Goal: Transaction & Acquisition: Purchase product/service

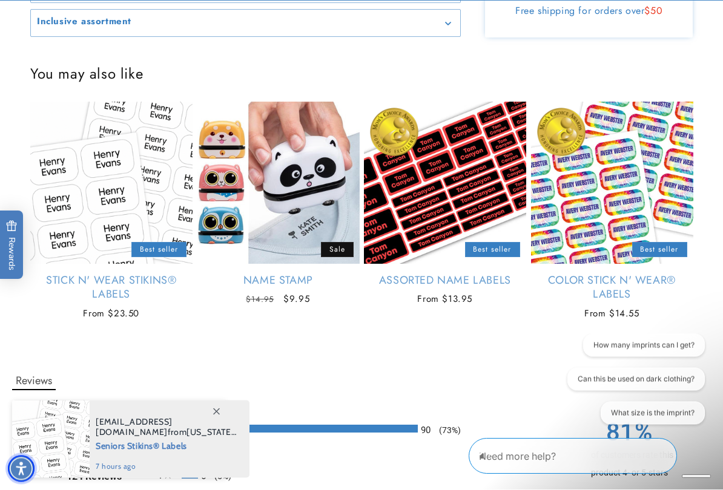
scroll to position [1482, 0]
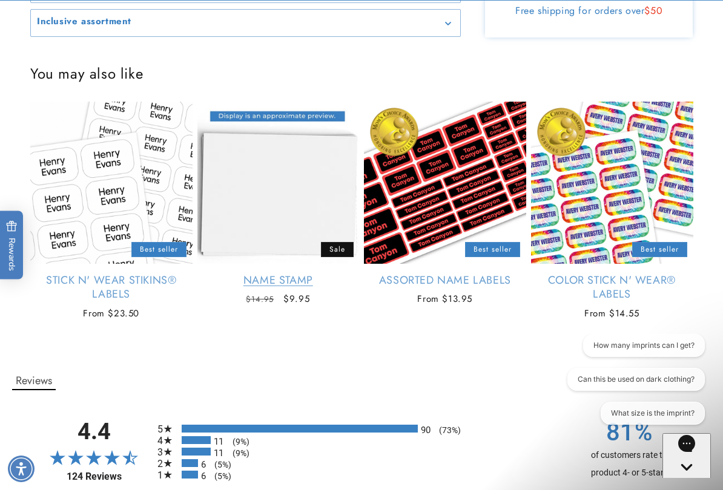
click at [326, 274] on link "Name Stamp" at bounding box center [278, 281] width 162 height 14
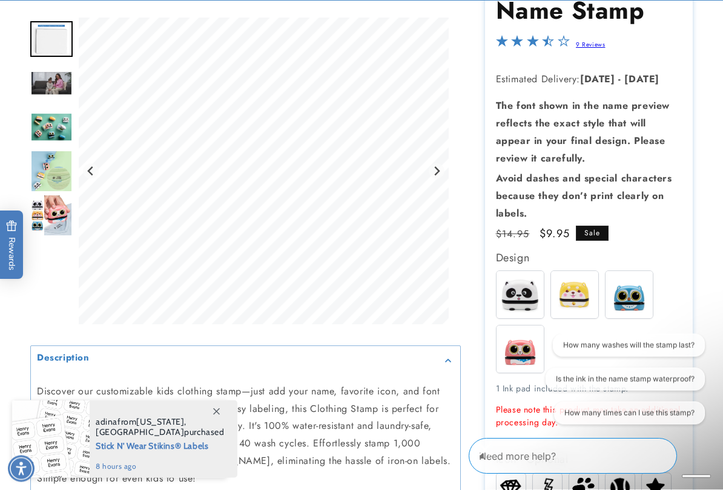
scroll to position [164, 0]
click at [62, 175] on img "Go to slide 5" at bounding box center [51, 172] width 42 height 42
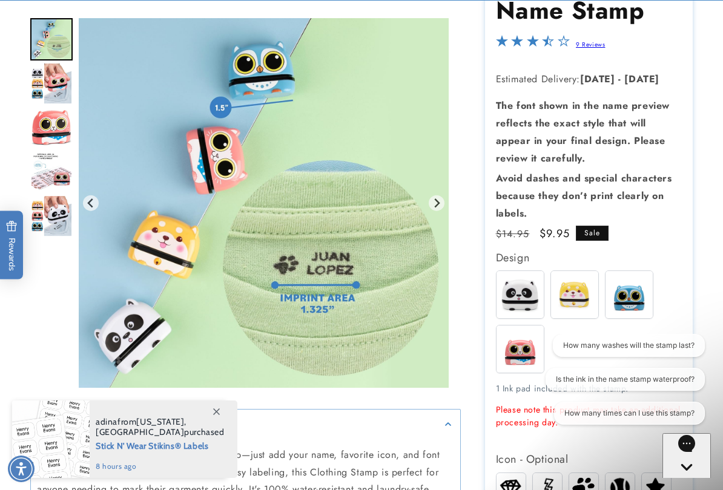
click at [59, 84] on img "Go to slide 6" at bounding box center [51, 83] width 42 height 42
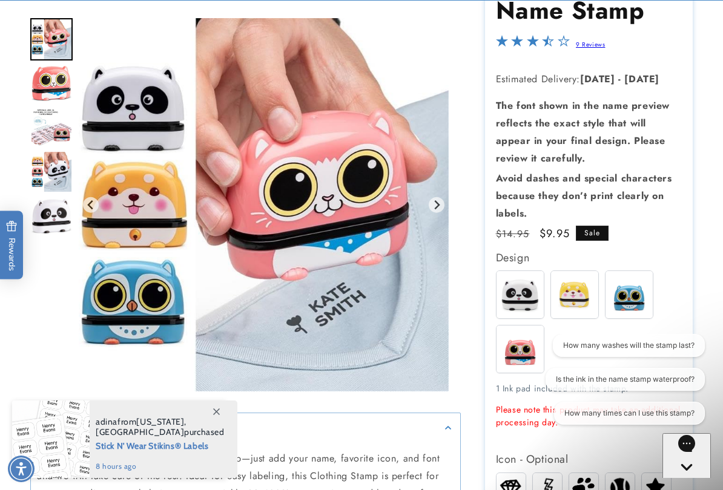
click at [67, 80] on img "Go to slide 7" at bounding box center [51, 83] width 42 height 37
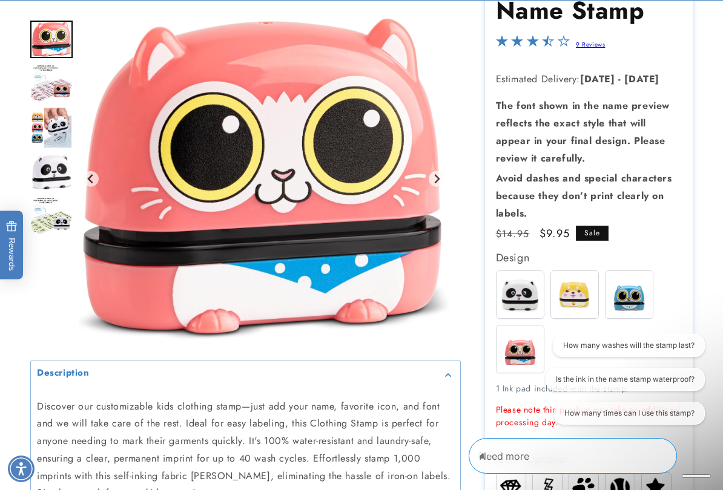
click at [53, 90] on img "Go to slide 8" at bounding box center [51, 83] width 42 height 39
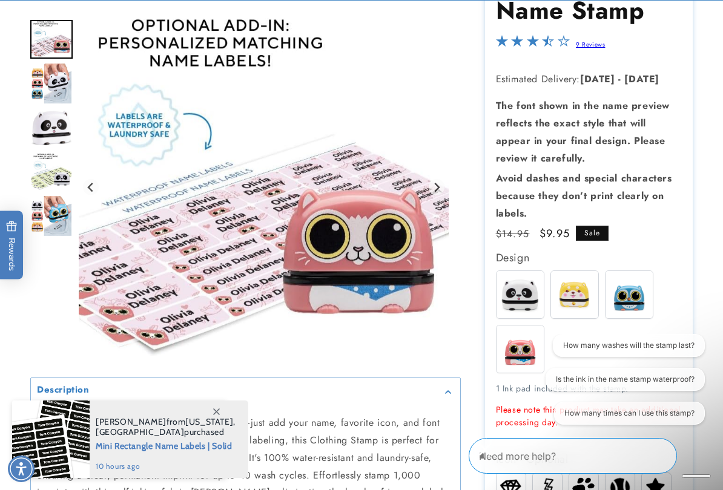
click at [52, 167] on img "Go to slide 11" at bounding box center [51, 171] width 42 height 39
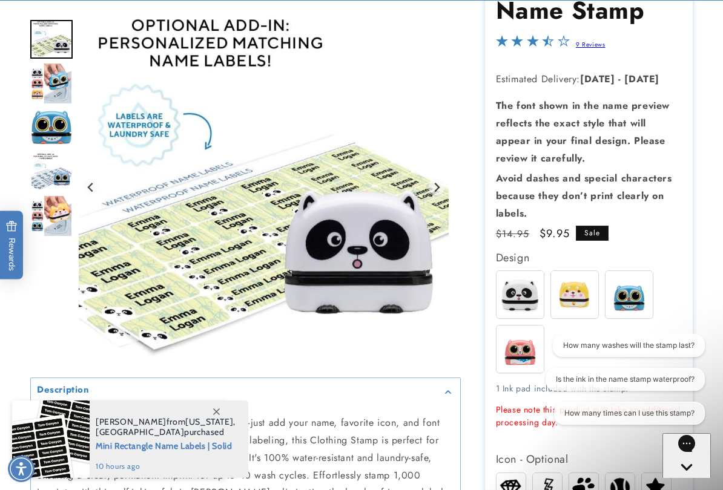
click at [49, 179] on img "Go to slide 14" at bounding box center [51, 171] width 42 height 39
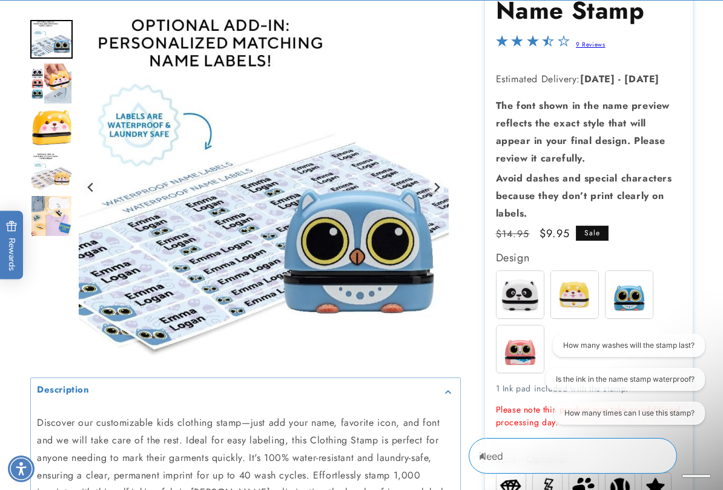
click at [53, 181] on img "Go to slide 17" at bounding box center [51, 171] width 42 height 39
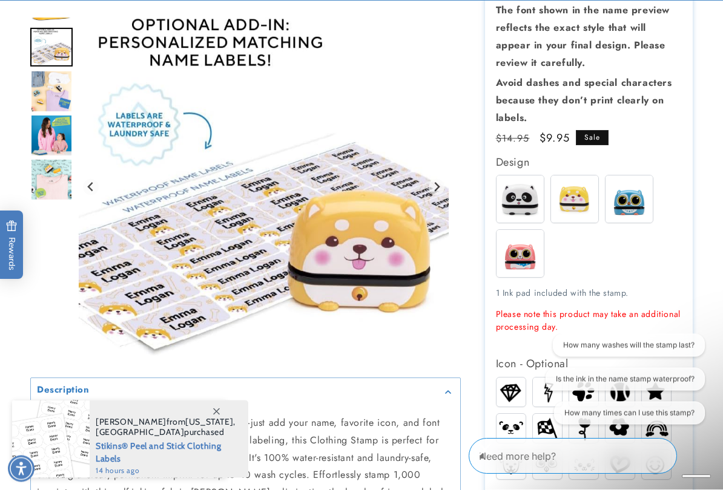
scroll to position [260, 0]
click at [641, 193] on img at bounding box center [628, 198] width 47 height 47
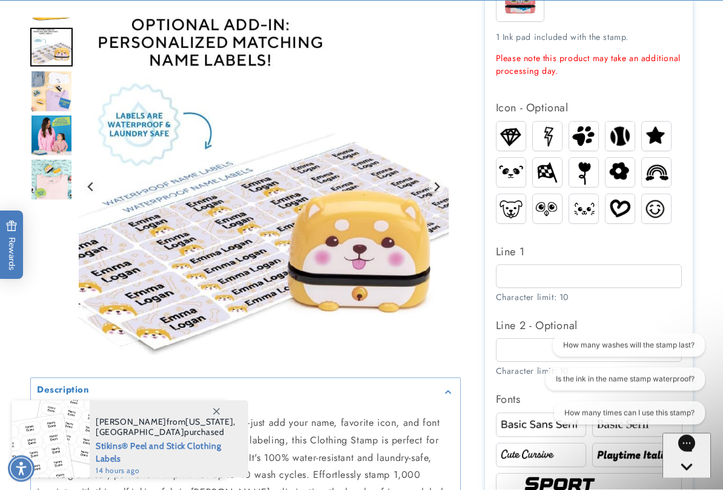
scroll to position [516, 0]
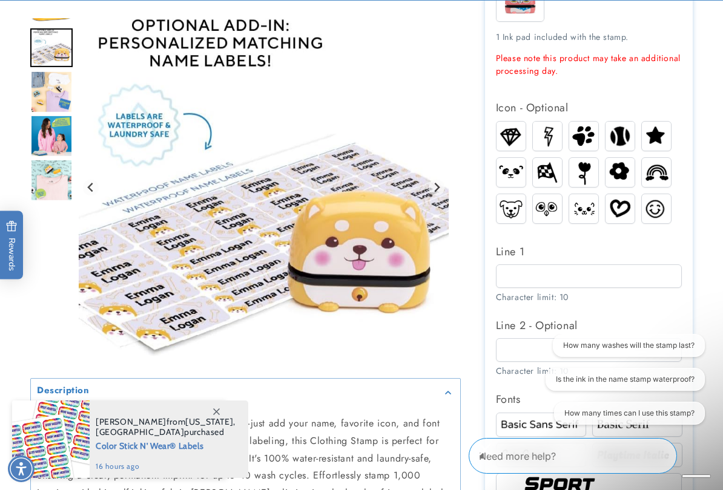
click at [549, 130] on img at bounding box center [547, 136] width 29 height 28
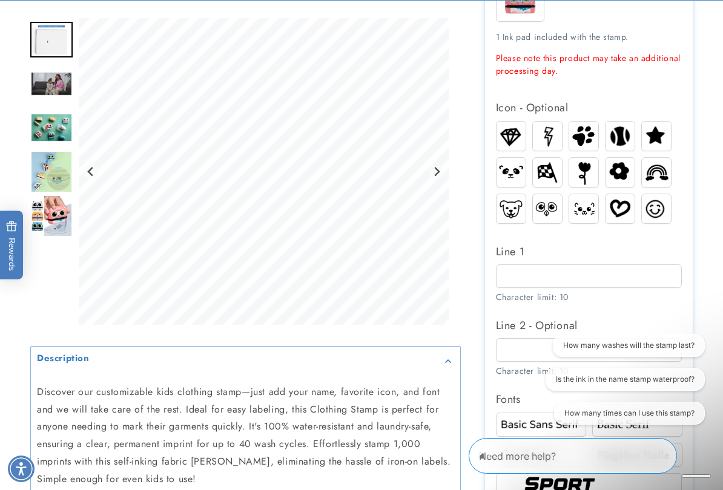
click at [657, 169] on img at bounding box center [655, 172] width 29 height 22
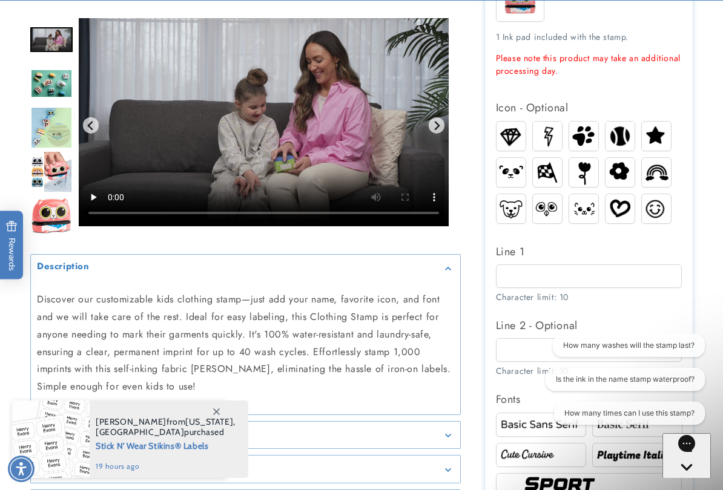
click at [663, 166] on img at bounding box center [655, 172] width 29 height 22
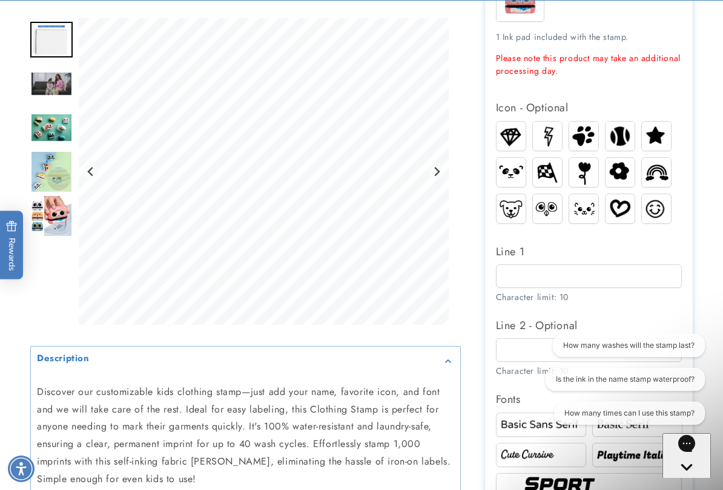
click at [71, 37] on img "Go to slide 2" at bounding box center [51, 40] width 42 height 36
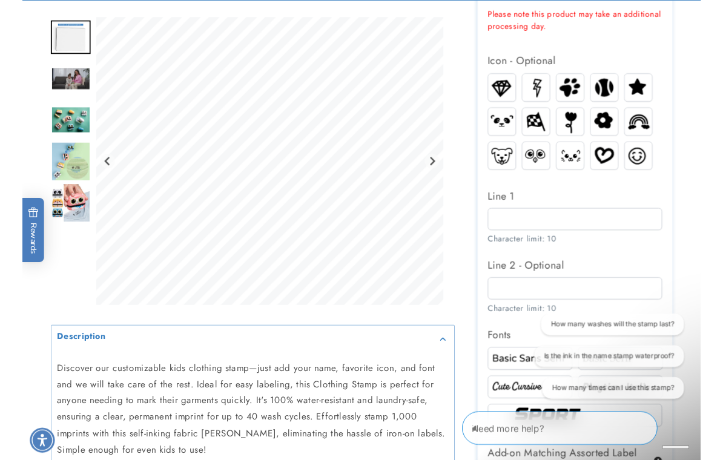
scroll to position [563, 0]
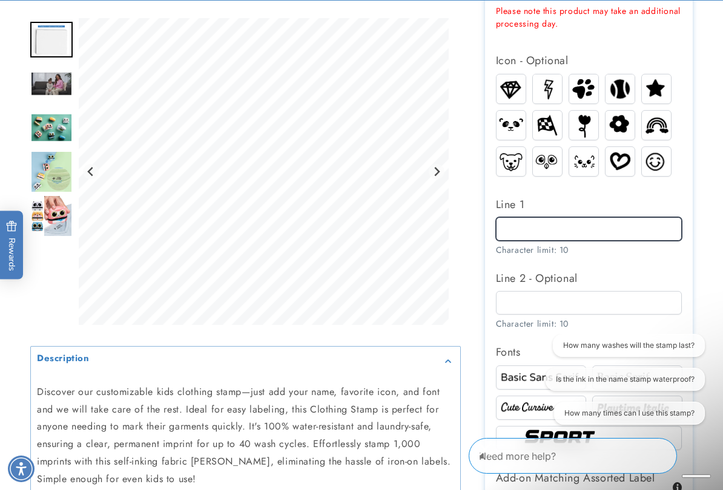
click at [641, 222] on input "Line 1" at bounding box center [589, 229] width 186 height 24
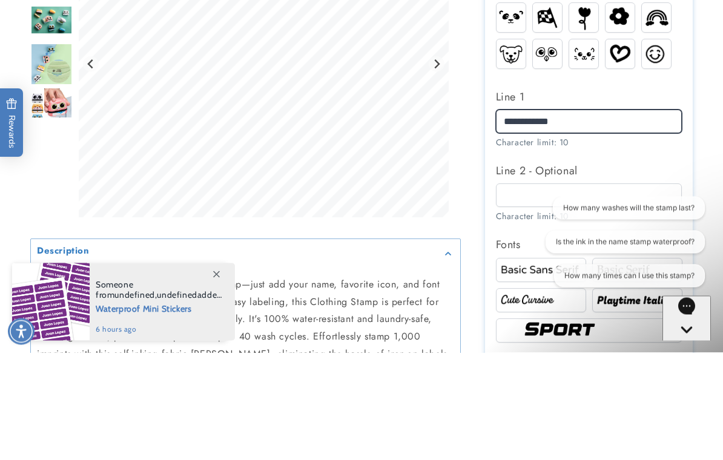
type input "**********"
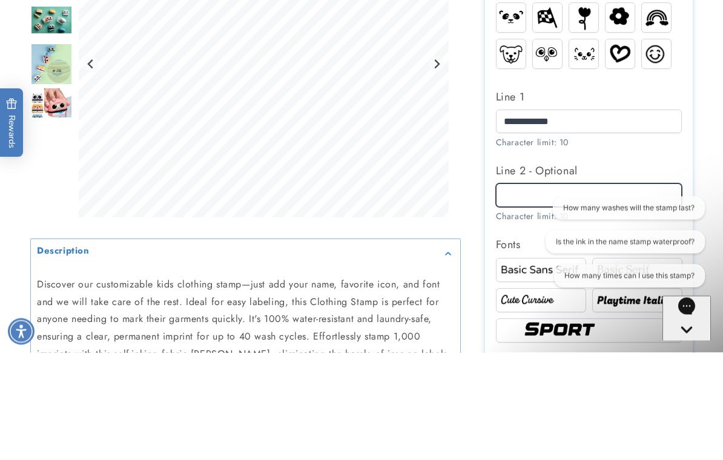
click at [628, 291] on input "Line 2 - Optional" at bounding box center [589, 303] width 186 height 24
type input "*"
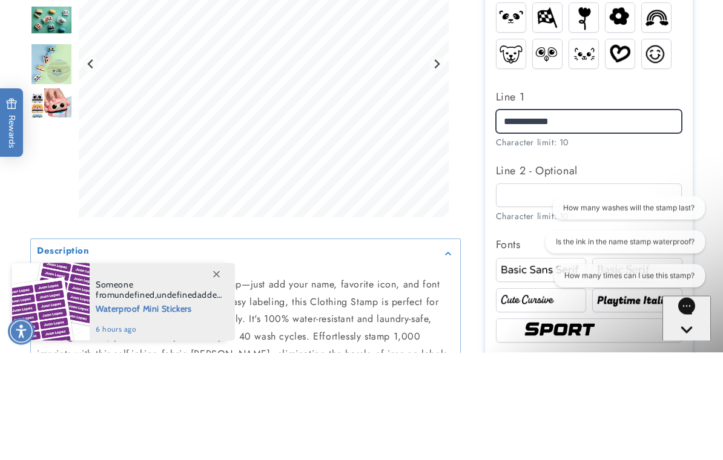
click at [582, 217] on input "**********" at bounding box center [589, 229] width 186 height 24
type input "*"
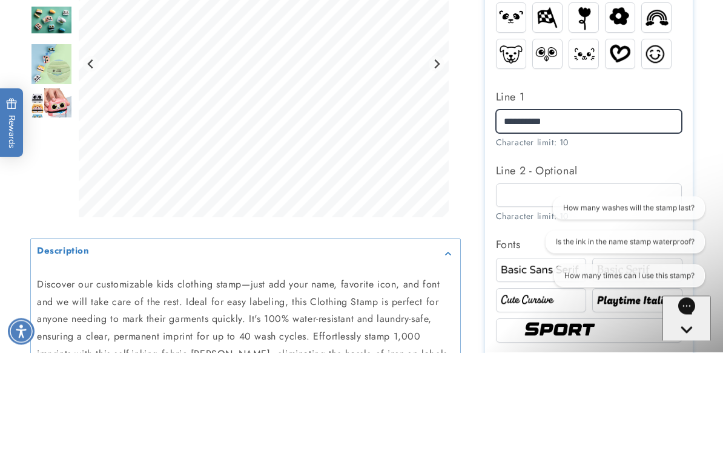
type input "**********"
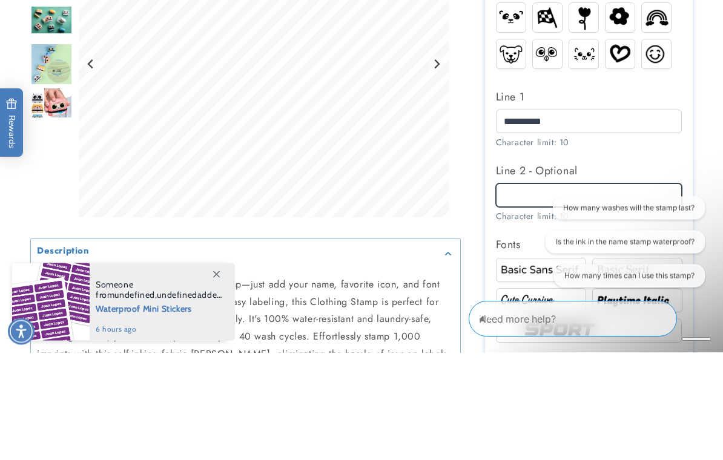
click at [571, 291] on input "Line 2 - Optional" at bounding box center [589, 303] width 186 height 24
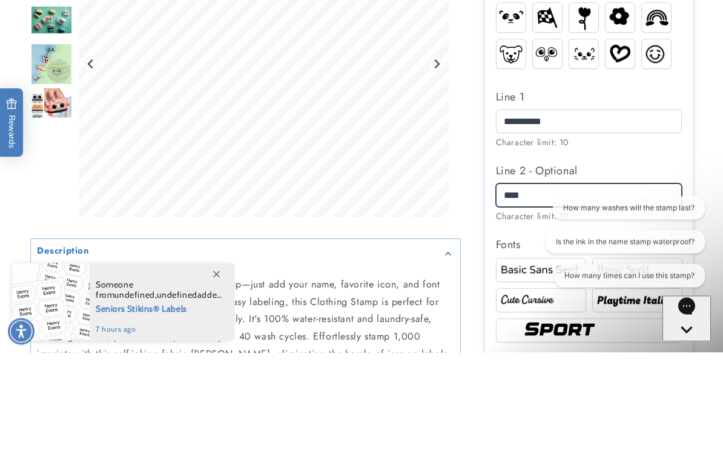
type input "****"
click at [713, 178] on div at bounding box center [361, 225] width 723 height 1281
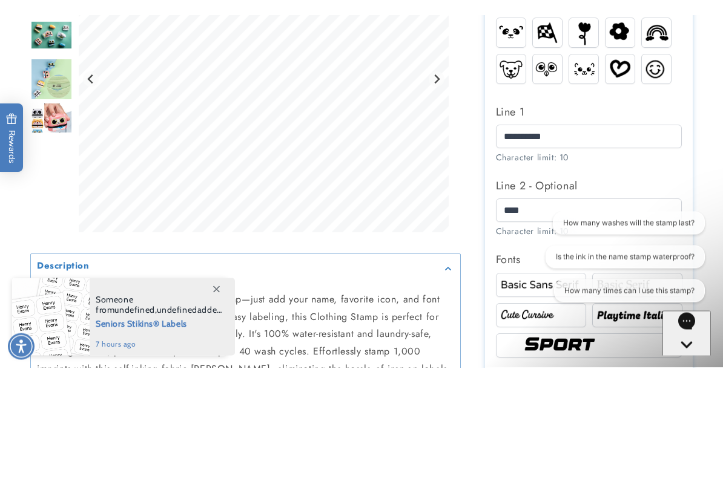
scroll to position [670, 0]
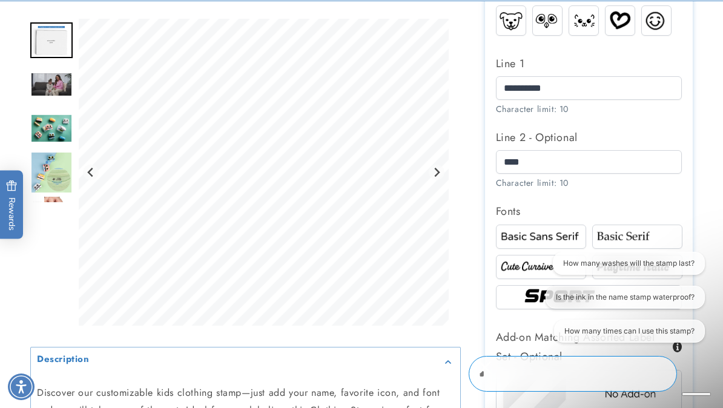
scroll to position [706, 0]
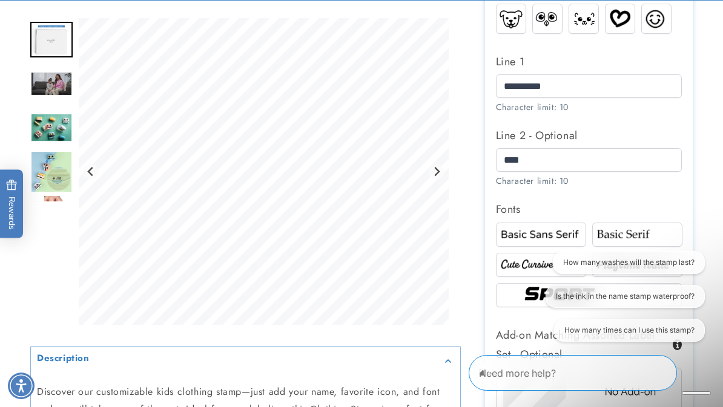
click at [563, 228] on img at bounding box center [540, 235] width 87 height 15
click at [655, 228] on img at bounding box center [637, 235] width 87 height 15
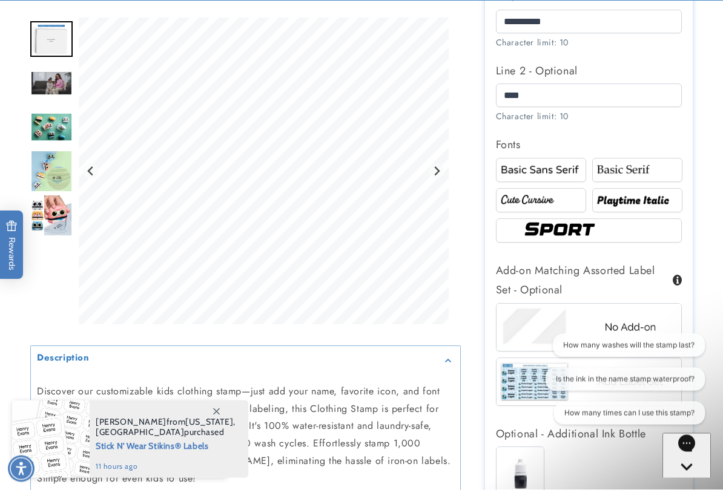
scroll to position [770, 0]
click at [559, 195] on img at bounding box center [540, 200] width 87 height 15
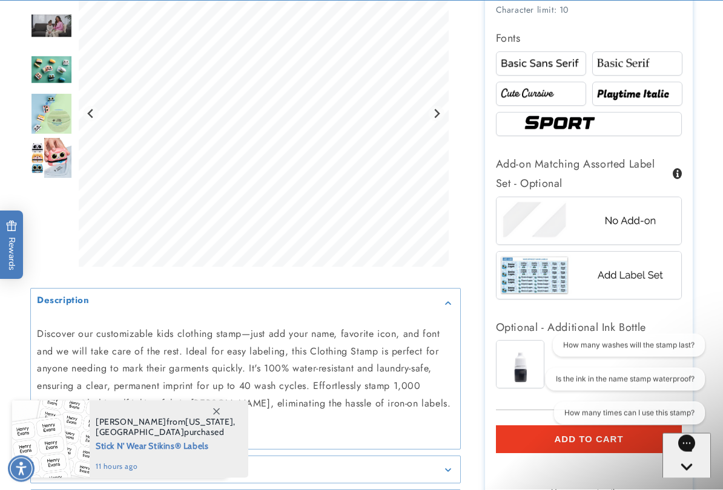
scroll to position [877, 0]
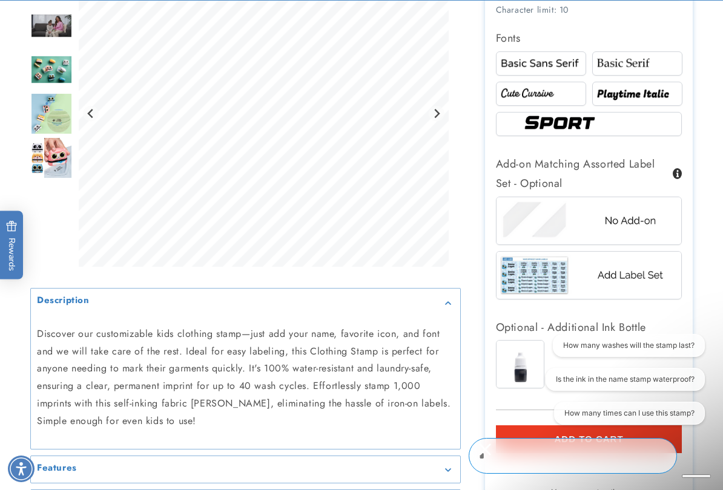
click at [651, 94] on img at bounding box center [637, 94] width 87 height 15
click at [654, 93] on img at bounding box center [637, 94] width 87 height 15
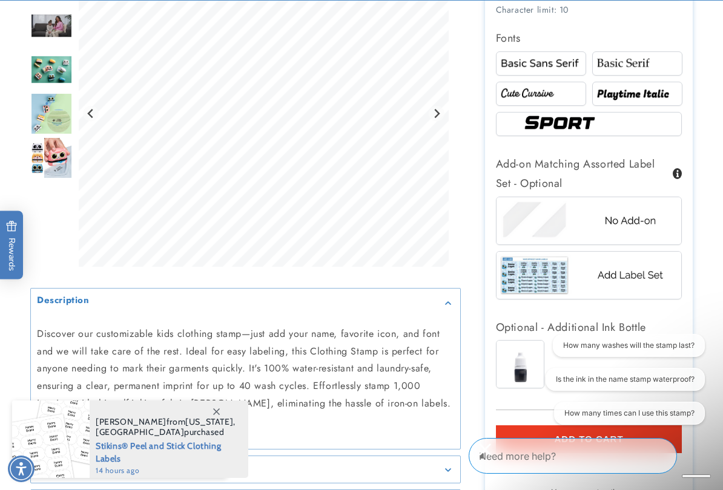
click at [556, 90] on img at bounding box center [540, 94] width 87 height 15
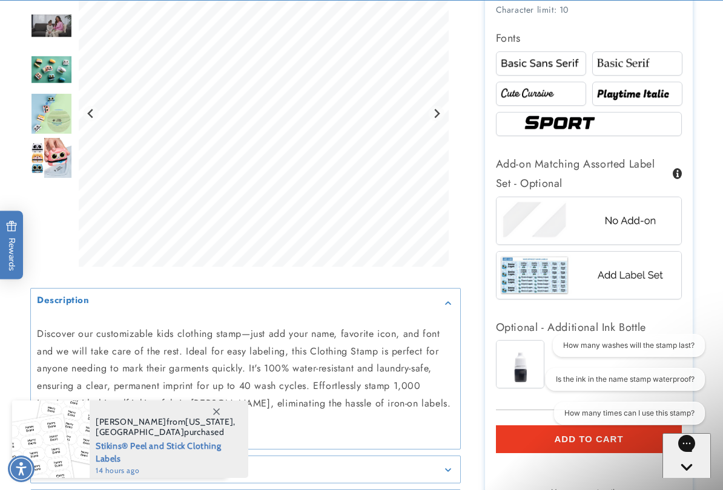
click at [609, 117] on img at bounding box center [589, 124] width 138 height 23
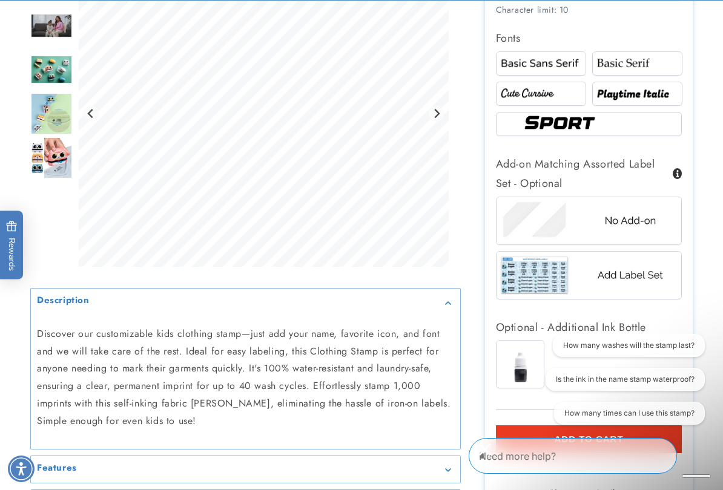
click at [646, 91] on img at bounding box center [637, 94] width 87 height 15
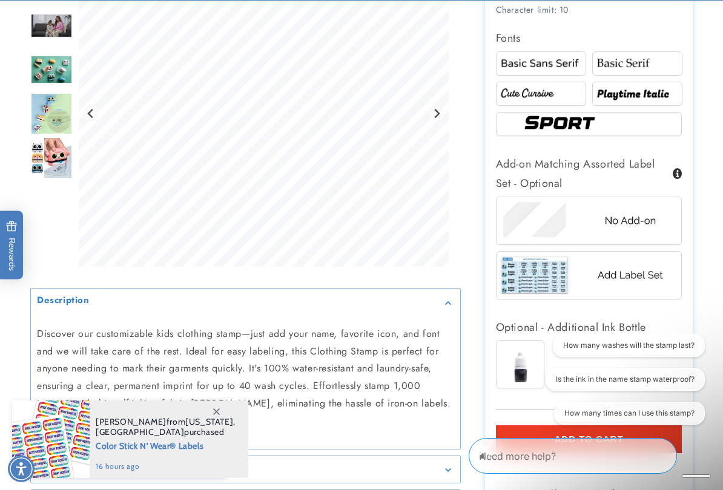
click at [549, 88] on img at bounding box center [540, 94] width 87 height 15
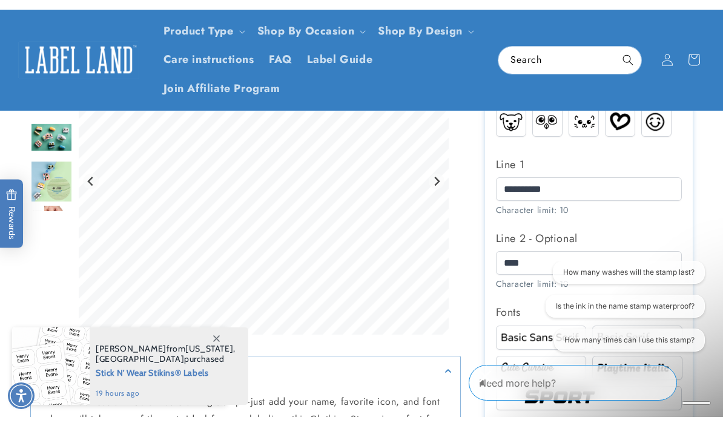
scroll to position [611, 0]
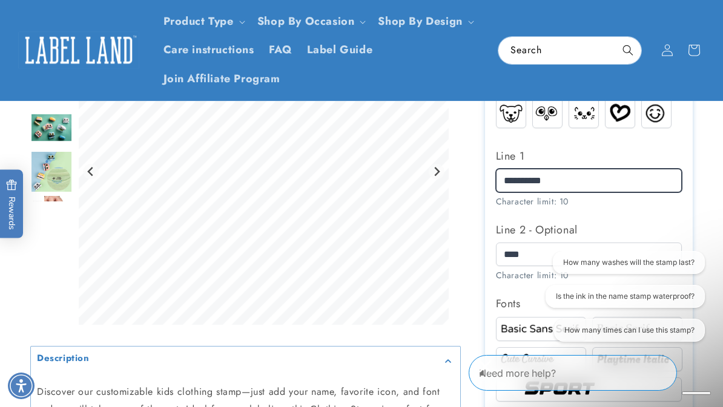
click at [637, 169] on input "**********" at bounding box center [589, 181] width 186 height 24
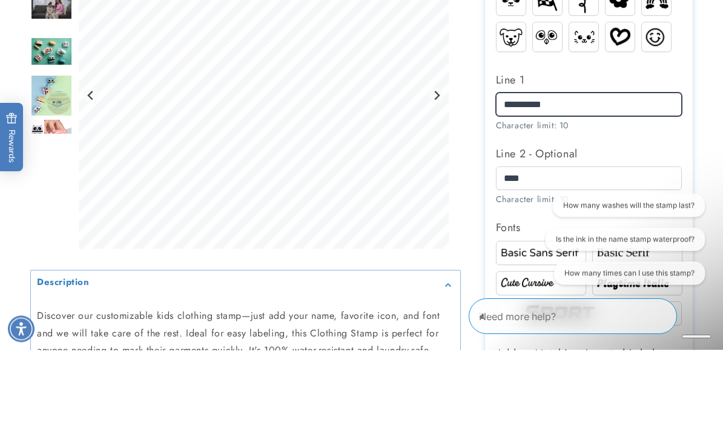
click at [617, 169] on input "**********" at bounding box center [589, 181] width 186 height 24
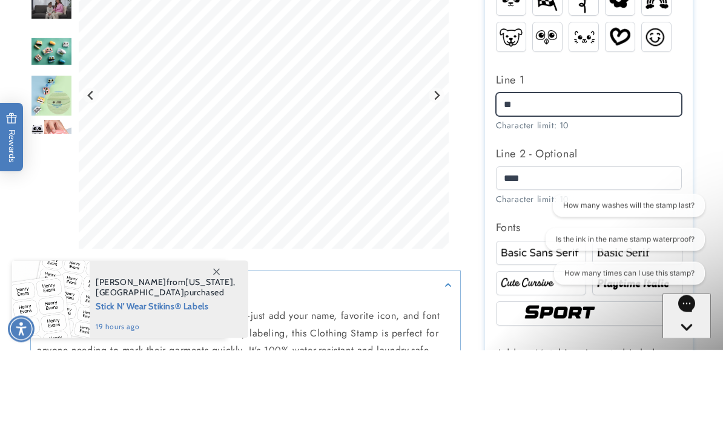
type input "*"
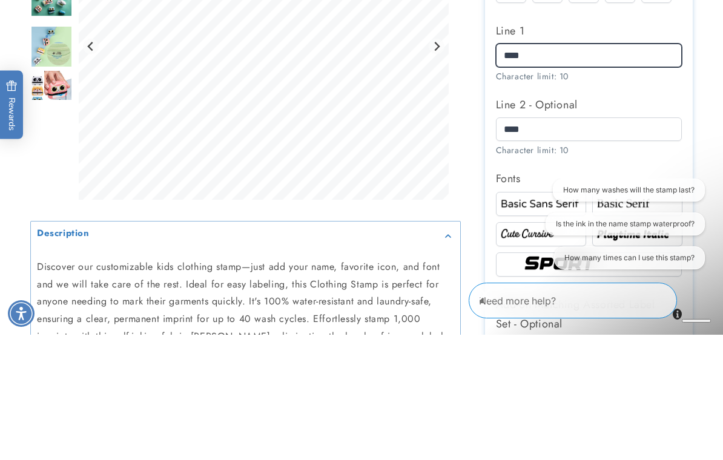
type input "****"
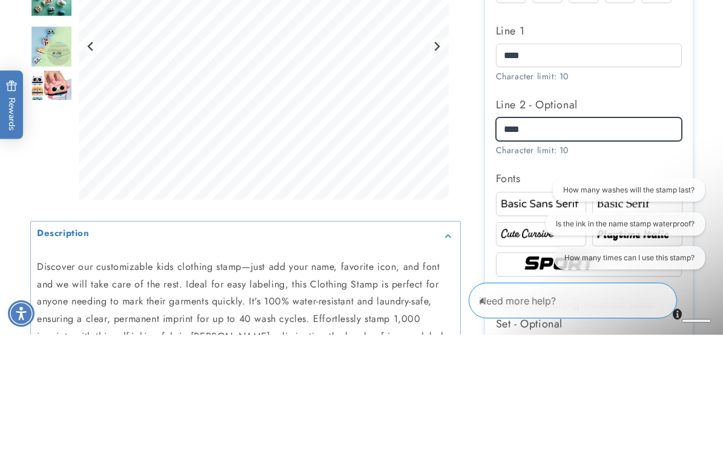
click at [617, 243] on input "****" at bounding box center [589, 255] width 186 height 24
type input "*"
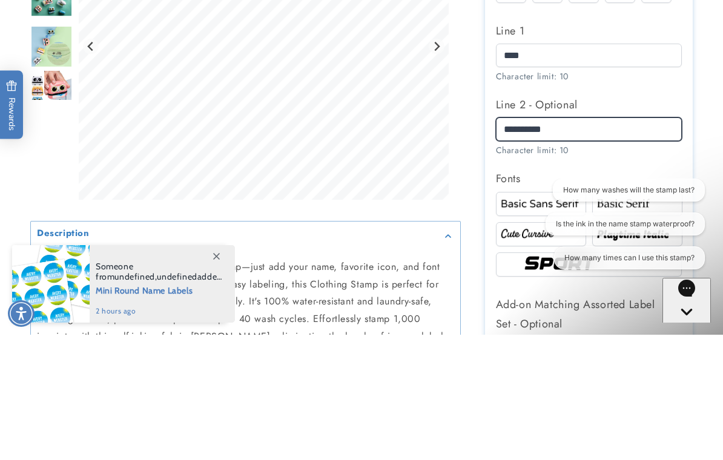
type input "**********"
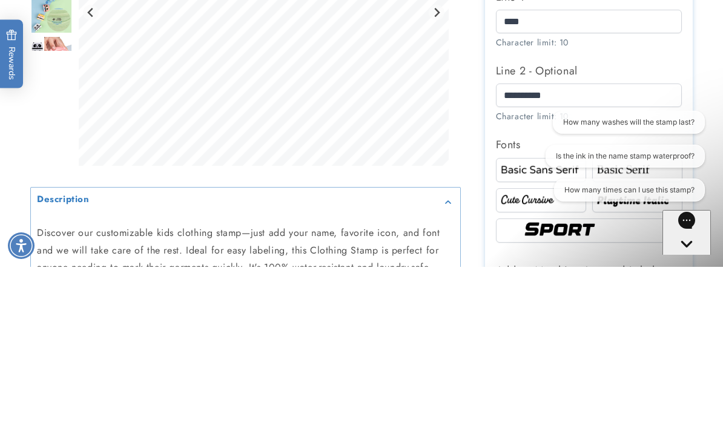
click at [463, 146] on div "Name Stamp Name Stamp 9 Reviews Estimated Delivery: Sep 15 - Sep 19 The font sh…" at bounding box center [577, 176] width 232 height 1281
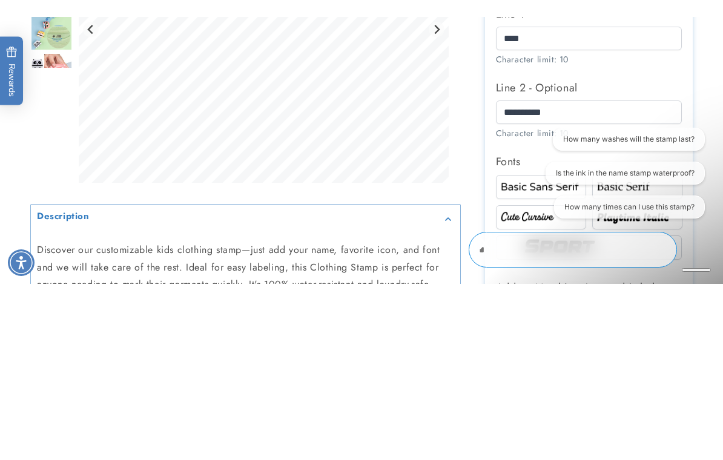
scroll to position [770, 0]
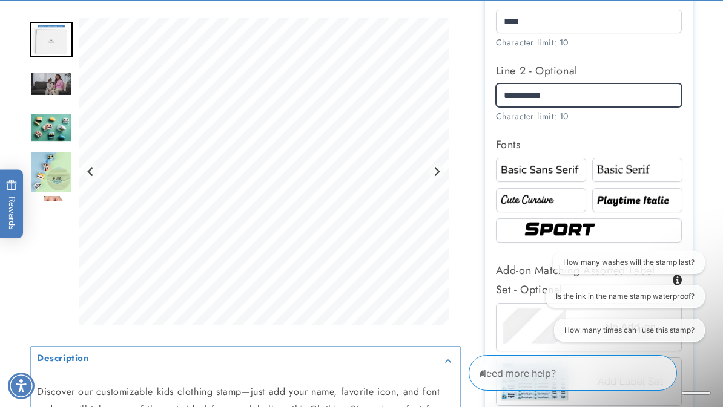
click at [635, 90] on input "**********" at bounding box center [589, 96] width 186 height 24
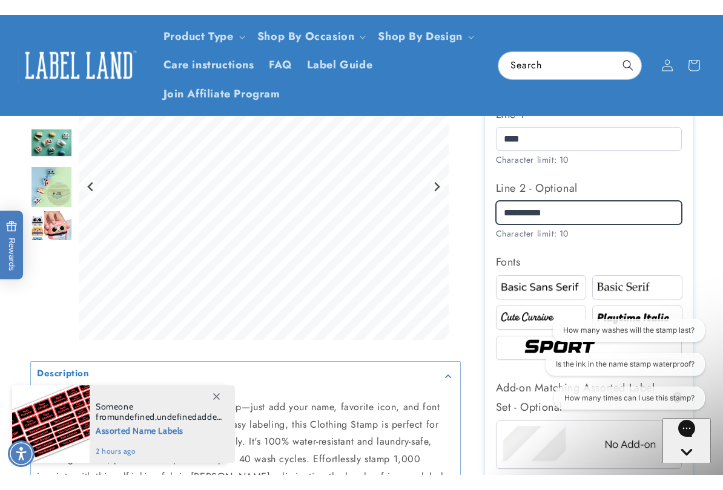
scroll to position [667, 0]
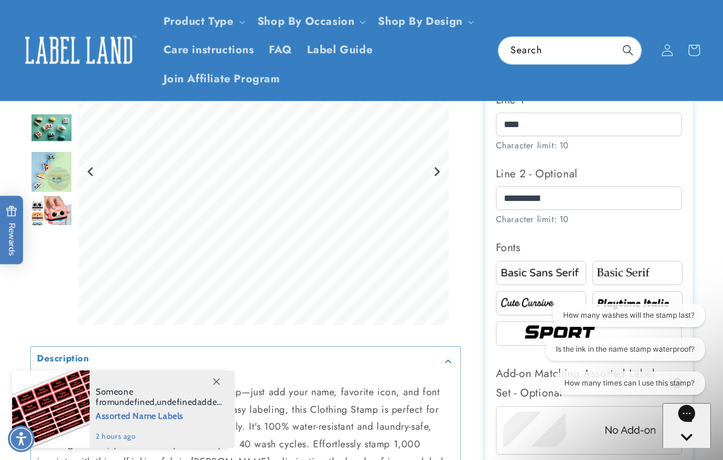
click at [455, 165] on div "Gallery Viewer" at bounding box center [245, 174] width 430 height 313
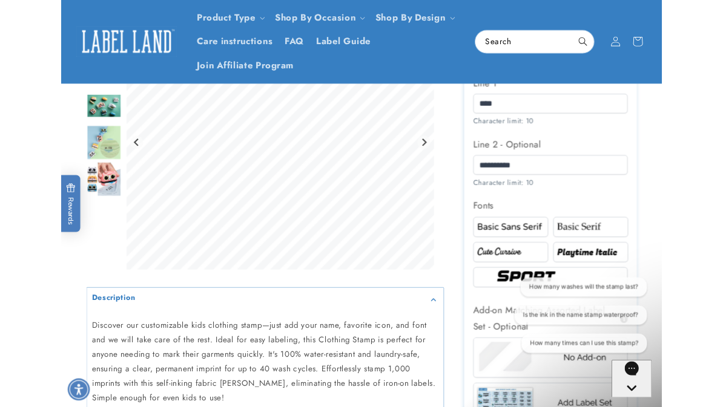
scroll to position [701, 0]
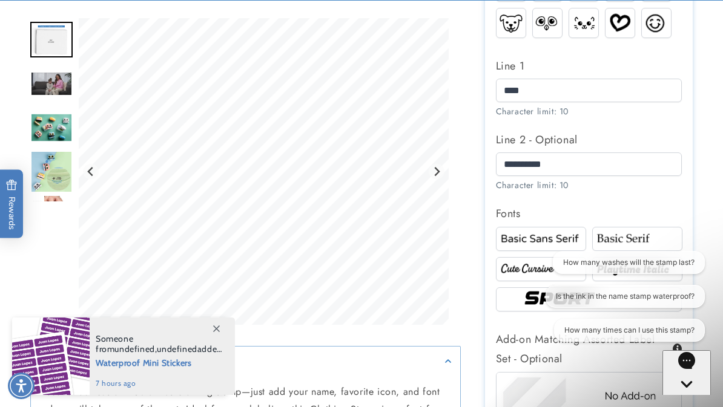
click at [157, 365] on span "Waterproof Mini Stickers" at bounding box center [159, 362] width 126 height 15
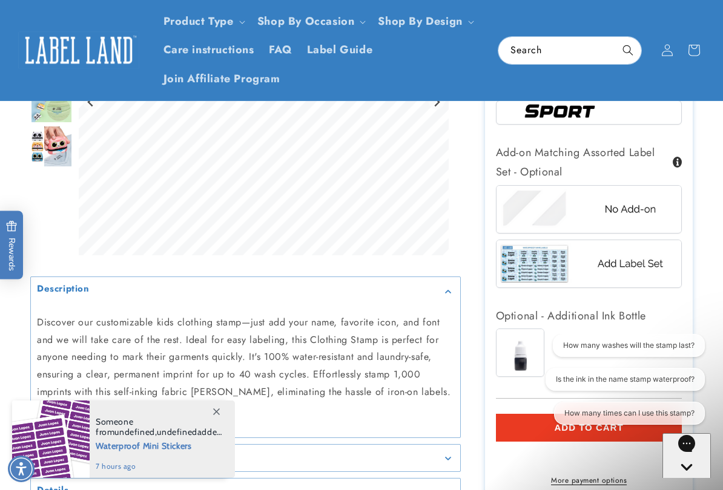
scroll to position [876, 0]
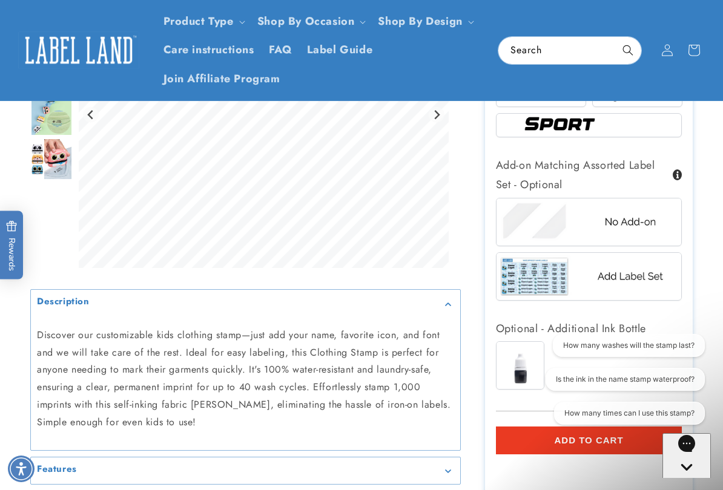
click at [631, 223] on img at bounding box center [588, 221] width 185 height 46
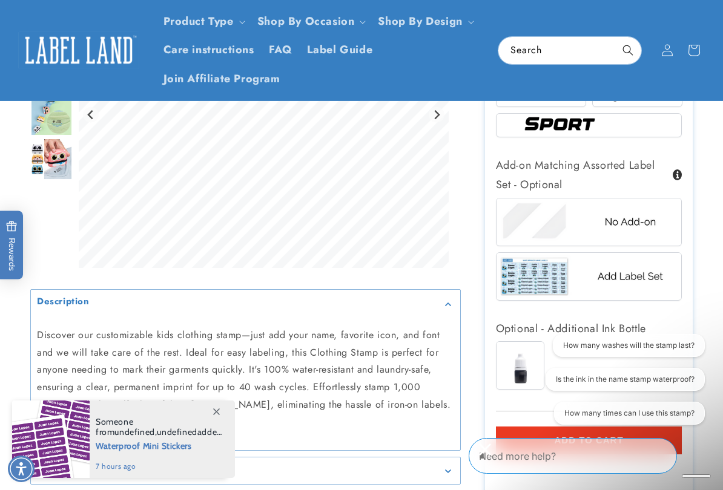
click at [540, 182] on div "Add-on Matching Assorted Label Set - Optional" at bounding box center [589, 175] width 186 height 39
click at [546, 180] on div "Add-on Matching Assorted Label Set - Optional" at bounding box center [589, 175] width 186 height 39
click at [643, 225] on img at bounding box center [588, 221] width 185 height 46
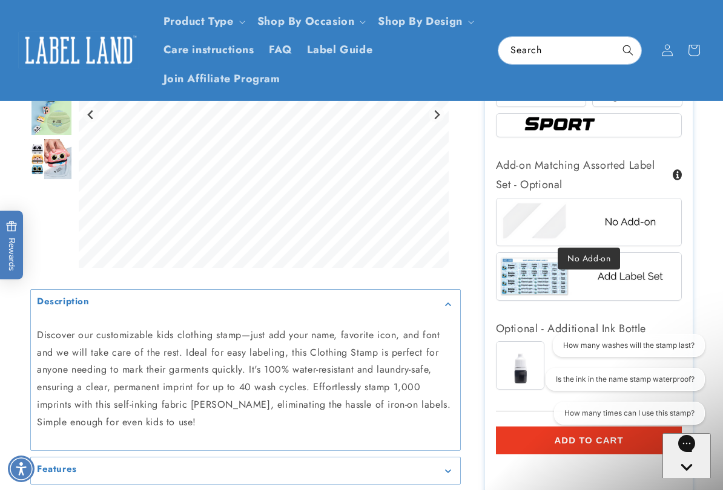
click at [520, 221] on img at bounding box center [588, 221] width 185 height 46
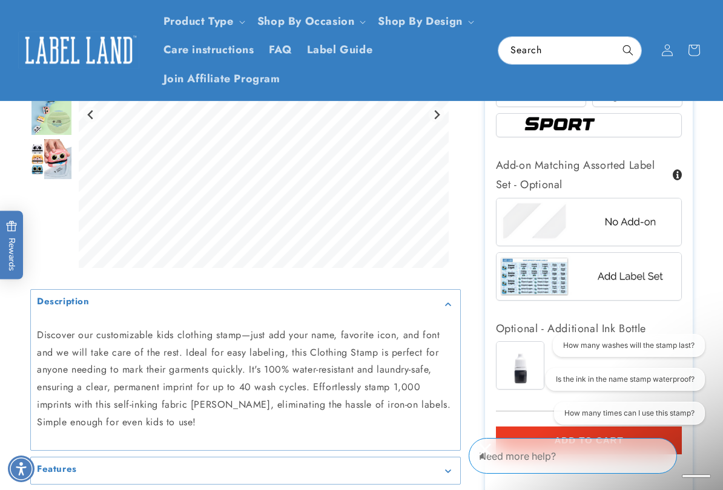
click at [648, 220] on img at bounding box center [588, 221] width 185 height 46
click at [642, 274] on img at bounding box center [588, 276] width 185 height 46
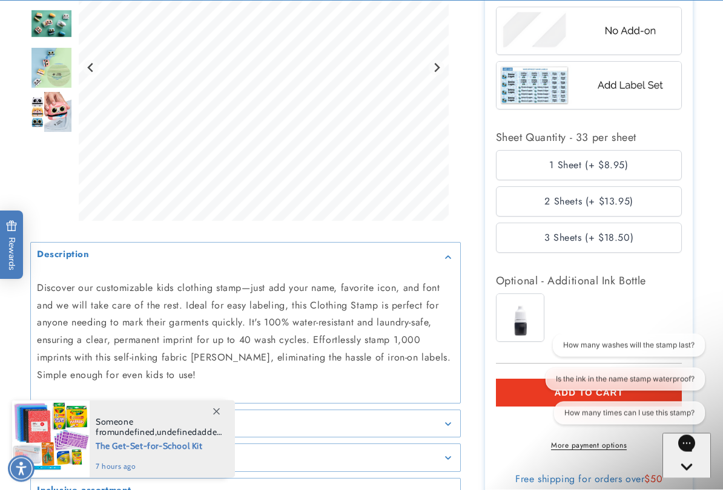
scroll to position [1067, 0]
click at [551, 84] on img at bounding box center [588, 85] width 185 height 46
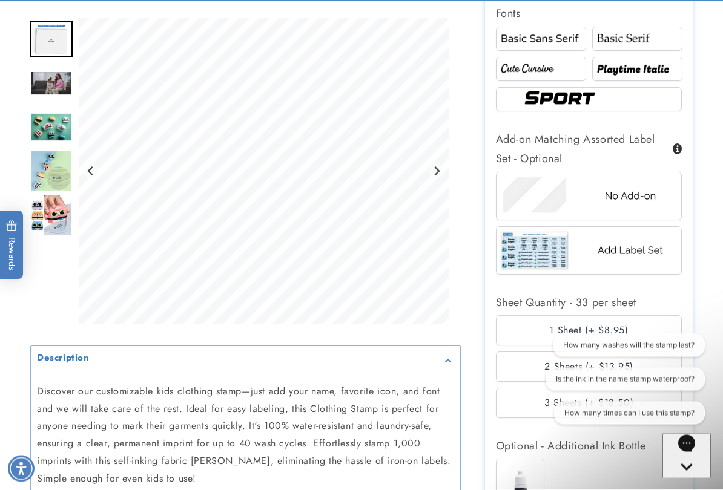
scroll to position [902, 0]
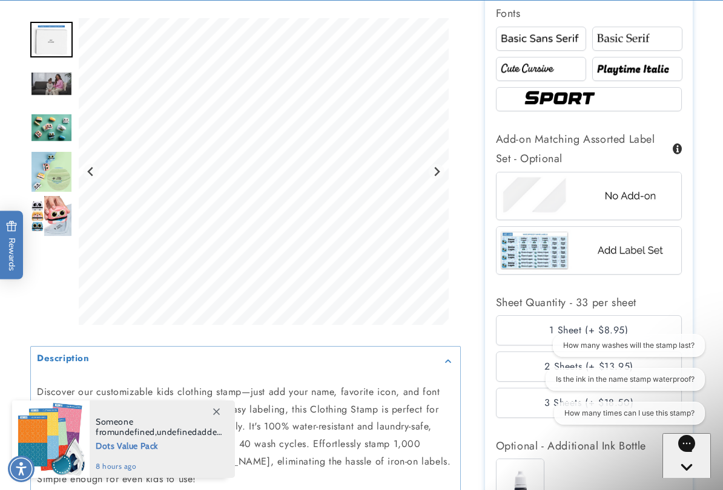
click at [571, 247] on img at bounding box center [588, 250] width 185 height 46
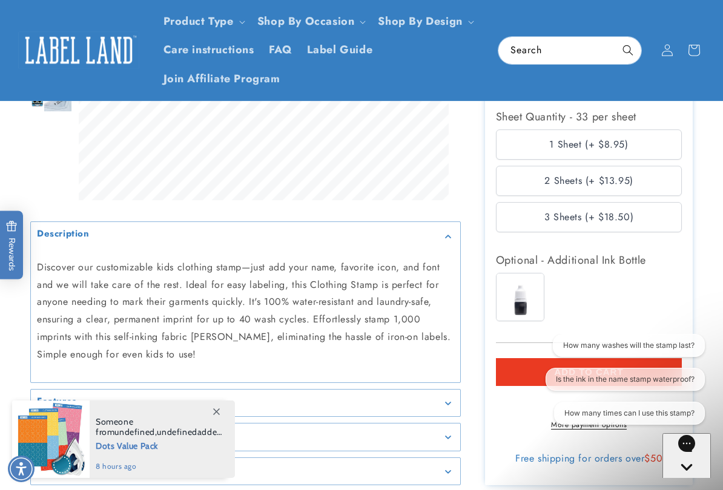
scroll to position [1086, 0]
click at [526, 294] on img at bounding box center [519, 298] width 47 height 47
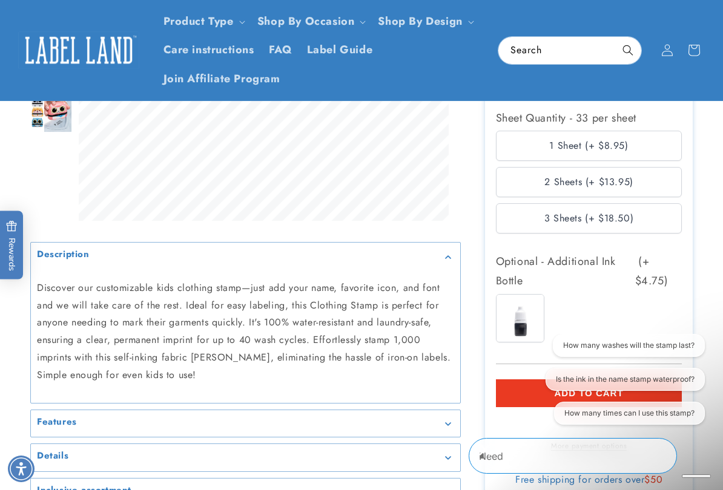
click at [529, 301] on img at bounding box center [519, 318] width 47 height 47
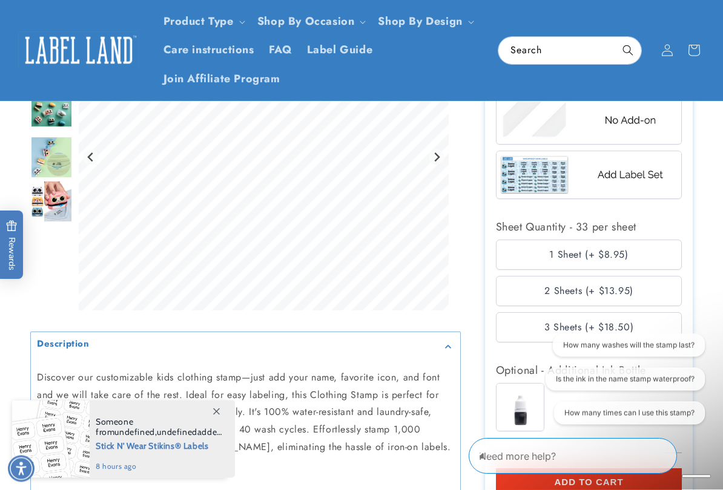
scroll to position [977, 0]
click at [635, 288] on div "2 Sheets (+ $13.95)" at bounding box center [589, 291] width 186 height 30
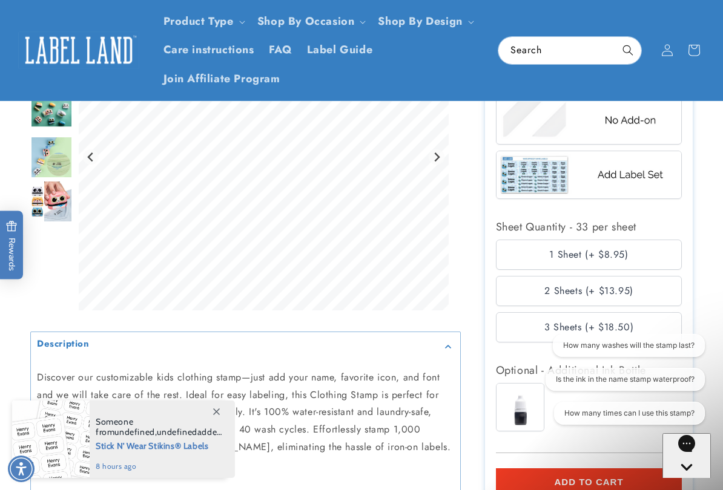
click at [650, 286] on div "2 Sheets (+ $13.95)" at bounding box center [589, 291] width 186 height 30
click at [539, 321] on div "3 Sheets (+ $18.50)" at bounding box center [589, 327] width 186 height 30
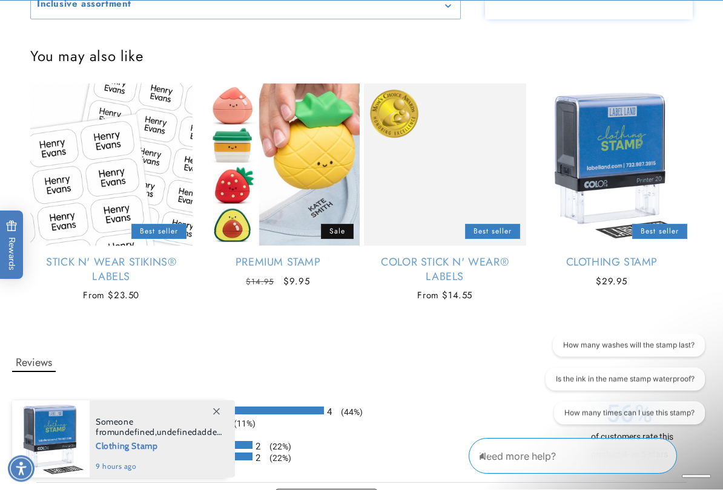
scroll to position [1553, 0]
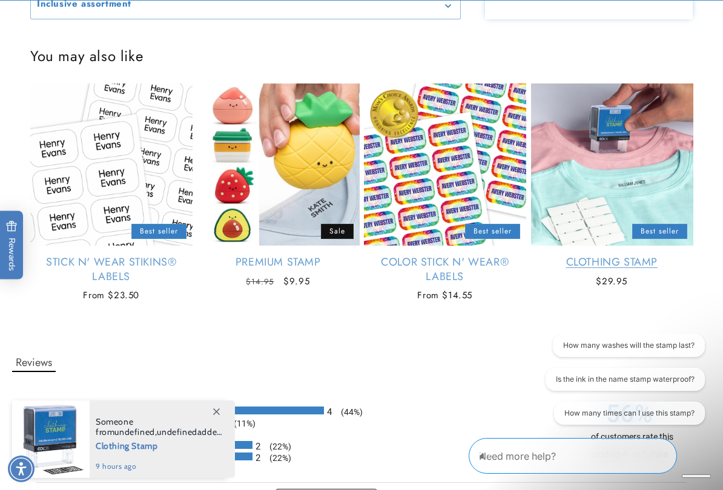
click at [634, 266] on link "Clothing Stamp" at bounding box center [612, 262] width 162 height 14
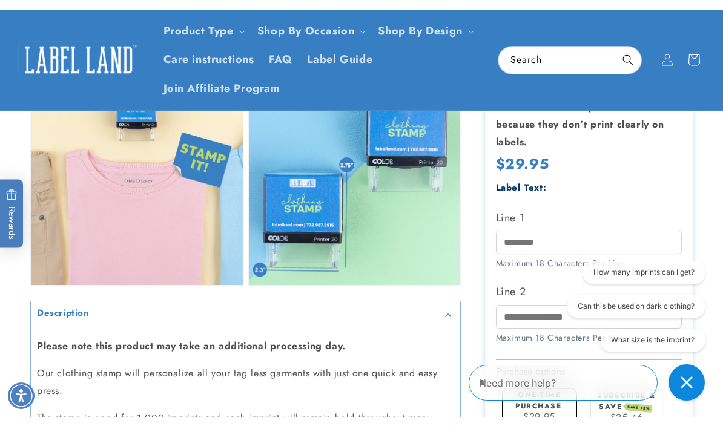
scroll to position [834, 0]
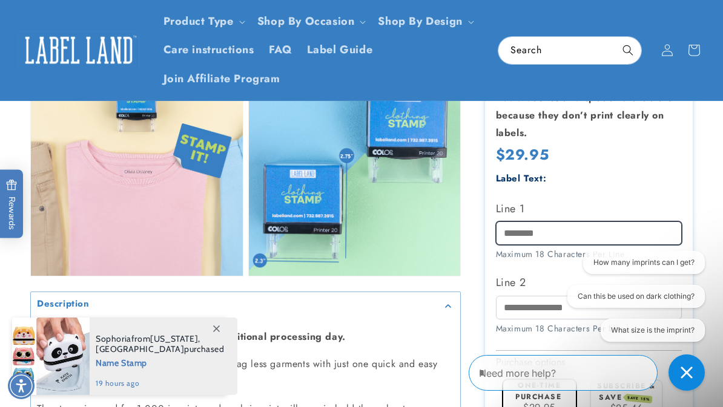
click at [613, 221] on input "Line 1" at bounding box center [589, 233] width 186 height 24
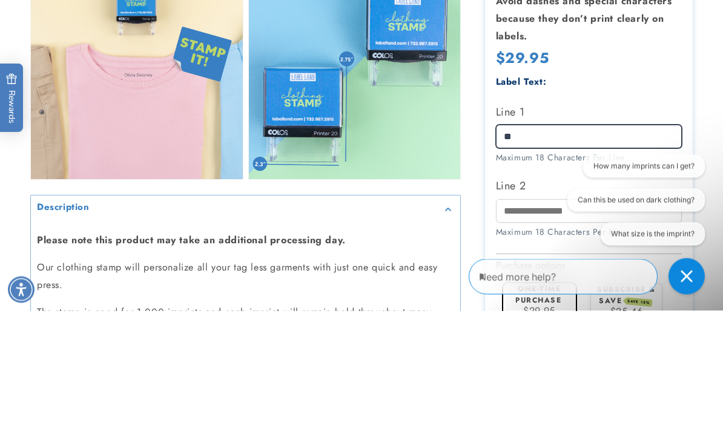
type input "*"
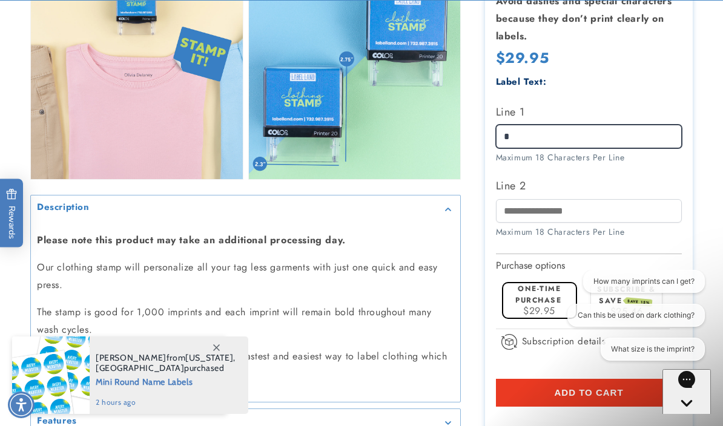
scroll to position [949, 0]
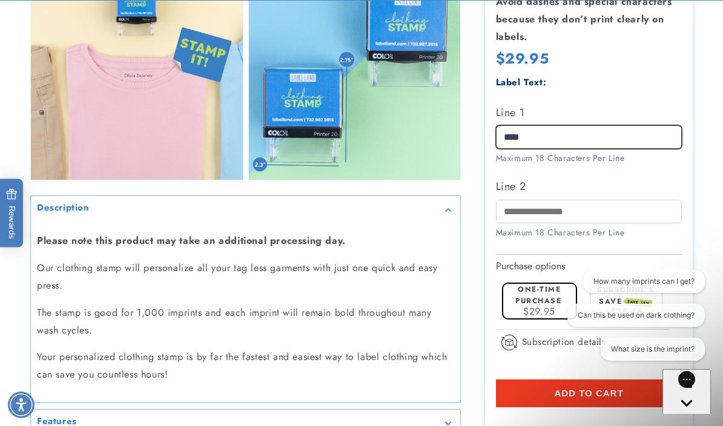
type input "****"
click at [687, 150] on section "Clothing Stamp Clothing Stamp 124 Reviews Estimated Delivery: Sep 15 - Sep 19 T…" at bounding box center [589, 156] width 208 height 699
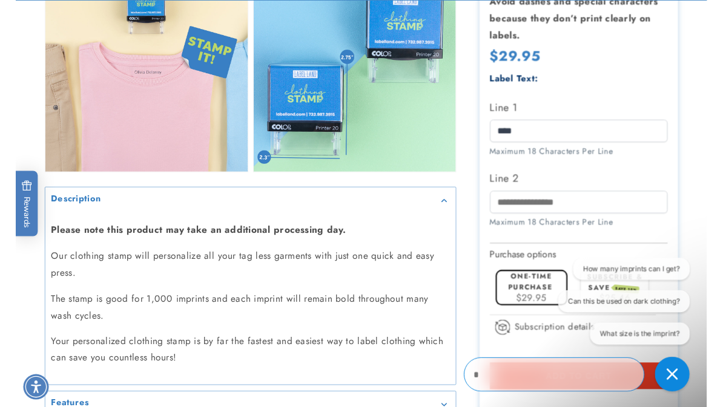
scroll to position [950, 0]
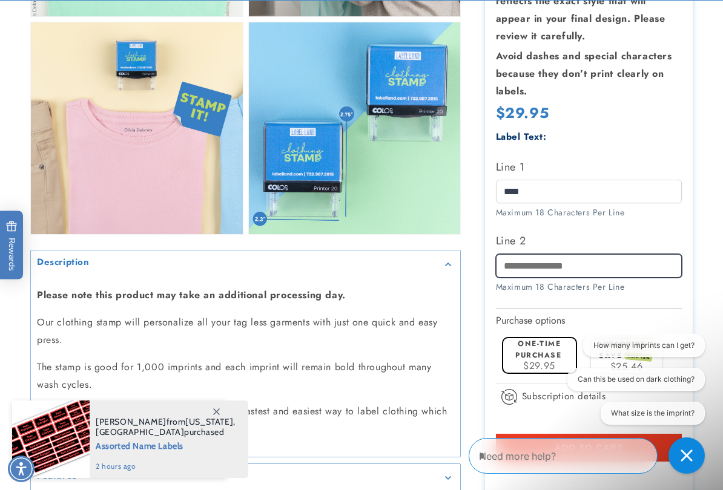
click at [645, 254] on input "Line 2" at bounding box center [589, 266] width 186 height 24
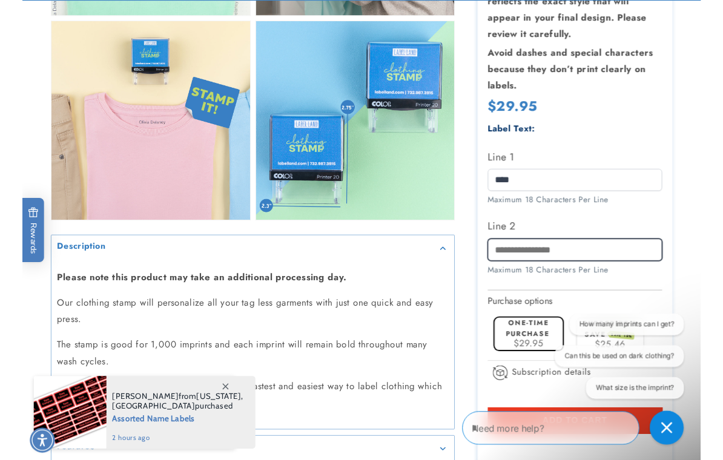
scroll to position [959, 0]
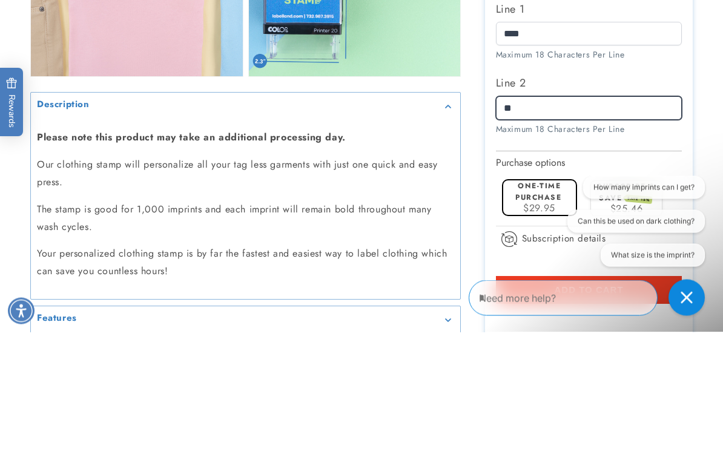
type input "*"
type input "**"
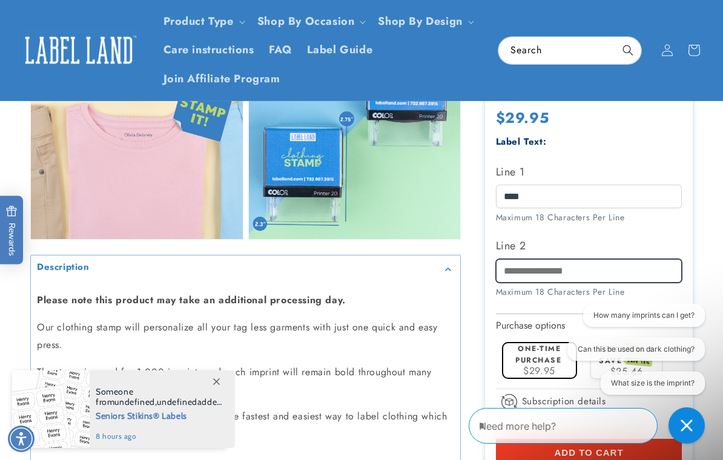
scroll to position [923, 0]
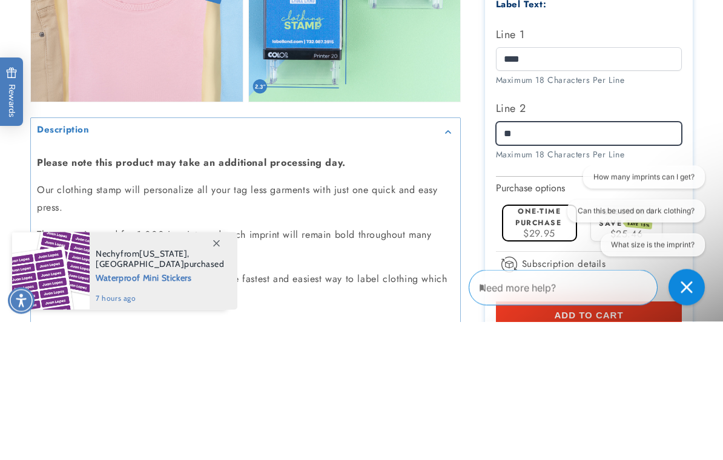
type input "*"
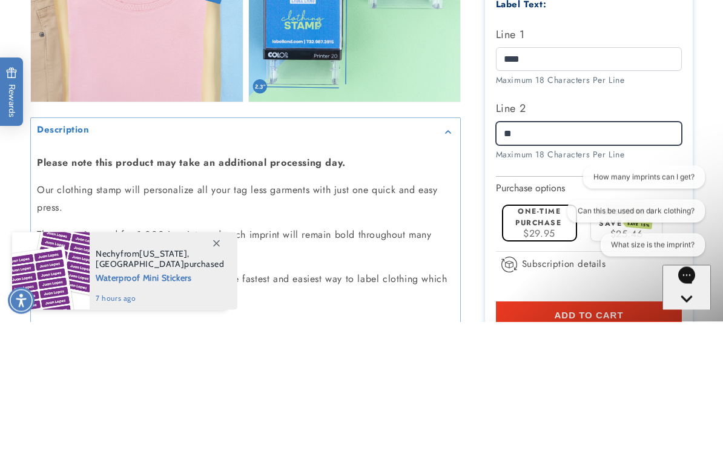
type input "*"
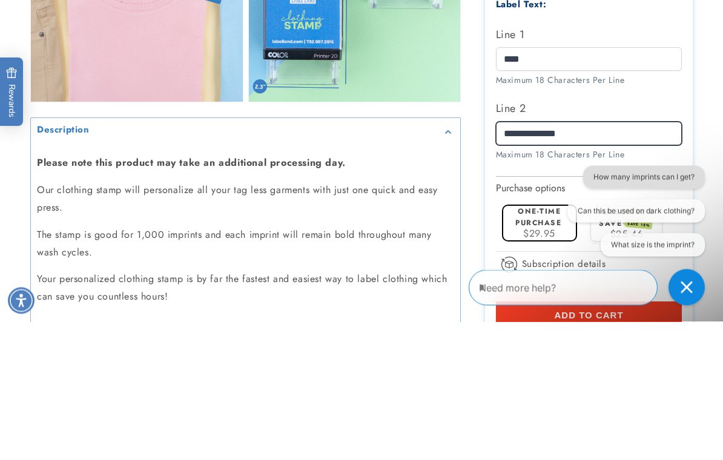
type input "**********"
click at [701, 181] on button "How many imprints can I get?" at bounding box center [643, 176] width 122 height 23
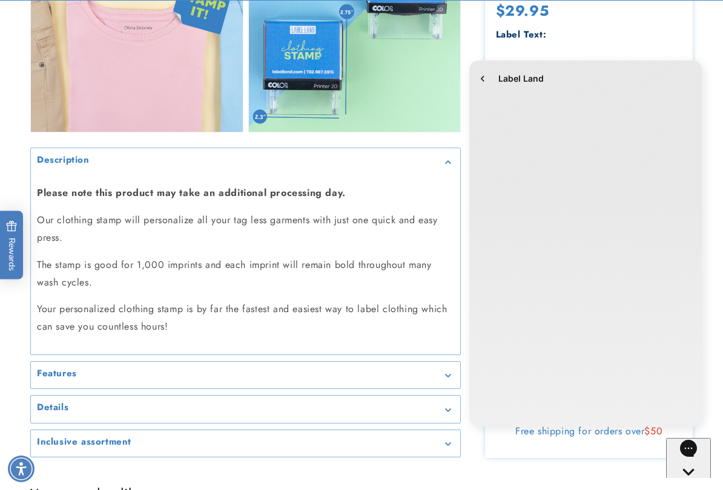
scroll to position [0, 0]
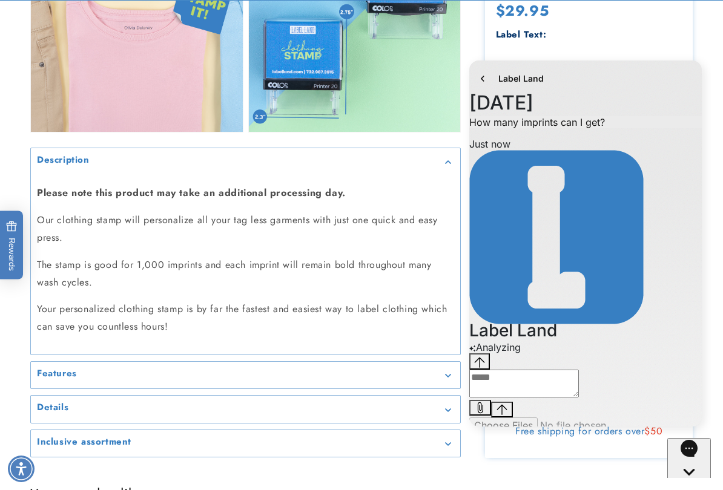
click at [499, 81] on span "Label Land" at bounding box center [520, 79] width 45 height 12
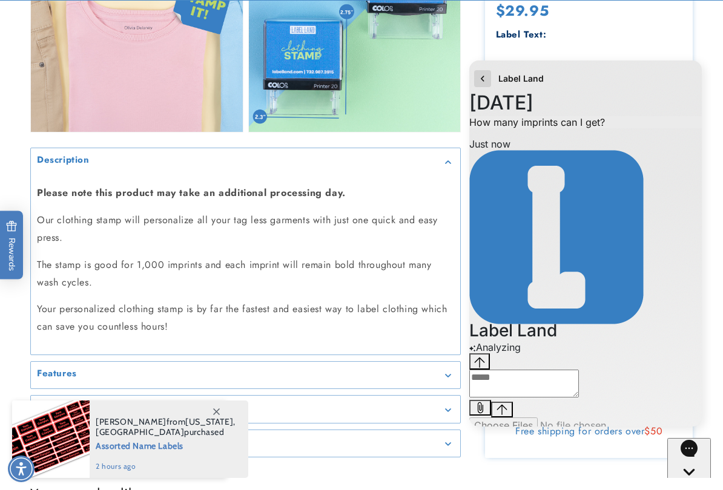
click at [490, 80] on button "go to home page" at bounding box center [482, 78] width 17 height 17
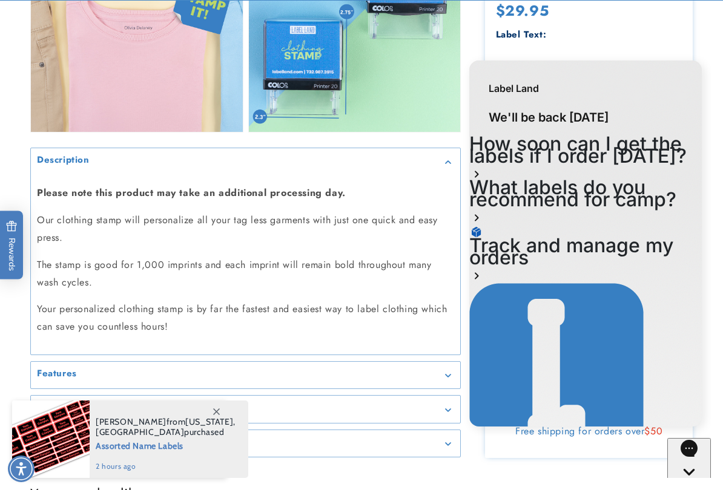
click at [695, 407] on icon "Gorgias live chat" at bounding box center [689, 493] width 12 height 12
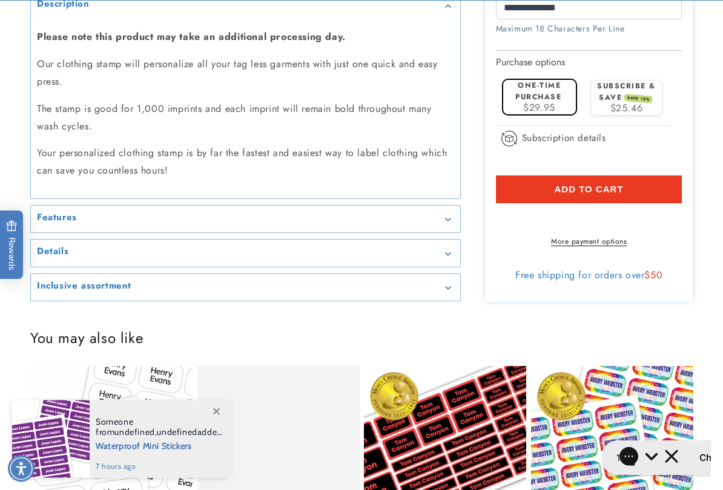
scroll to position [1218, 0]
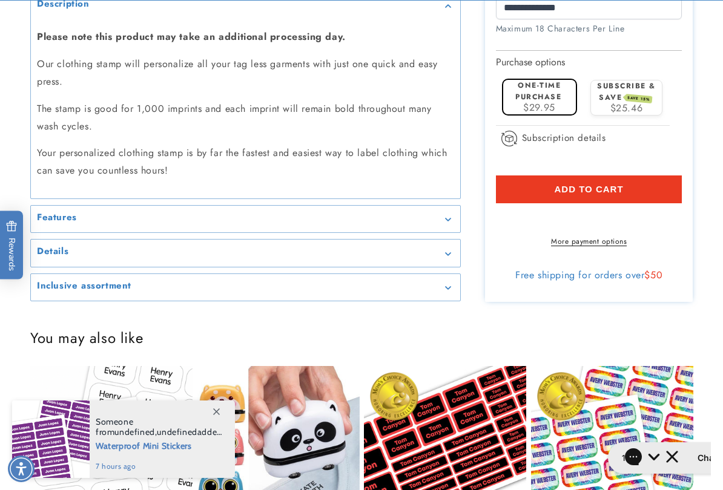
click at [651, 175] on button "Add to cart" at bounding box center [589, 189] width 186 height 28
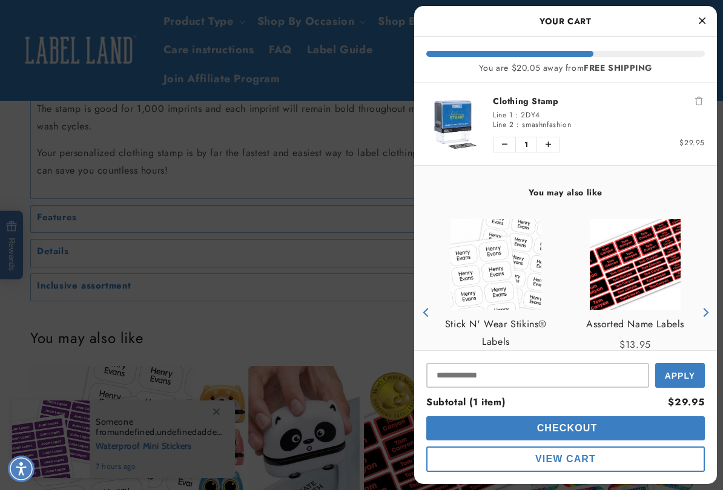
click at [703, 19] on icon "Close Cart" at bounding box center [701, 20] width 7 height 11
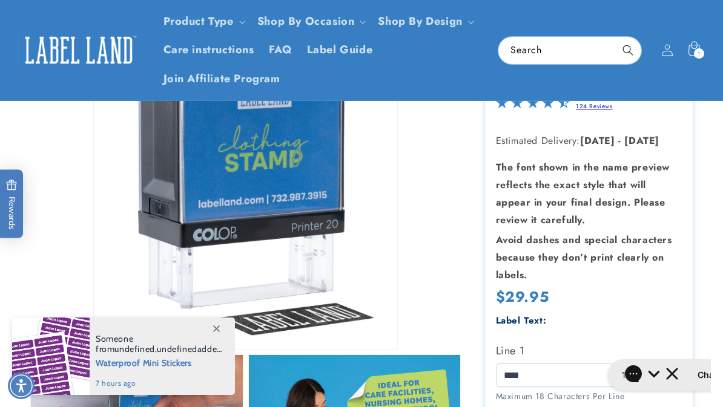
scroll to position [0, 0]
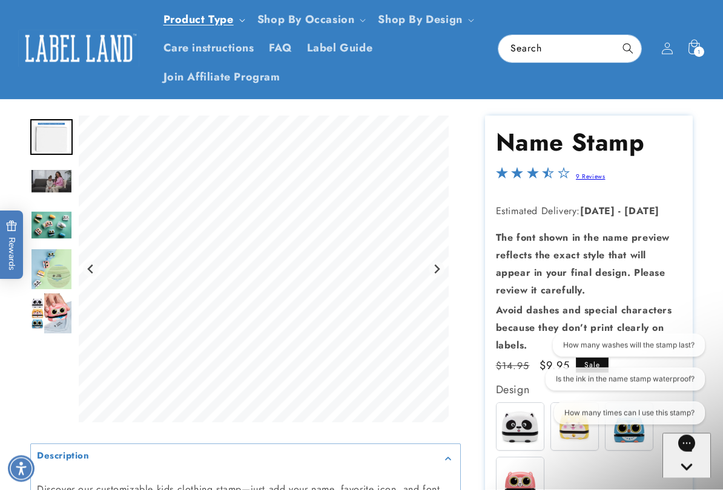
scroll to position [32, 0]
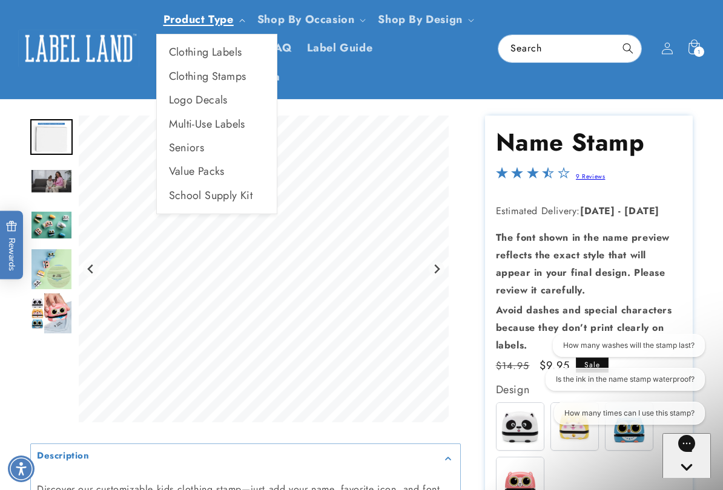
click at [224, 13] on link "Product Type" at bounding box center [198, 19] width 70 height 16
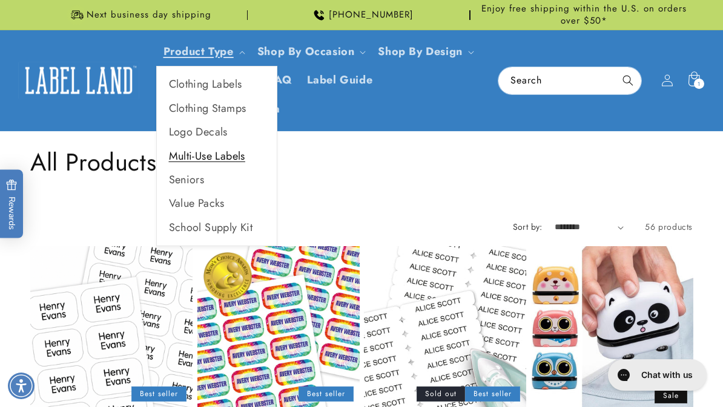
click at [232, 152] on link "Multi-Use Labels" at bounding box center [217, 157] width 120 height 24
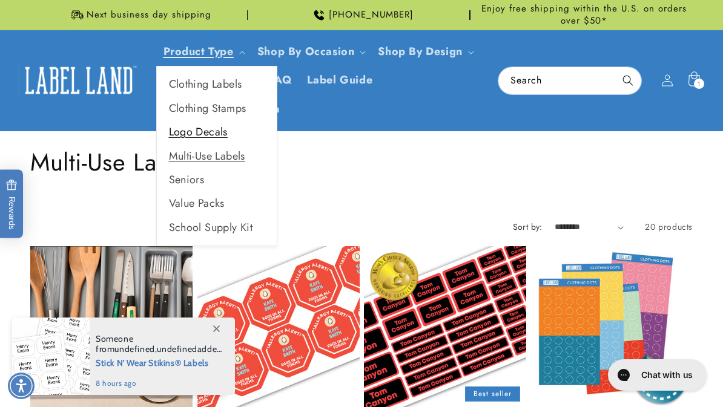
click at [220, 138] on link "Logo Decals" at bounding box center [217, 132] width 120 height 24
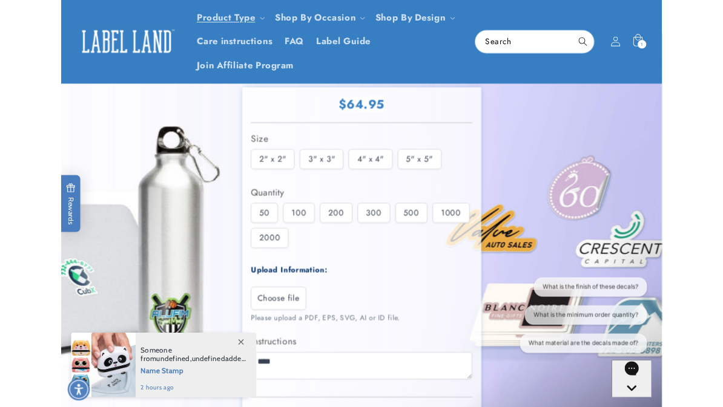
scroll to position [90, 0]
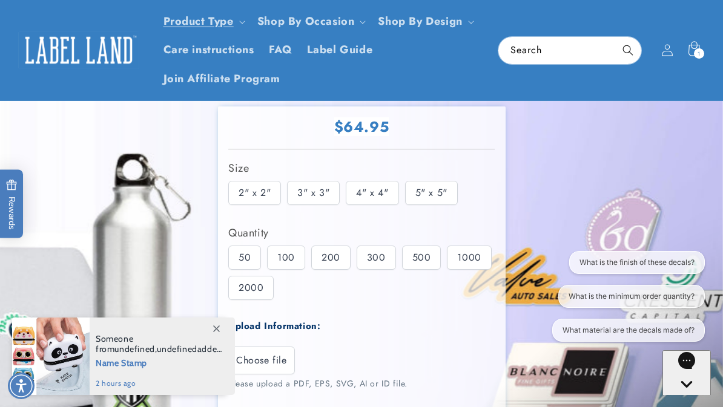
click at [276, 364] on span "Choose file" at bounding box center [261, 360] width 51 height 15
click at [0, 0] on input "Choose file" at bounding box center [0, 0] width 0 height 0
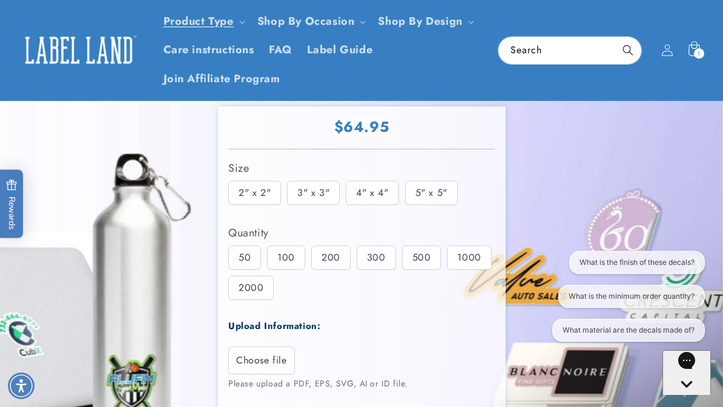
click at [270, 365] on span "Choose file" at bounding box center [261, 360] width 51 height 15
click at [0, 0] on input "Choose file" at bounding box center [0, 0] width 0 height 0
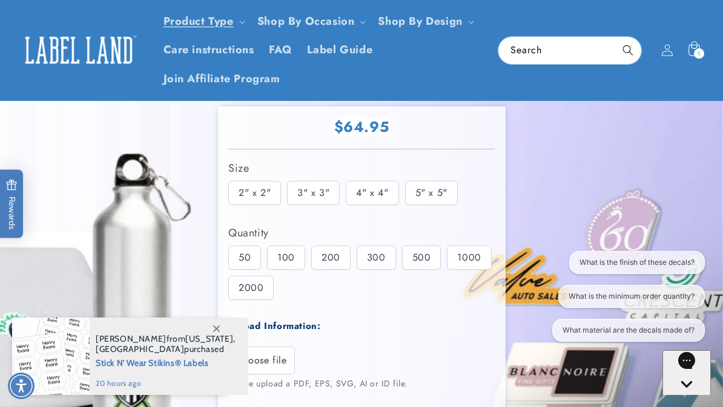
click at [277, 355] on span "Choose file" at bounding box center [261, 360] width 51 height 15
click at [0, 0] on input "Choose file" at bounding box center [0, 0] width 0 height 0
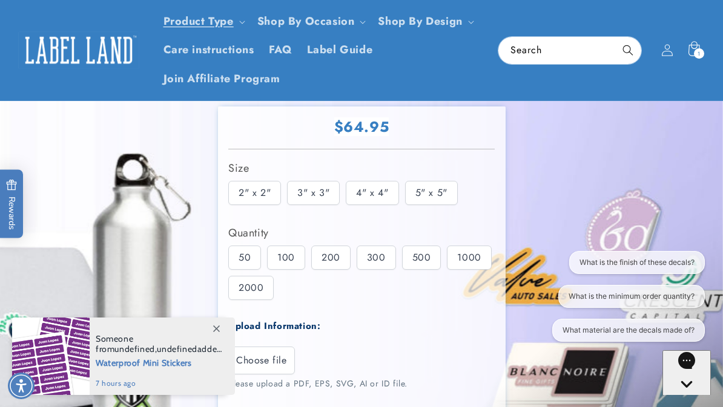
click at [267, 364] on span "Choose file" at bounding box center [261, 360] width 51 height 15
click at [0, 0] on input "Choose file" at bounding box center [0, 0] width 0 height 0
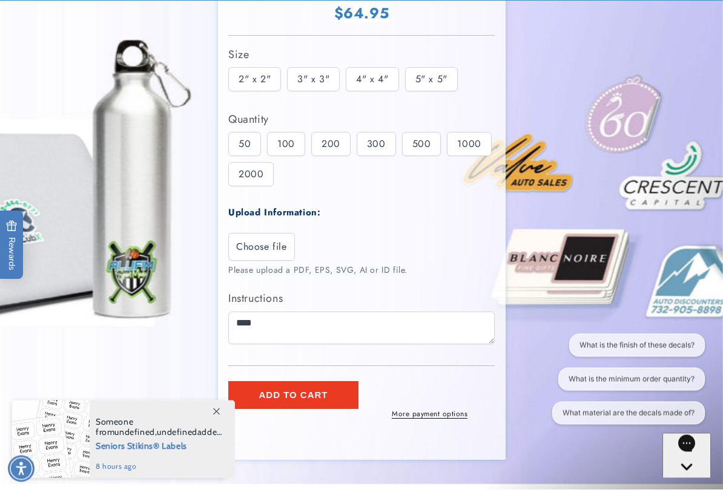
scroll to position [243, 0]
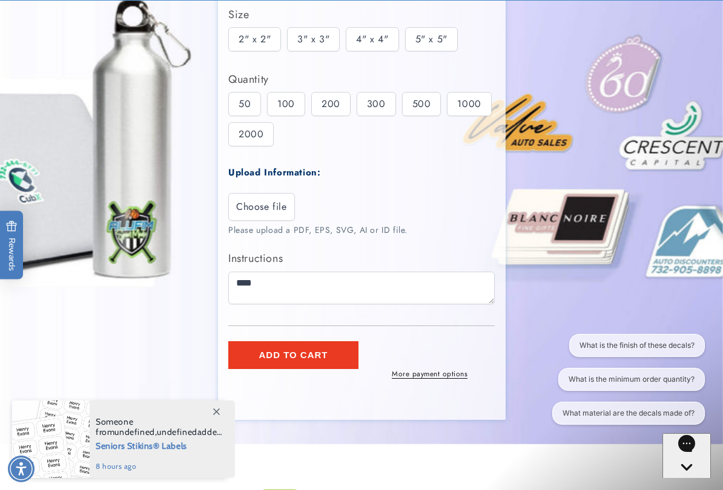
click at [264, 207] on span "Choose file" at bounding box center [261, 207] width 51 height 15
click at [0, 0] on input "Choose file" at bounding box center [0, 0] width 0 height 0
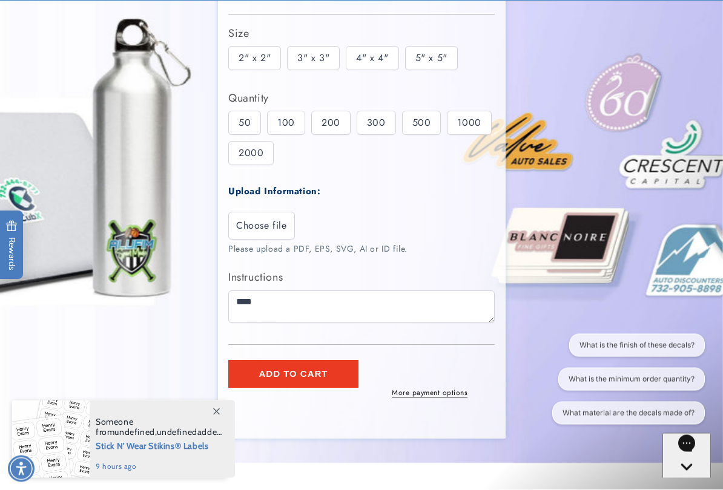
scroll to position [227, 0]
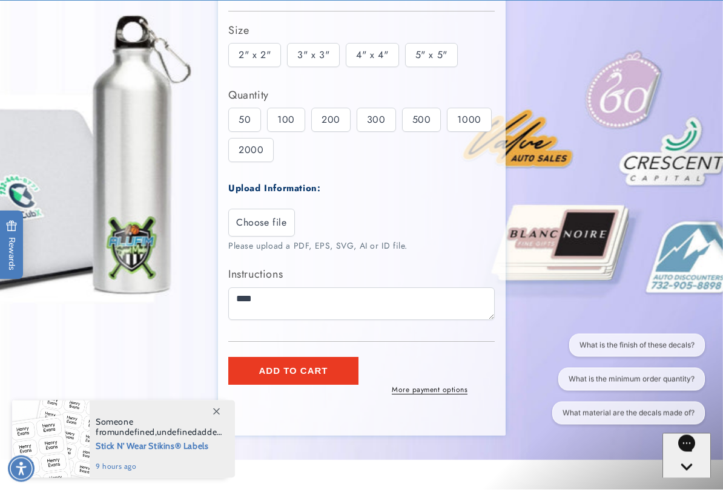
click at [275, 223] on span "Choose file" at bounding box center [261, 223] width 51 height 15
click at [0, 0] on input "Choose file" at bounding box center [0, 0] width 0 height 0
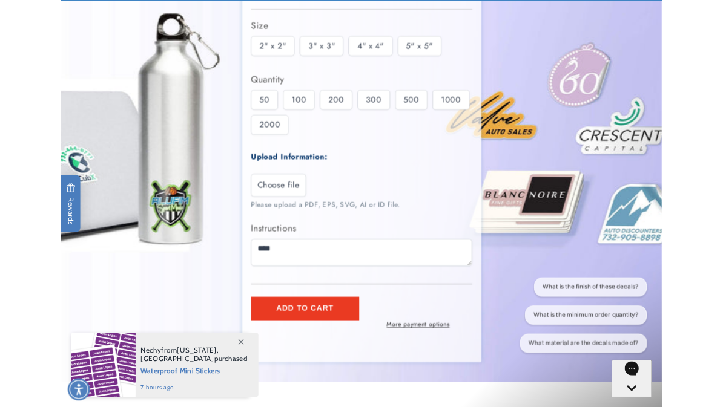
scroll to position [261, 0]
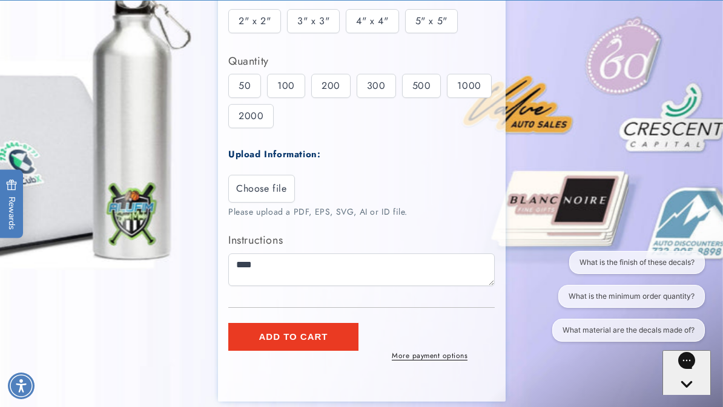
click at [267, 188] on span "Choose file" at bounding box center [261, 189] width 51 height 15
click at [0, 0] on input "Choose file" at bounding box center [0, 0] width 0 height 0
click at [269, 194] on label "Choose file" at bounding box center [261, 189] width 67 height 28
click at [0, 0] on input "Choose file" at bounding box center [0, 0] width 0 height 0
click at [263, 182] on span "Choose file" at bounding box center [261, 189] width 51 height 15
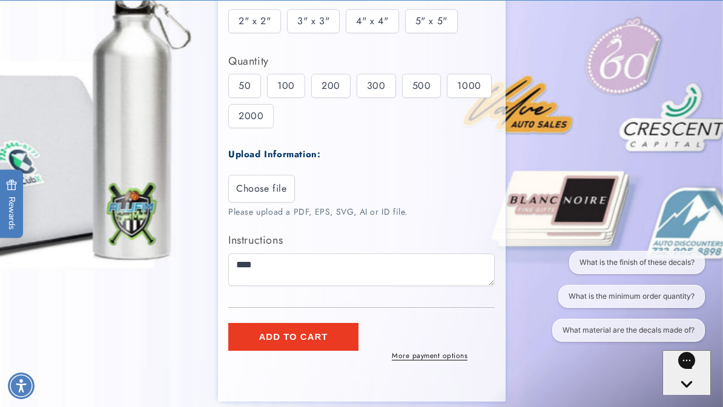
click at [0, 0] on input "Choose file" at bounding box center [0, 0] width 0 height 0
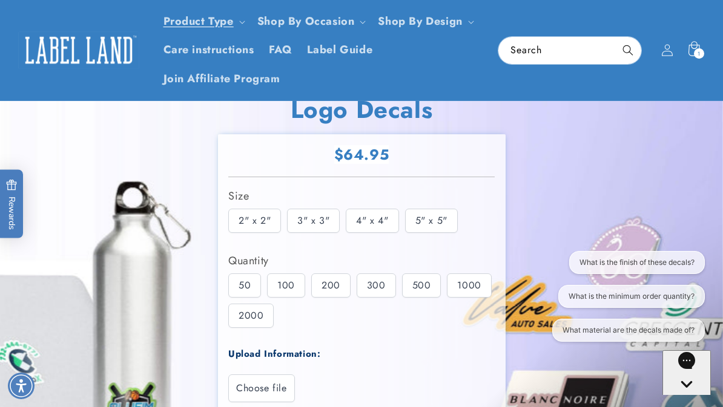
scroll to position [0, 0]
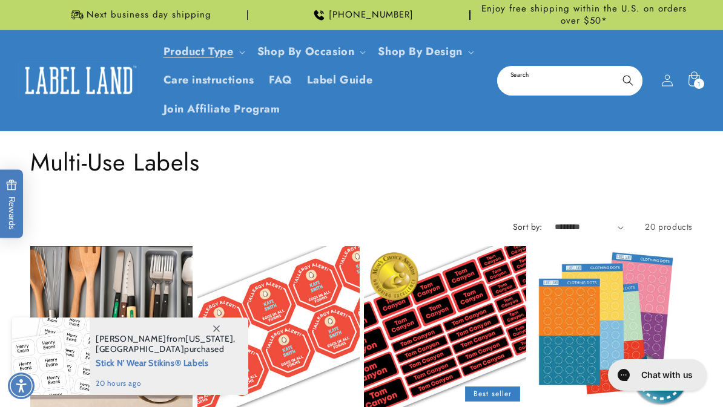
click at [555, 85] on input "Search" at bounding box center [569, 80] width 143 height 27
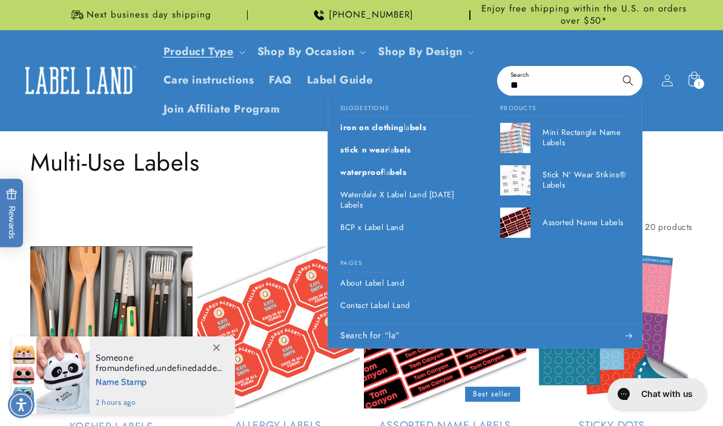
type input "*"
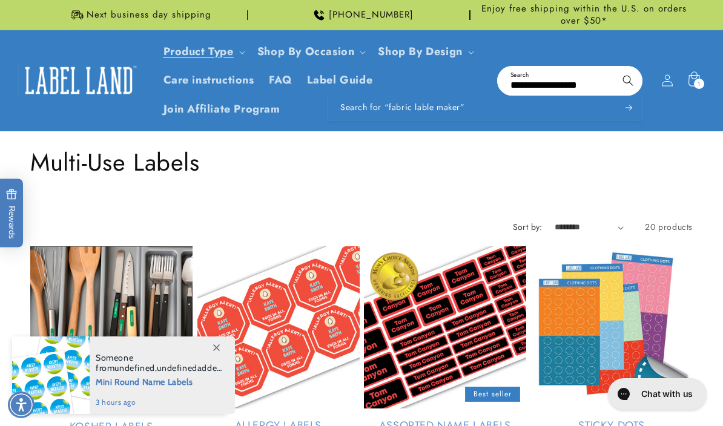
type input "**********"
click at [628, 79] on button "Search" at bounding box center [627, 80] width 27 height 27
click at [632, 78] on icon "Search" at bounding box center [626, 79] width 11 height 11
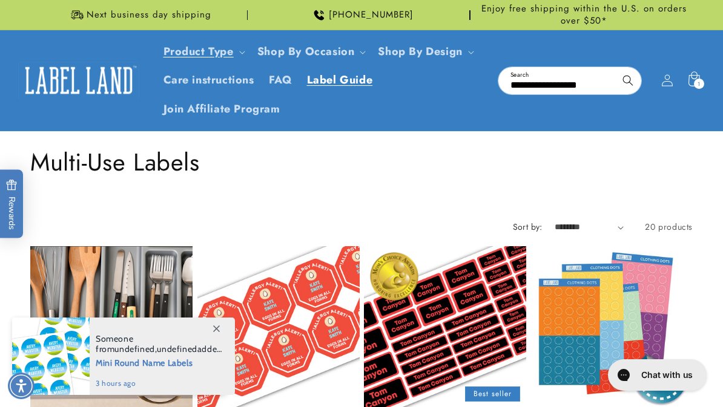
click at [352, 85] on span "Label Guide" at bounding box center [340, 80] width 66 height 14
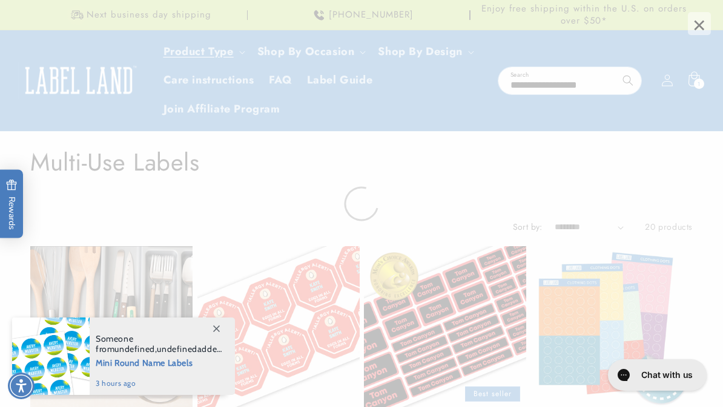
click at [217, 327] on icon at bounding box center [216, 329] width 7 height 7
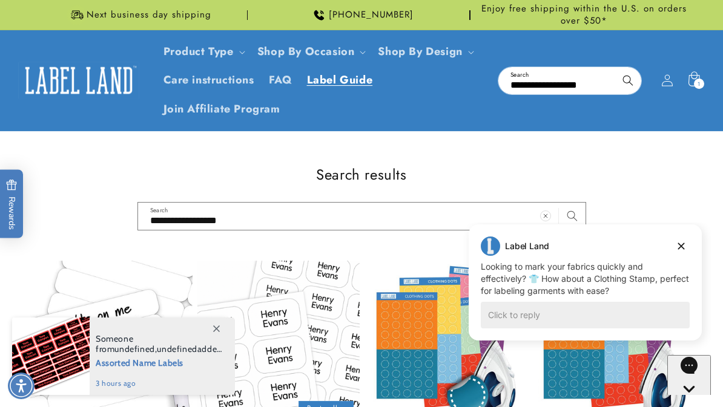
click at [346, 82] on span "Label Guide" at bounding box center [340, 80] width 66 height 14
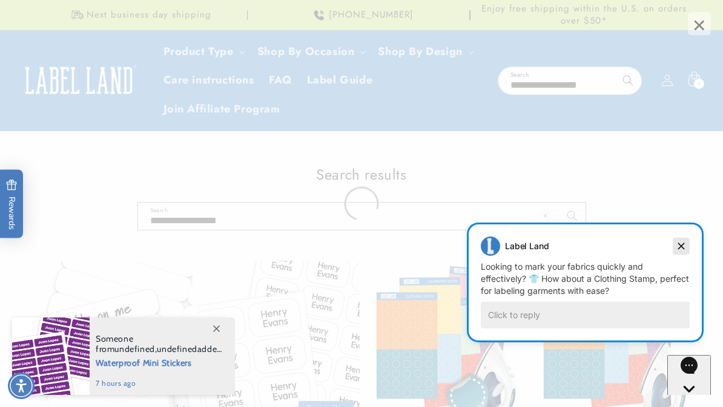
click at [674, 246] on button "Dismiss campaign" at bounding box center [680, 246] width 17 height 17
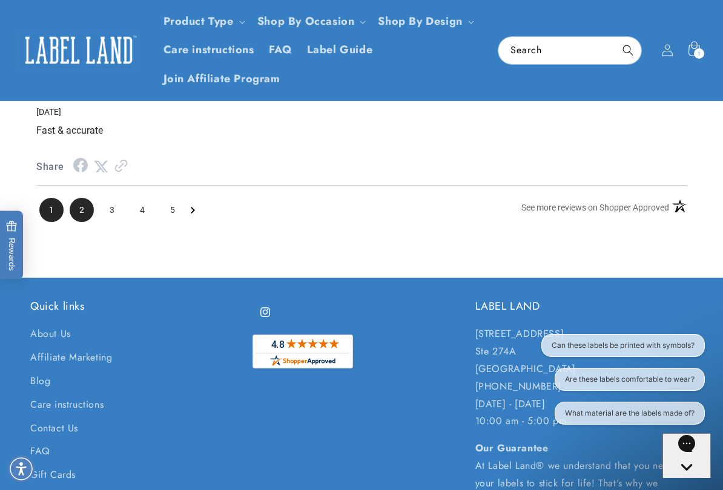
click at [88, 198] on span "2" at bounding box center [82, 210] width 24 height 24
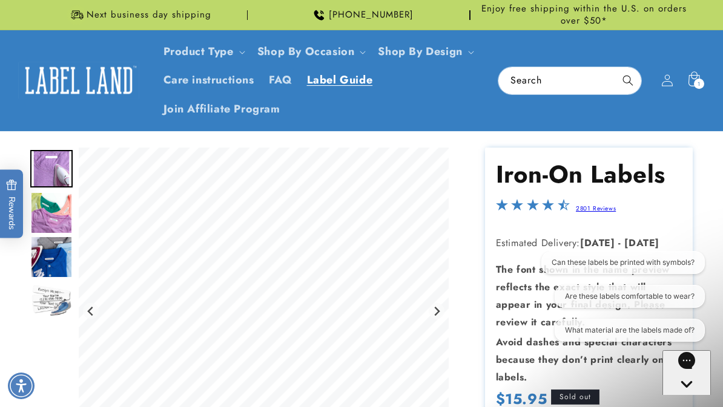
click at [351, 85] on span "Label Guide" at bounding box center [340, 80] width 66 height 14
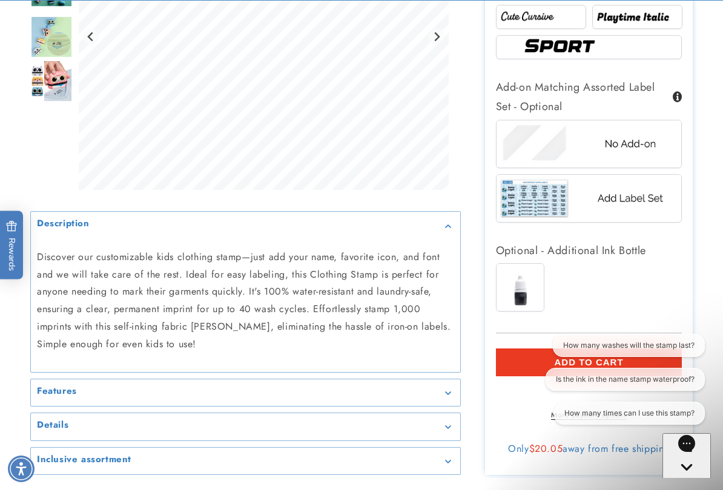
scroll to position [965, 0]
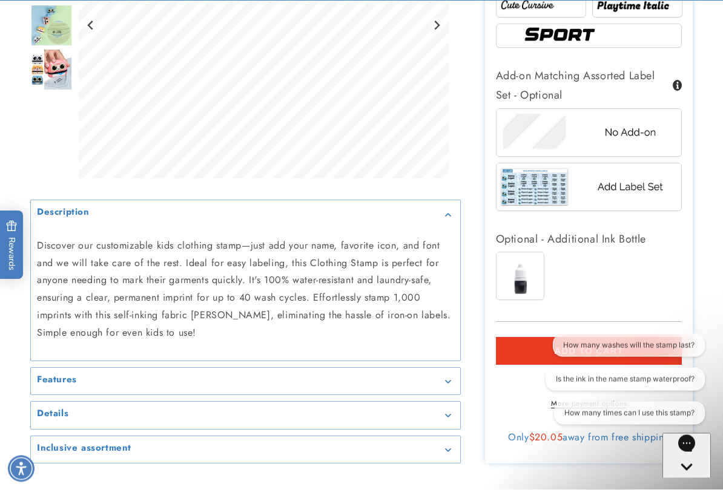
click at [644, 185] on img at bounding box center [588, 187] width 185 height 46
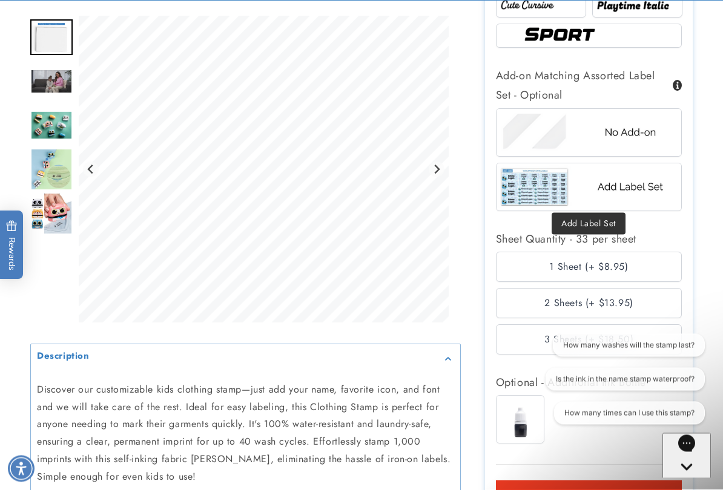
scroll to position [965, 0]
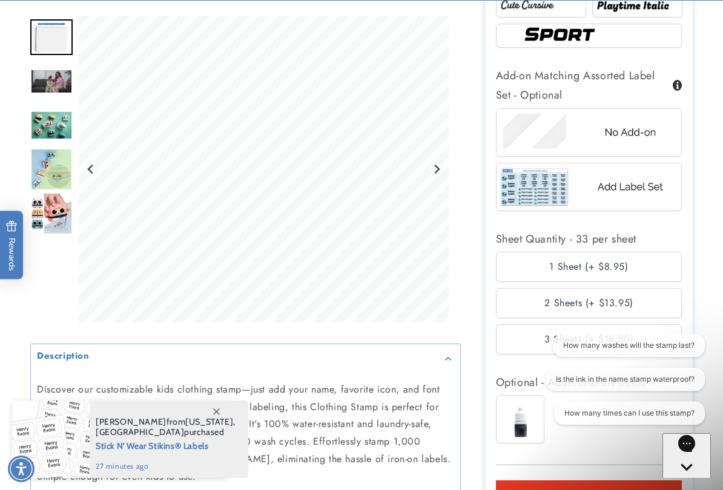
click at [554, 122] on img at bounding box center [588, 132] width 185 height 46
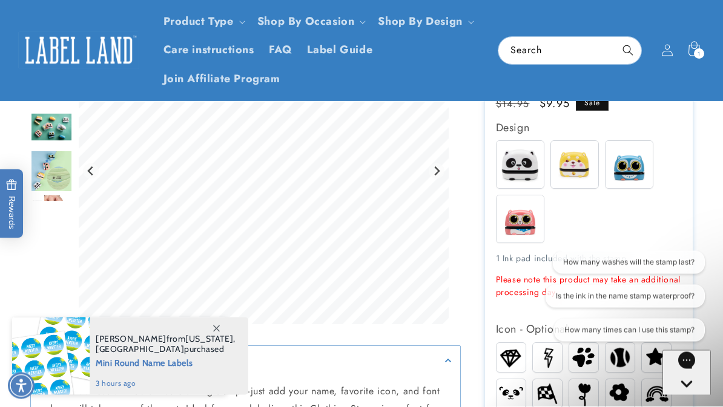
scroll to position [249, 0]
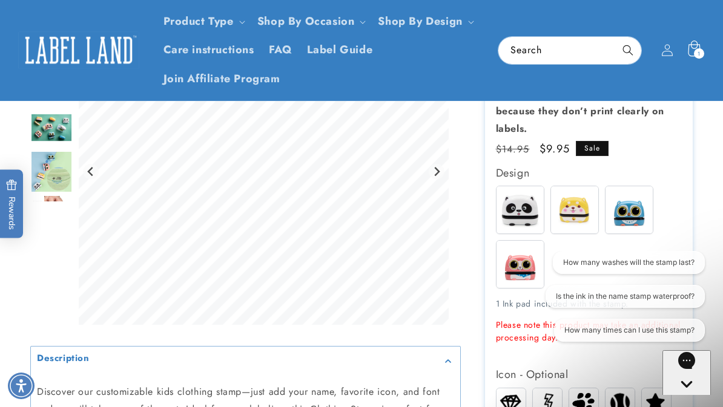
click at [700, 49] on span "1" at bounding box center [698, 53] width 3 height 10
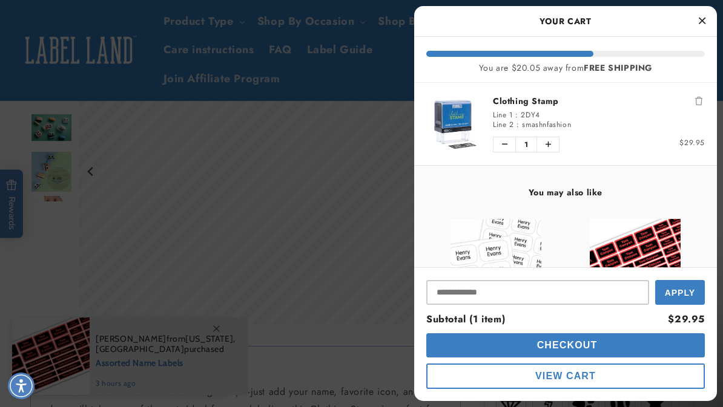
click at [555, 114] on div "Line 1 : 2DY4" at bounding box center [599, 115] width 212 height 10
click at [706, 25] on button "Close Cart" at bounding box center [701, 21] width 18 height 18
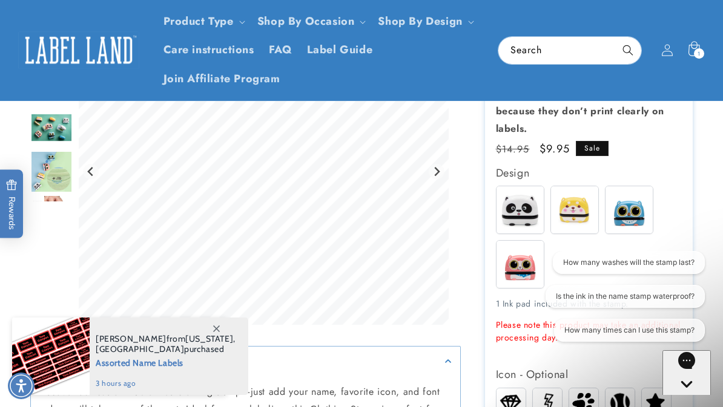
click at [638, 201] on img at bounding box center [628, 209] width 47 height 47
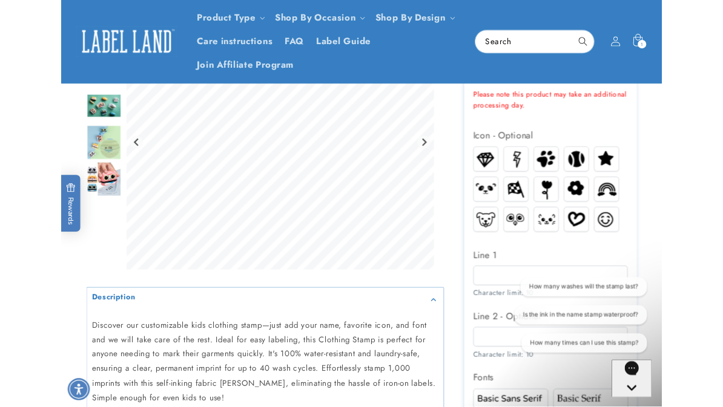
scroll to position [459, 0]
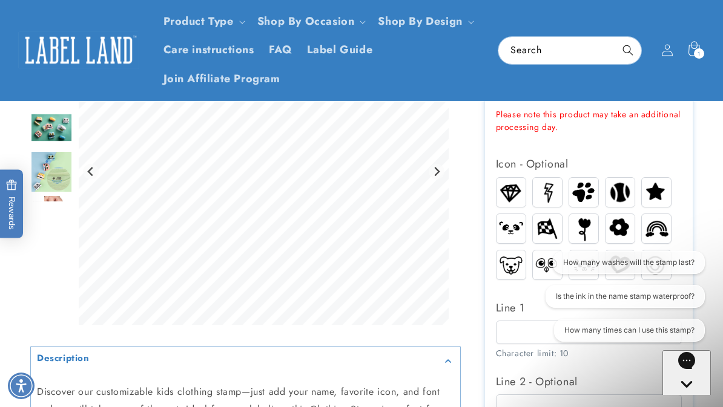
click at [507, 188] on img at bounding box center [510, 192] width 29 height 25
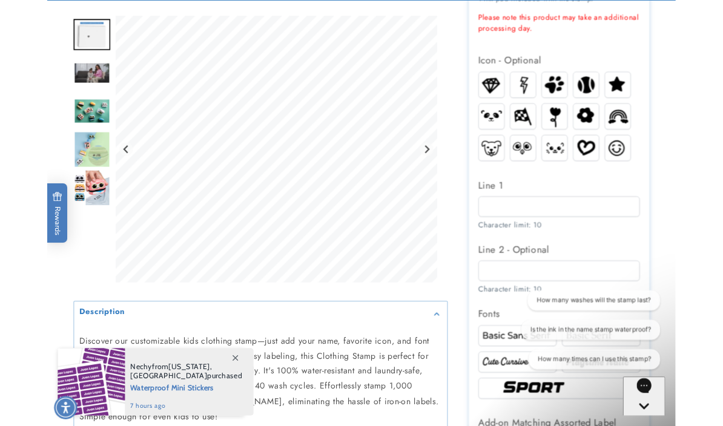
scroll to position [583, 0]
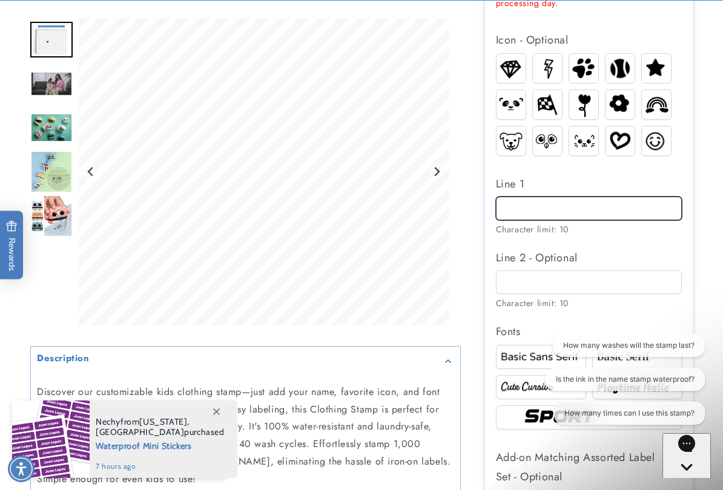
click at [635, 197] on input "Line 1" at bounding box center [589, 209] width 186 height 24
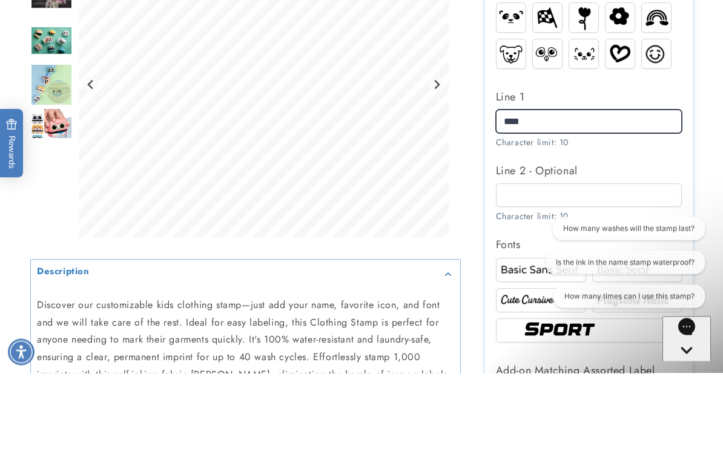
type input "****"
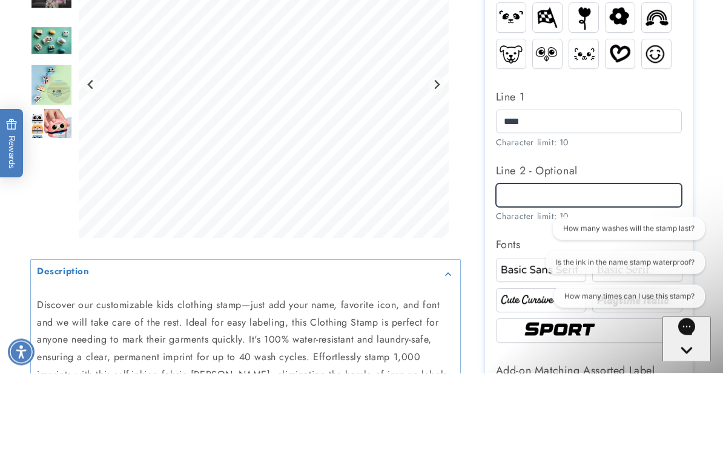
click at [527, 270] on input "Line 2 - Optional" at bounding box center [589, 282] width 186 height 24
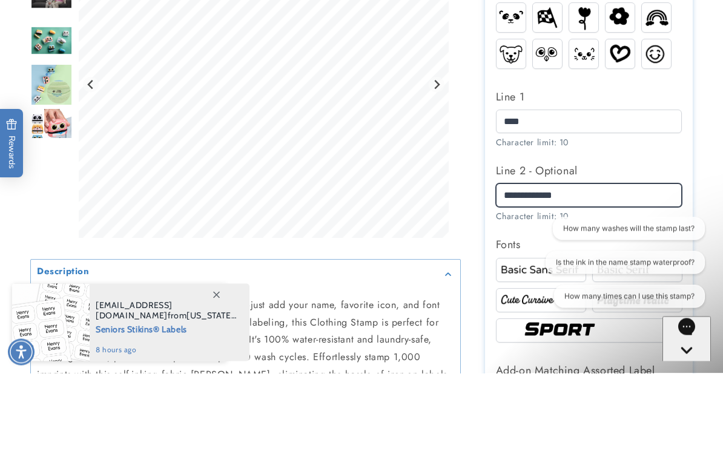
type input "**********"
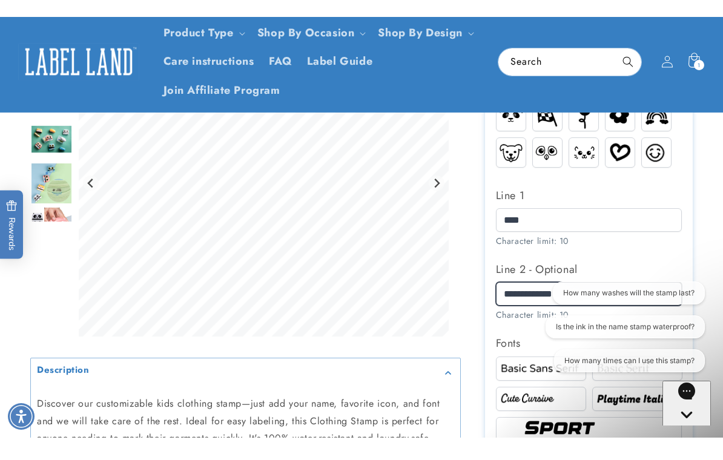
scroll to position [572, 0]
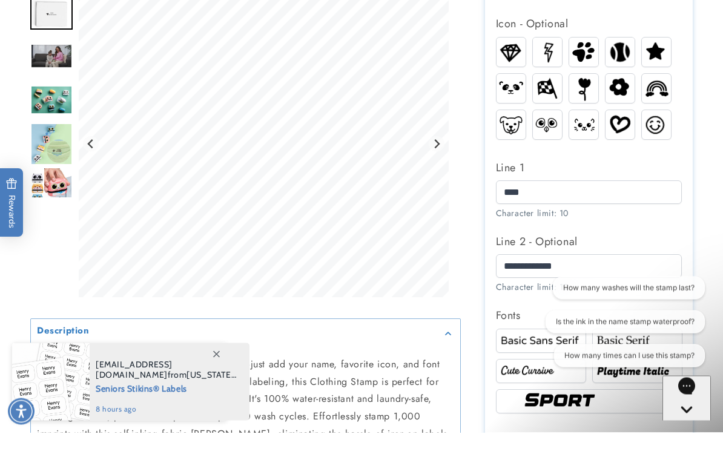
click at [513, 67] on img at bounding box center [510, 79] width 29 height 25
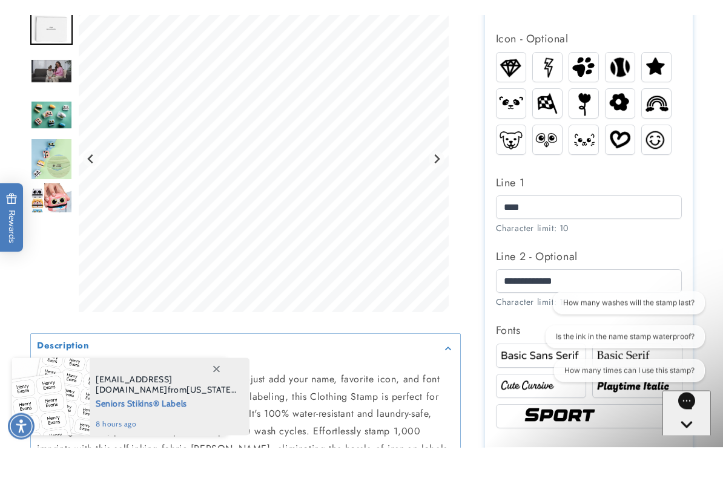
scroll to position [600, 0]
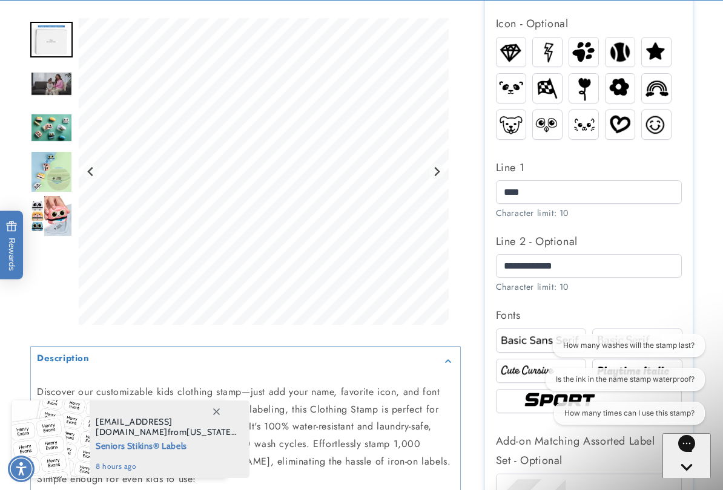
click at [654, 119] on img at bounding box center [655, 124] width 29 height 26
click at [661, 125] on img at bounding box center [655, 124] width 29 height 26
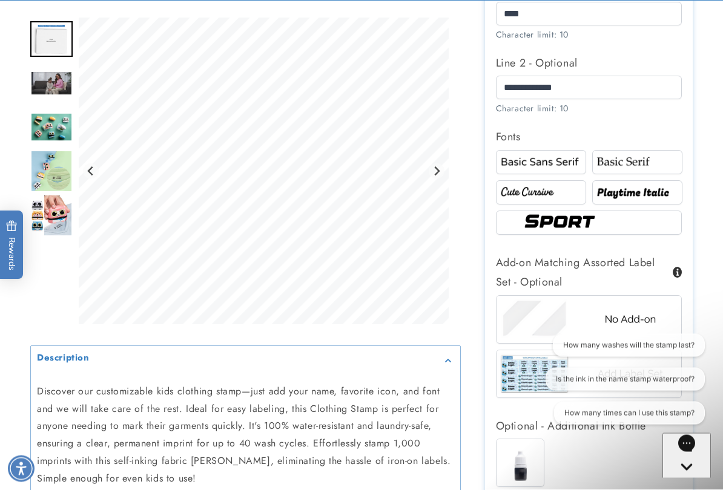
scroll to position [776, 0]
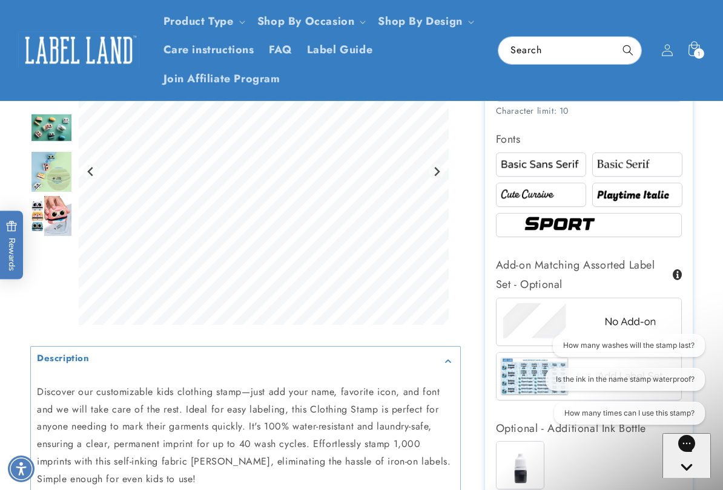
click at [559, 194] on img at bounding box center [540, 195] width 87 height 15
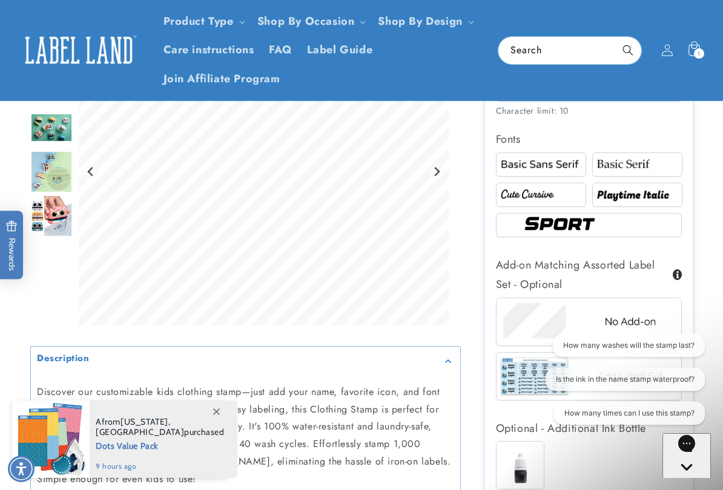
click at [556, 168] on img at bounding box center [540, 164] width 87 height 15
click at [652, 162] on img at bounding box center [637, 164] width 87 height 15
click at [550, 192] on img at bounding box center [540, 195] width 87 height 15
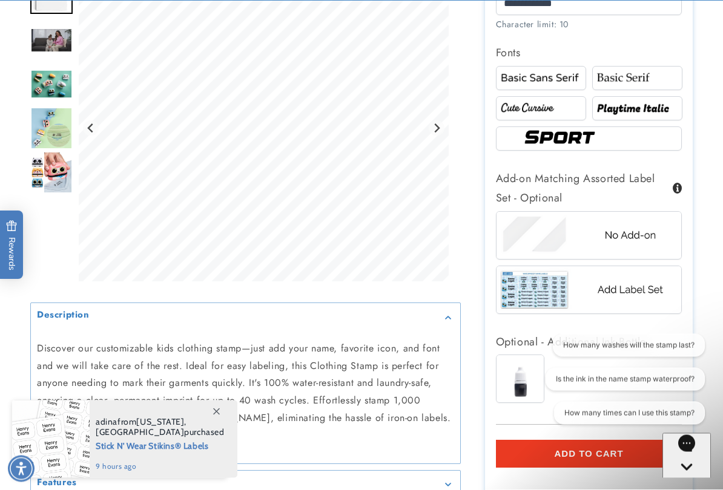
click at [654, 130] on img at bounding box center [589, 139] width 138 height 23
click at [663, 102] on img at bounding box center [637, 108] width 87 height 15
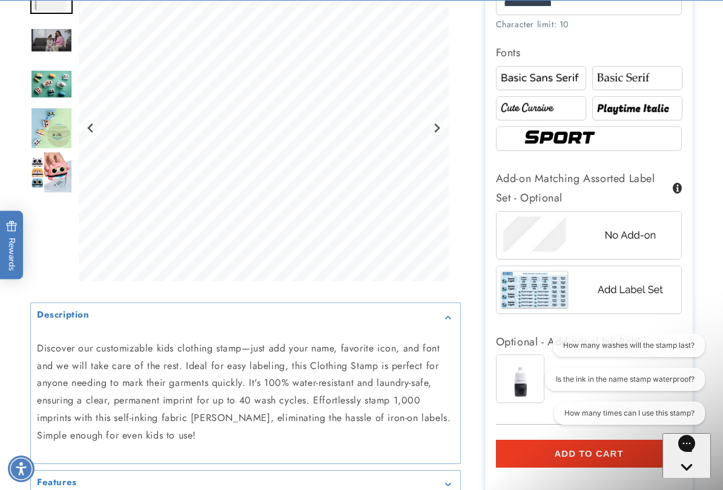
click at [650, 105] on img at bounding box center [637, 108] width 87 height 15
click at [633, 140] on img at bounding box center [589, 138] width 138 height 23
click at [646, 105] on img at bounding box center [637, 108] width 87 height 15
click at [550, 102] on img at bounding box center [540, 108] width 87 height 15
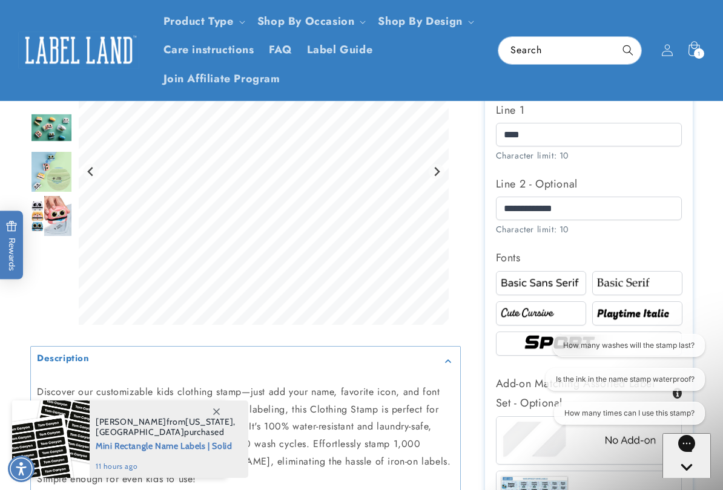
scroll to position [628, 0]
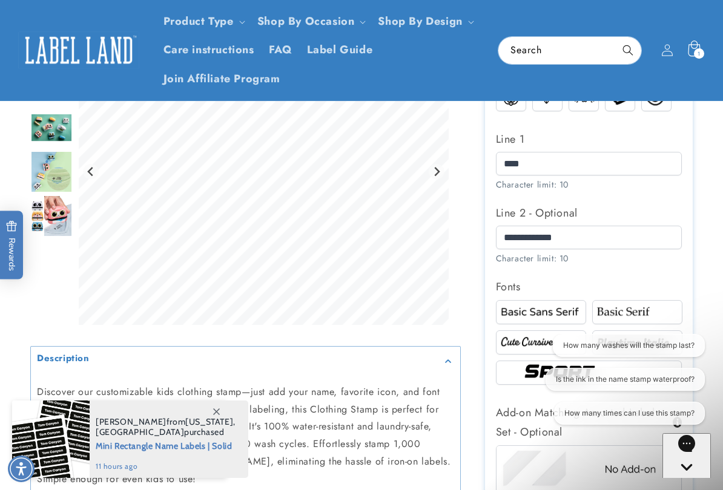
click at [695, 51] on div "1 1 item" at bounding box center [698, 53] width 10 height 10
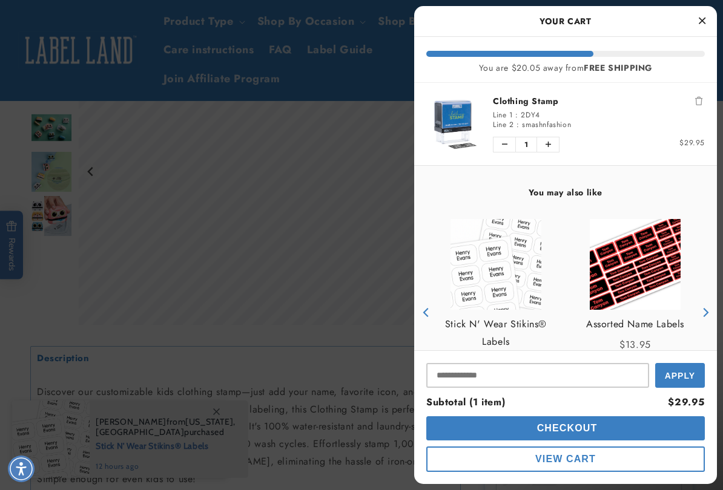
click at [322, 328] on div at bounding box center [361, 245] width 723 height 490
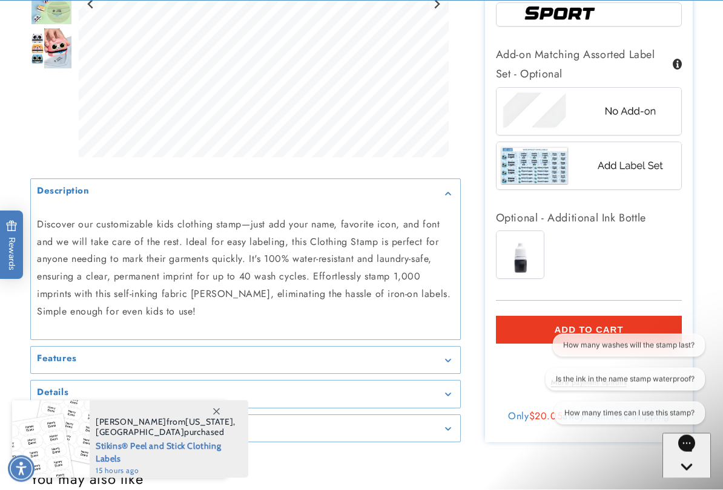
scroll to position [986, 0]
click at [529, 255] on img at bounding box center [519, 254] width 47 height 47
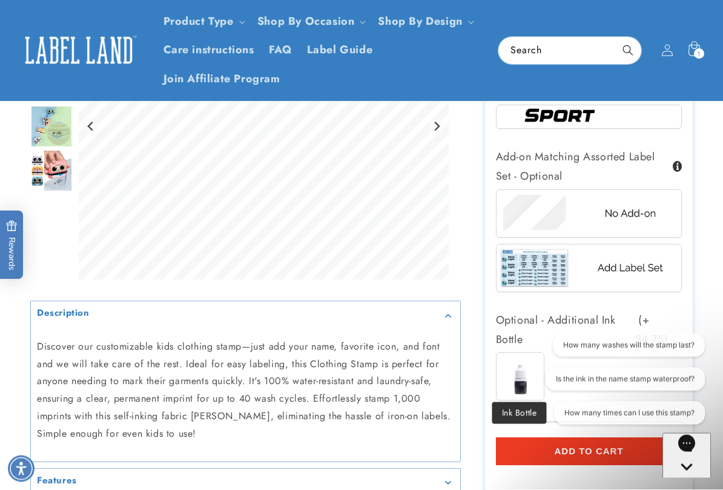
scroll to position [884, 0]
click at [632, 267] on img at bounding box center [588, 267] width 185 height 46
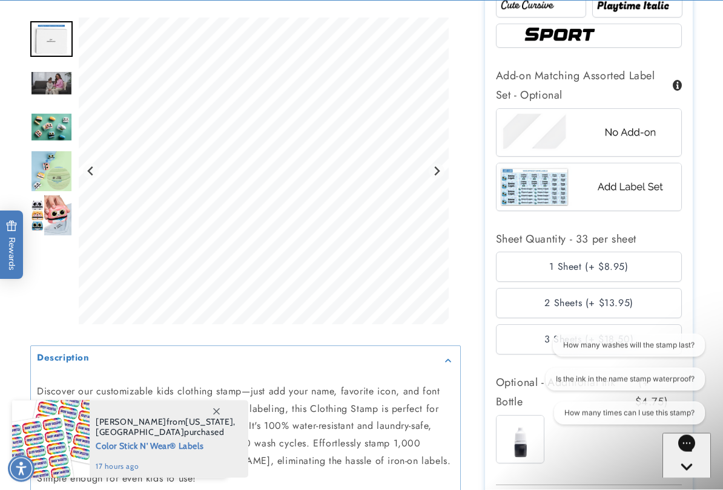
scroll to position [969, 0]
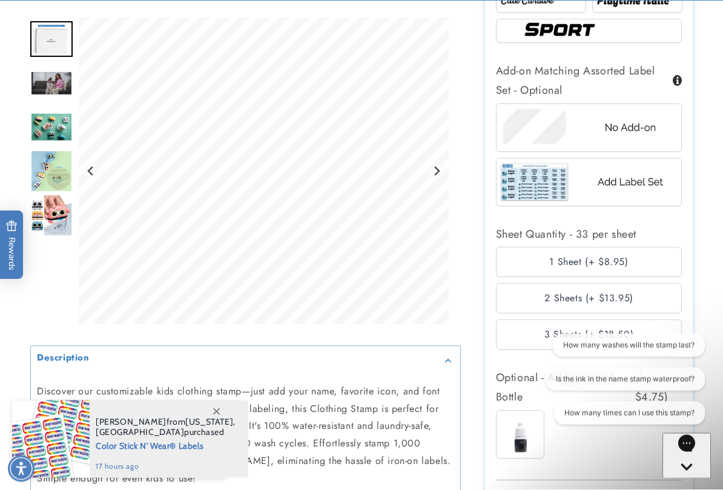
click at [654, 123] on img at bounding box center [588, 128] width 185 height 46
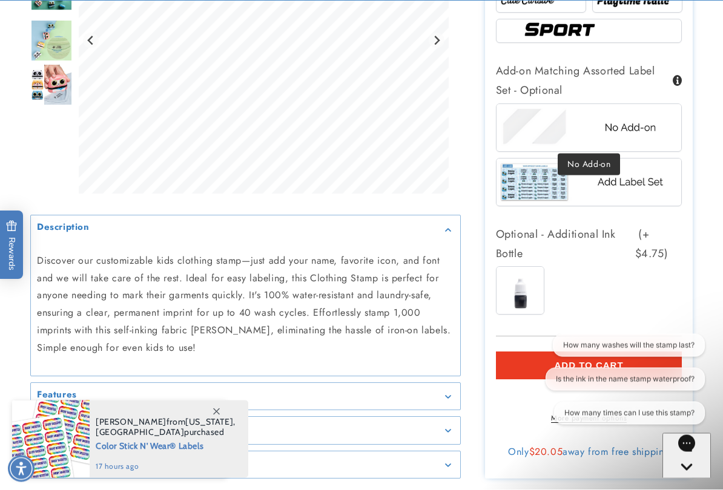
scroll to position [970, 0]
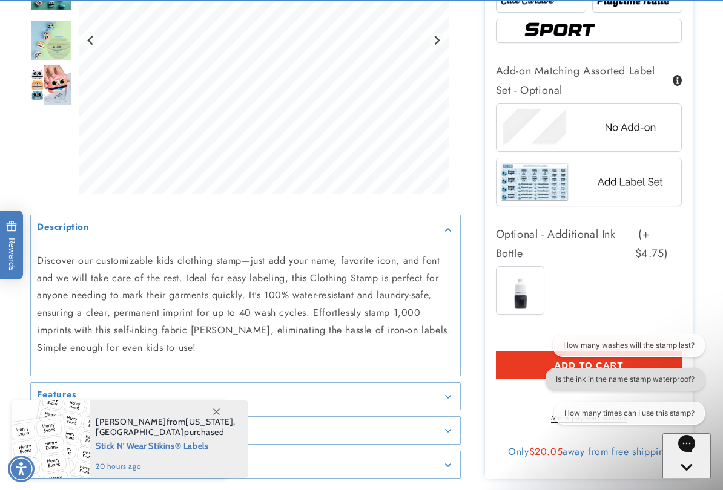
click at [678, 376] on button "Is the ink in the name stamp waterproof?" at bounding box center [624, 379] width 159 height 23
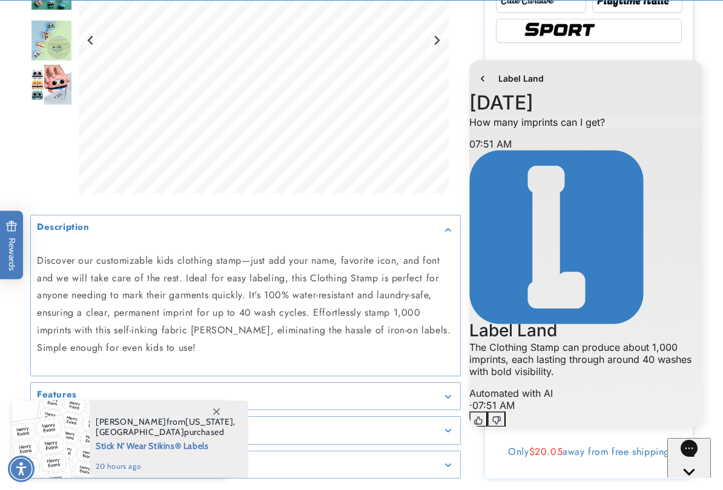
scroll to position [0, 0]
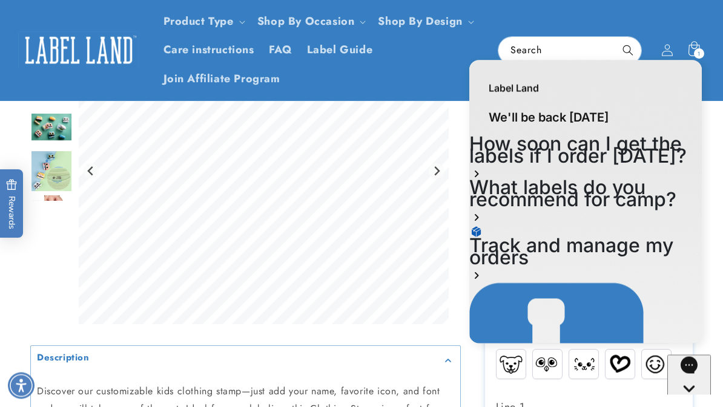
scroll to position [356, 0]
click at [691, 404] on icon "Gorgias live chat" at bounding box center [688, 409] width 11 height 11
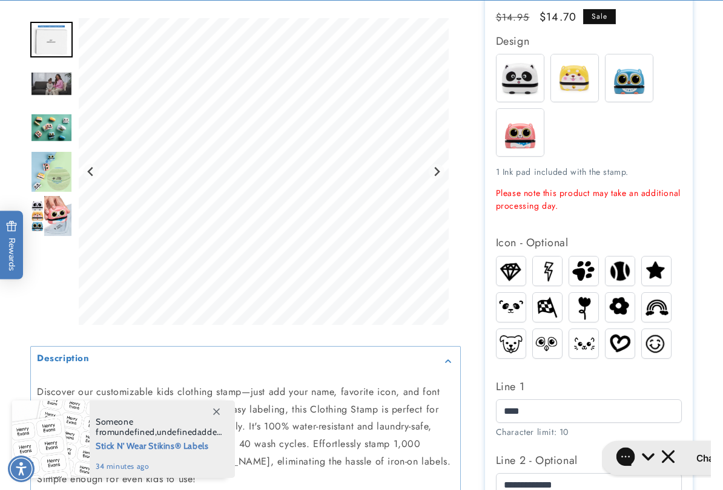
scroll to position [390, 0]
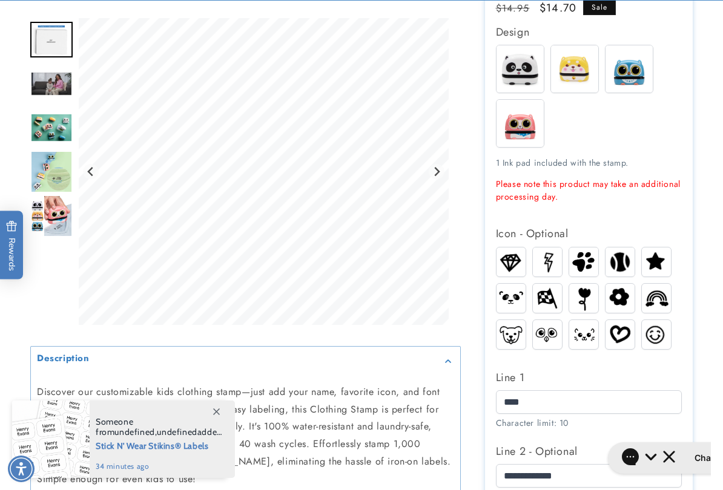
click at [551, 255] on img at bounding box center [547, 261] width 29 height 28
click at [556, 252] on img at bounding box center [547, 261] width 29 height 28
click at [513, 335] on img at bounding box center [510, 335] width 29 height 22
click at [517, 330] on img at bounding box center [510, 335] width 29 height 22
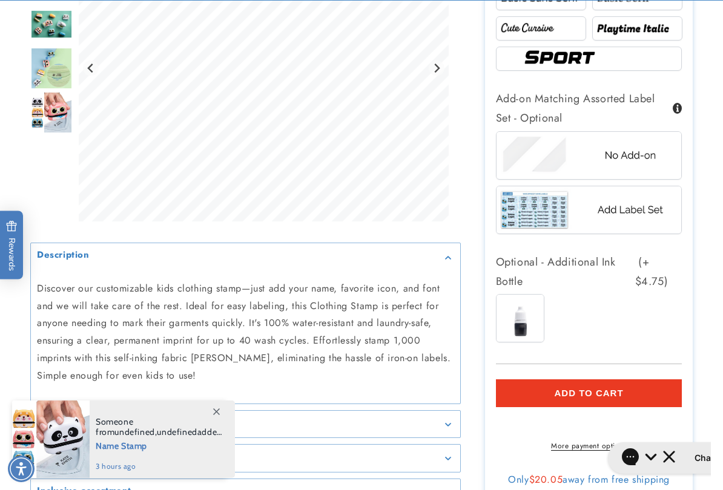
scroll to position [946, 0]
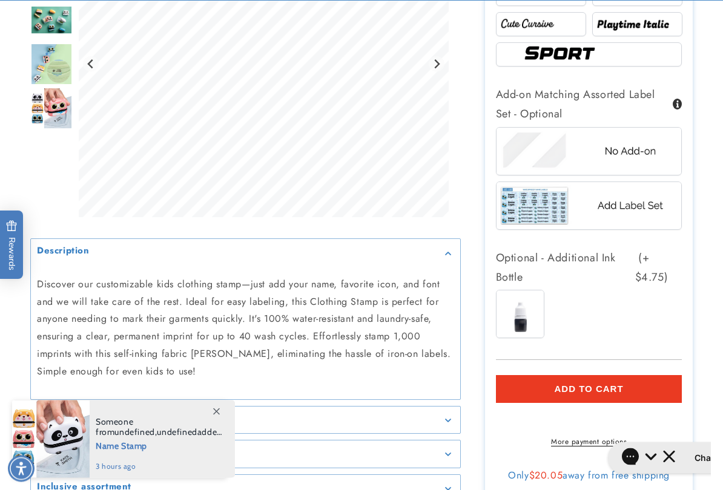
click at [639, 384] on button "Add to cart" at bounding box center [589, 390] width 186 height 28
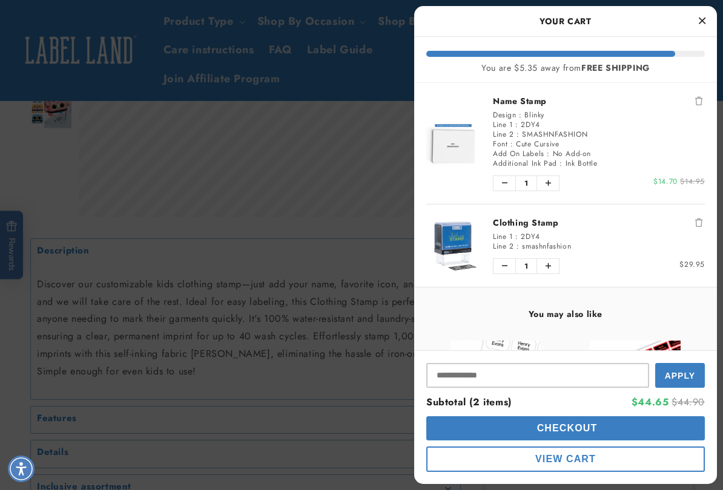
click at [527, 100] on link "Name Stamp" at bounding box center [599, 101] width 212 height 12
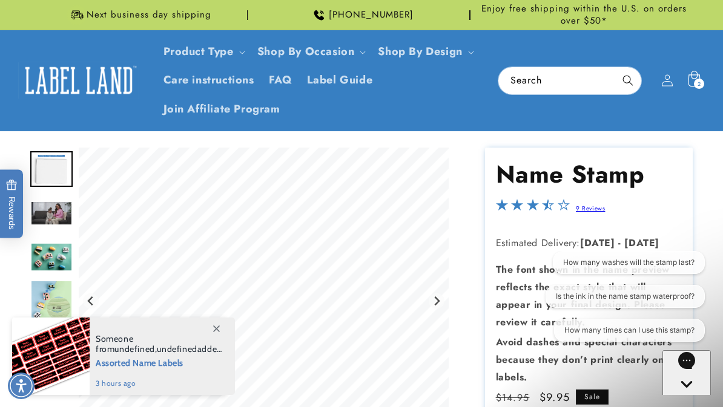
click at [703, 68] on icon at bounding box center [693, 81] width 28 height 28
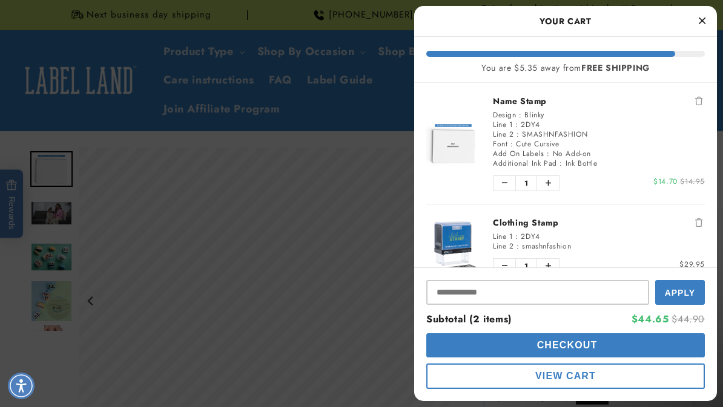
click at [703, 68] on div "You are $5.35 away from FREE SHIPPING" at bounding box center [565, 68] width 278 height 10
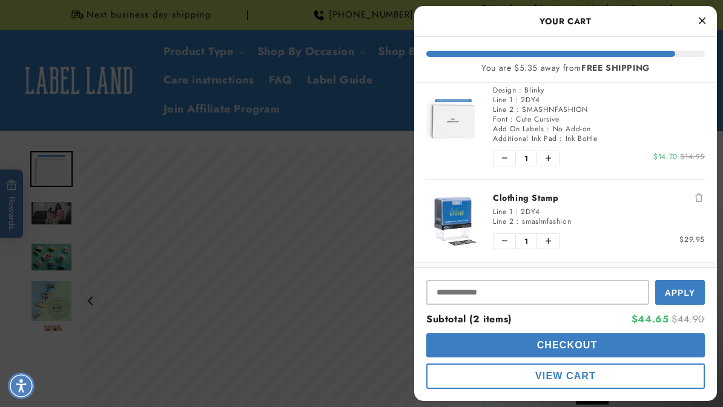
scroll to position [25, 0]
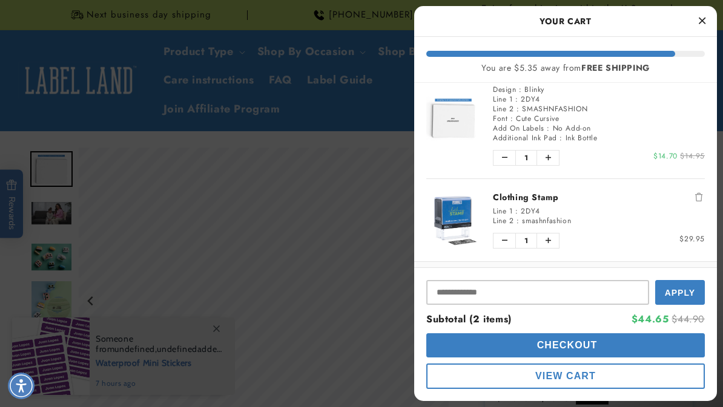
click at [529, 202] on link "Clothing Stamp" at bounding box center [599, 197] width 212 height 12
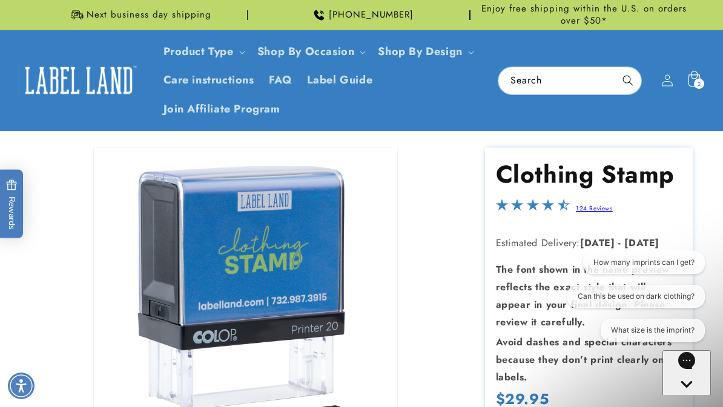
click at [701, 85] on div "2 2 items" at bounding box center [698, 84] width 10 height 10
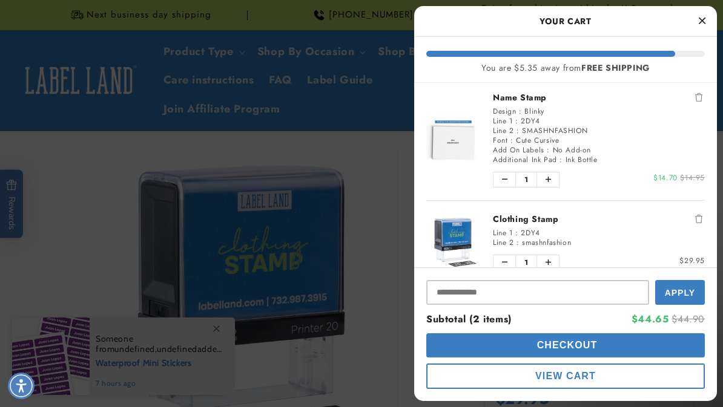
scroll to position [4, 0]
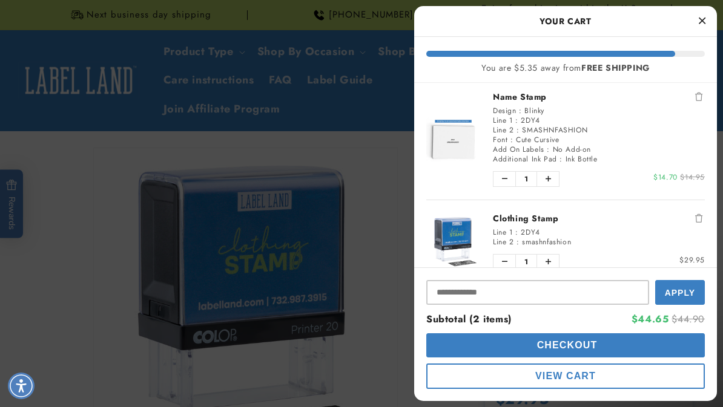
click at [568, 126] on span "SMASHNFASHION" at bounding box center [554, 130] width 65 height 11
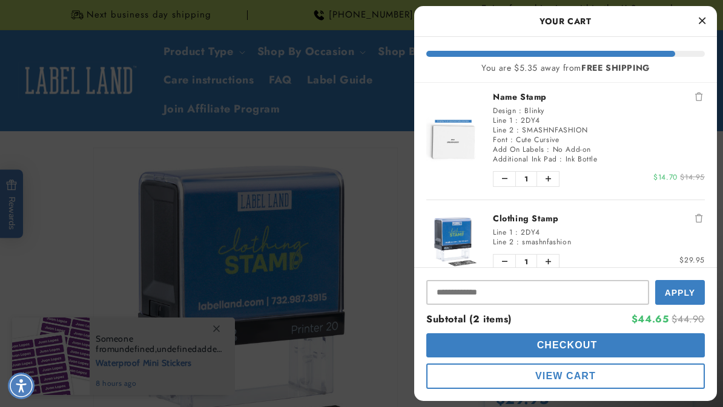
click at [539, 99] on link "Name Stamp" at bounding box center [599, 97] width 212 height 12
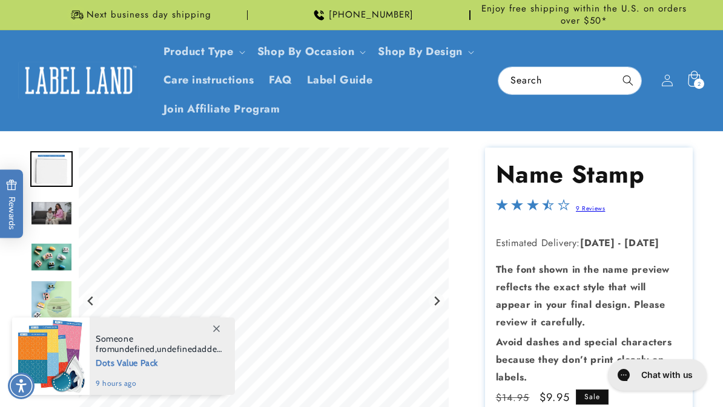
click at [697, 77] on icon at bounding box center [693, 81] width 28 height 28
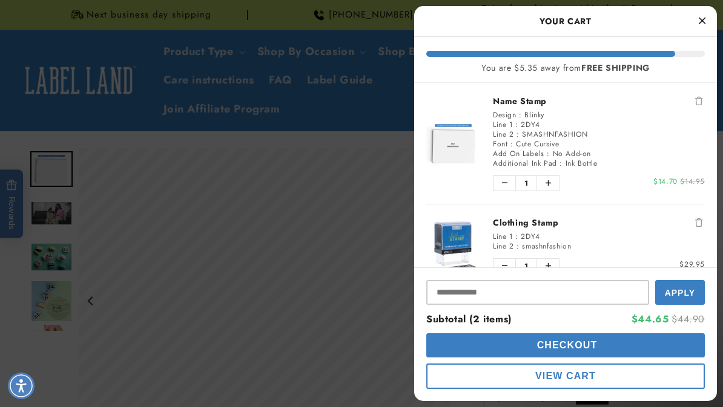
click at [697, 100] on icon "Remove Name Stamp" at bounding box center [698, 101] width 7 height 8
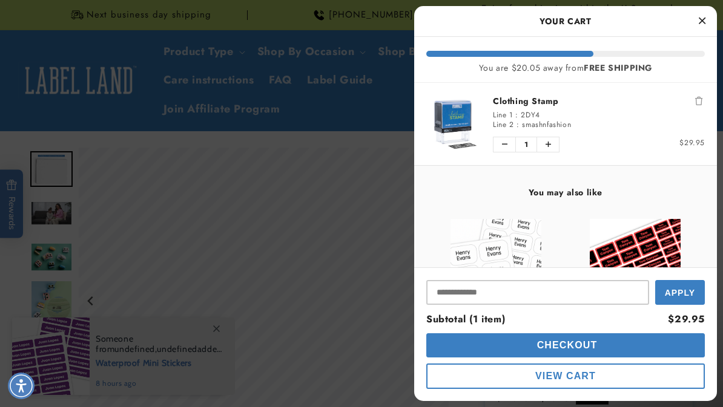
click at [352, 266] on div at bounding box center [361, 203] width 723 height 407
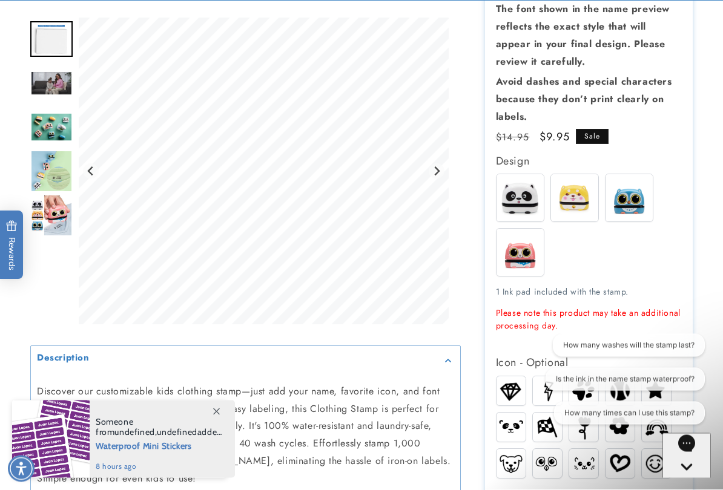
scroll to position [260, 0]
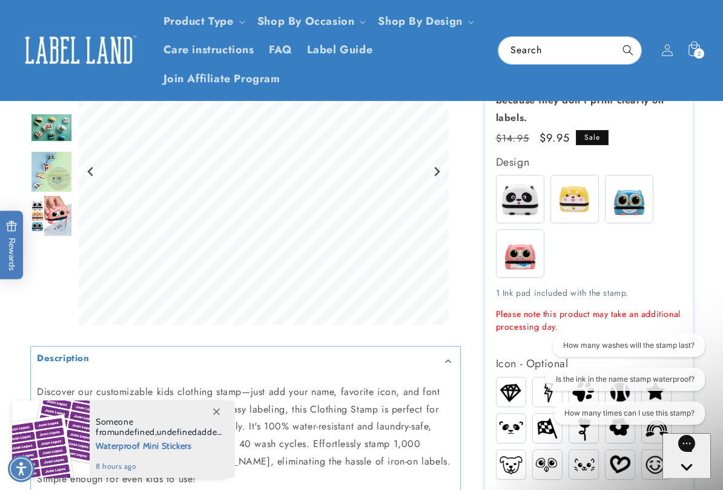
click at [643, 197] on img at bounding box center [628, 198] width 47 height 47
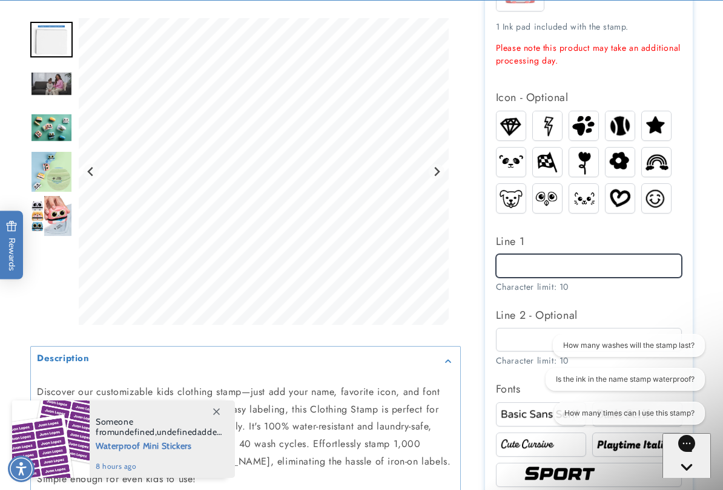
click at [654, 256] on input "Line 1" at bounding box center [589, 266] width 186 height 24
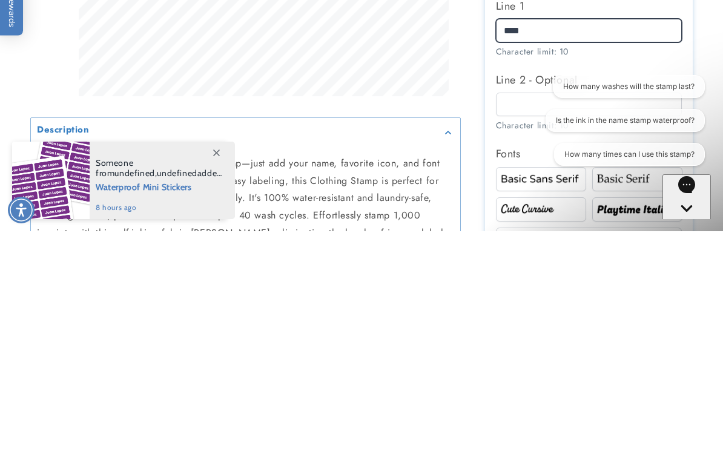
scroll to position [536, 0]
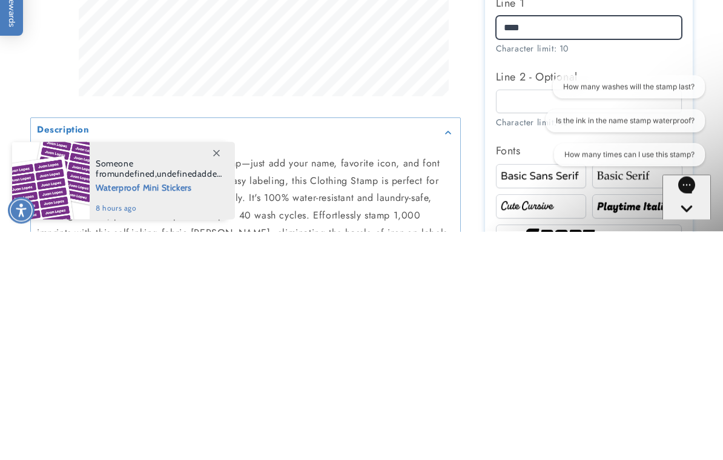
type input "****"
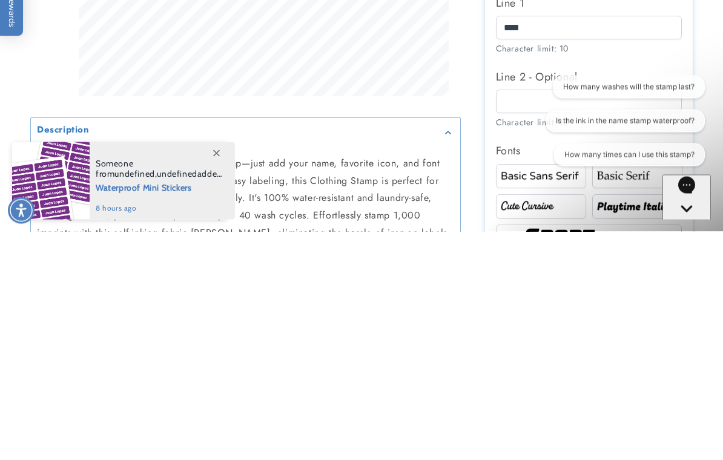
click at [534, 99] on div "How many washes will the stamp last? Is the ink in the name stamp waterproof? H…" at bounding box center [620, 123] width 182 height 96
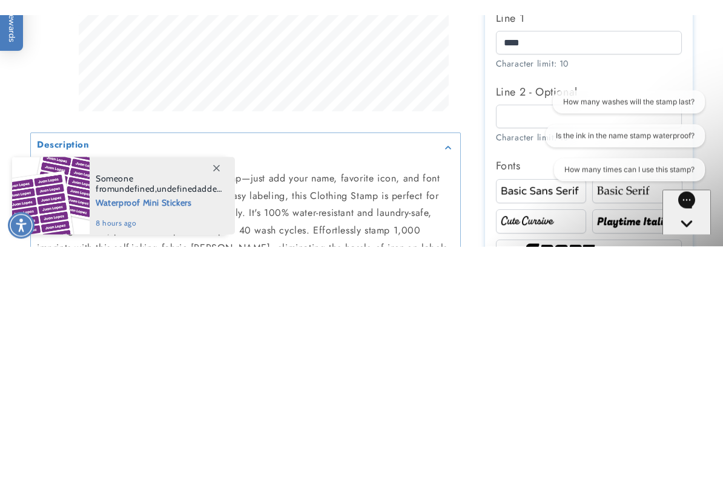
scroll to position [764, 0]
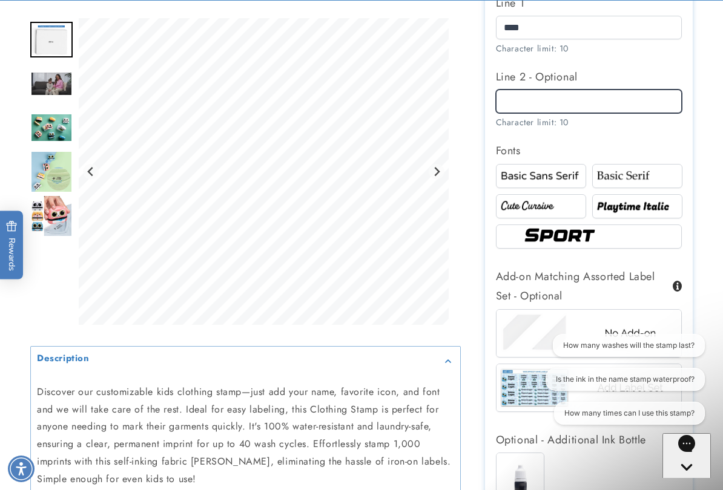
click at [557, 101] on input "Line 2 - Optional" at bounding box center [589, 102] width 186 height 24
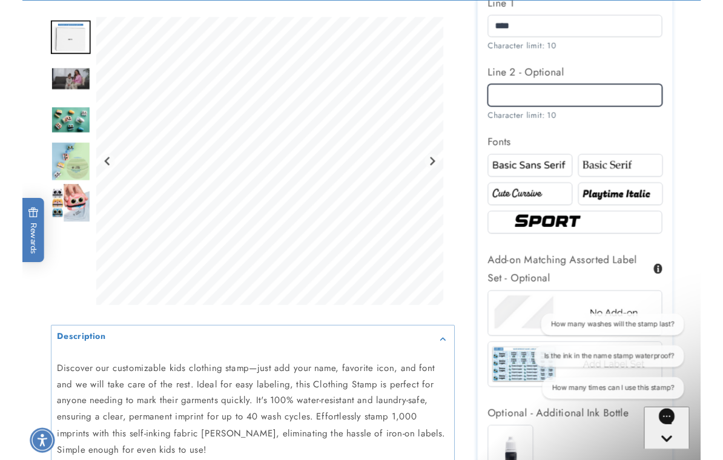
scroll to position [764, 0]
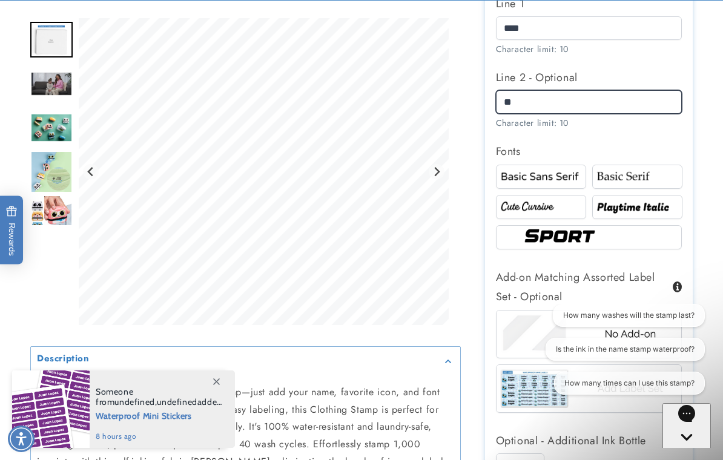
type input "*"
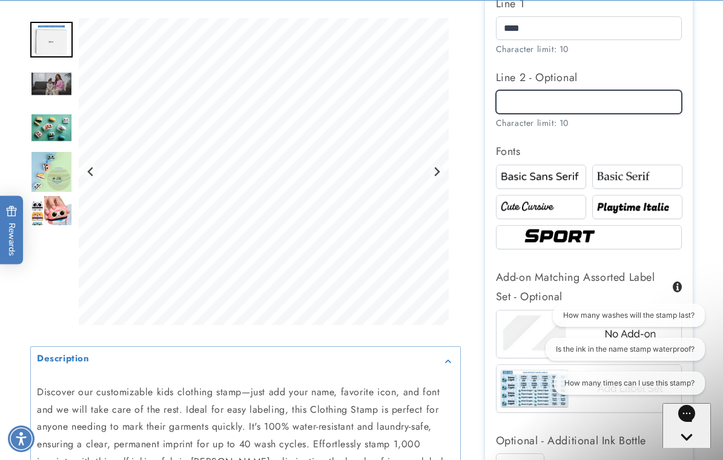
click at [542, 99] on input "Line 2 - Optional" at bounding box center [589, 102] width 186 height 24
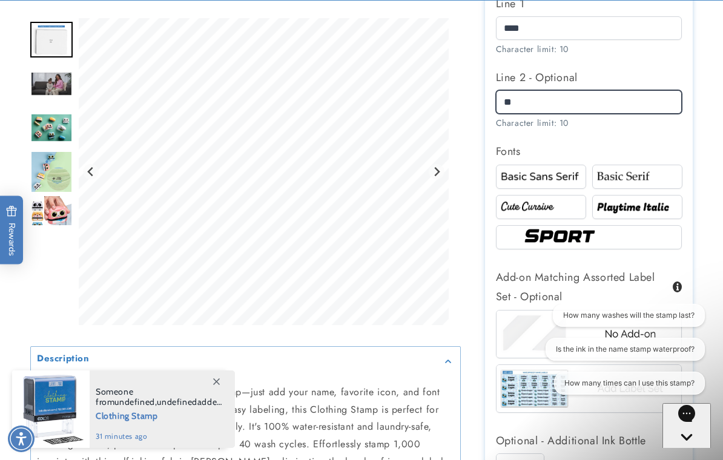
type input "*"
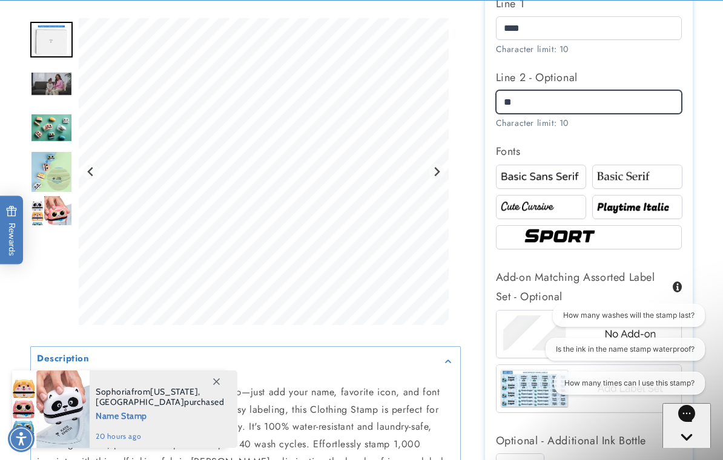
type input "*"
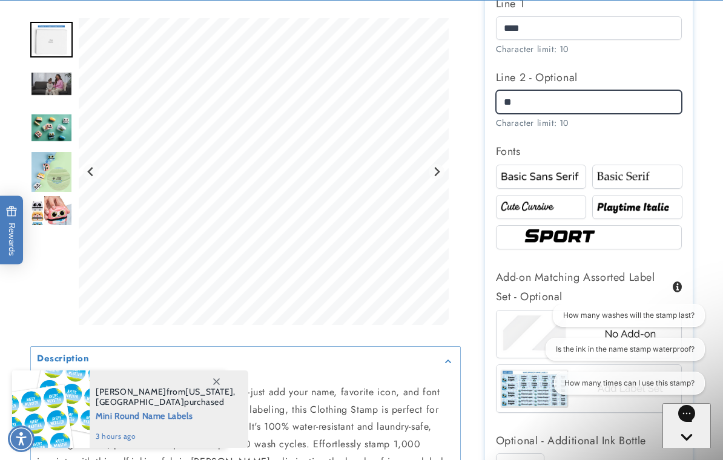
type input "*"
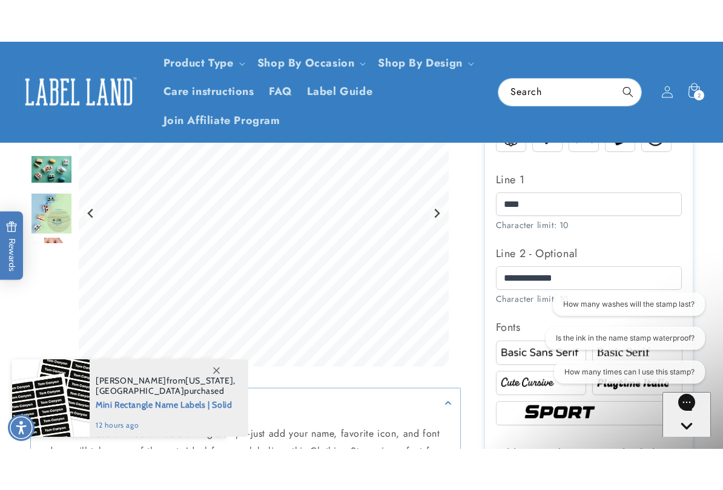
scroll to position [625, 0]
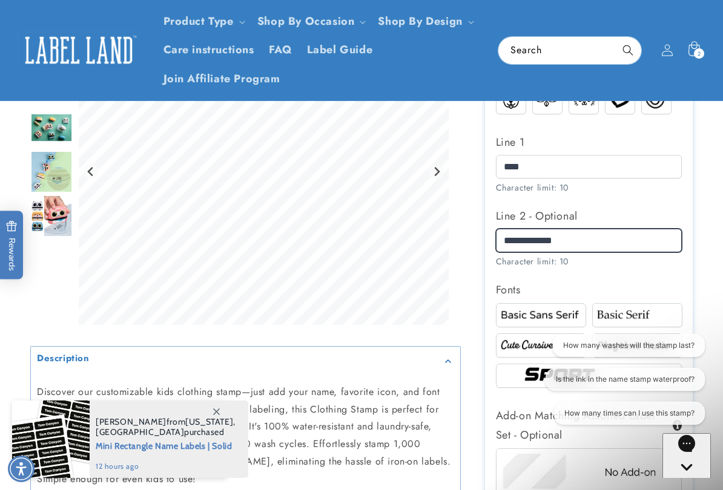
click at [621, 239] on input "**********" at bounding box center [589, 241] width 186 height 24
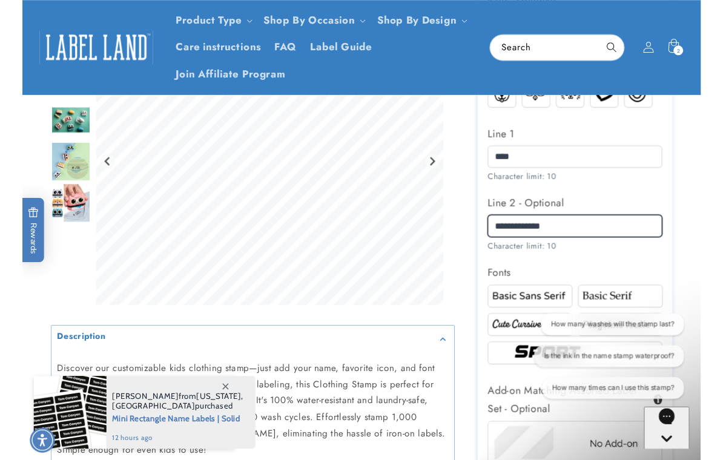
scroll to position [624, 0]
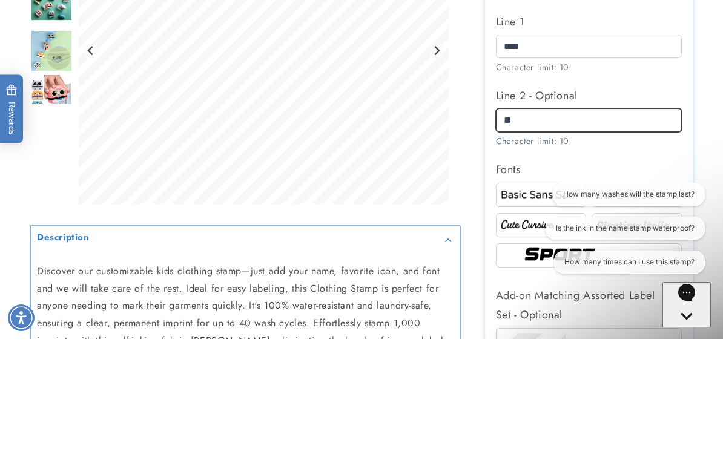
type input "*"
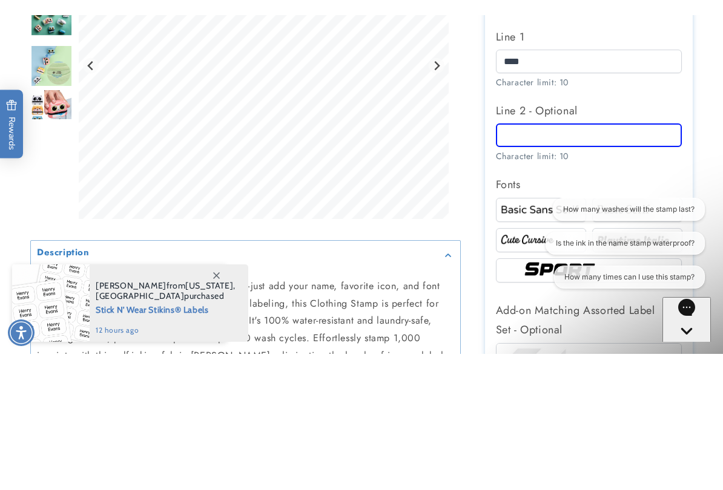
scroll to position [746, 0]
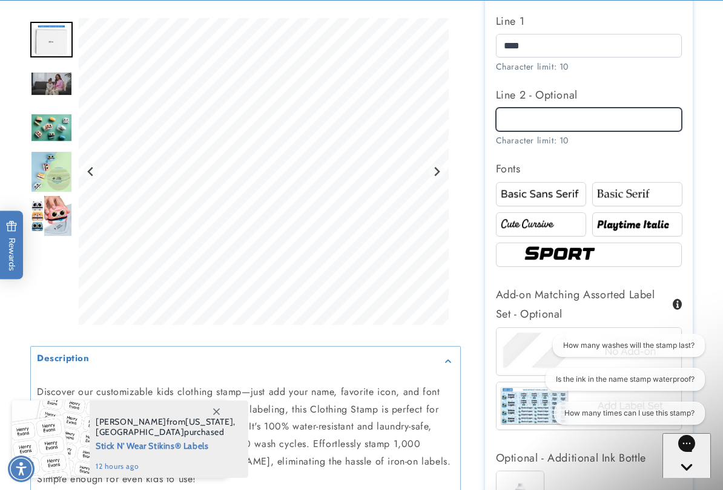
click at [557, 117] on input "Line 2 - Optional" at bounding box center [589, 120] width 186 height 24
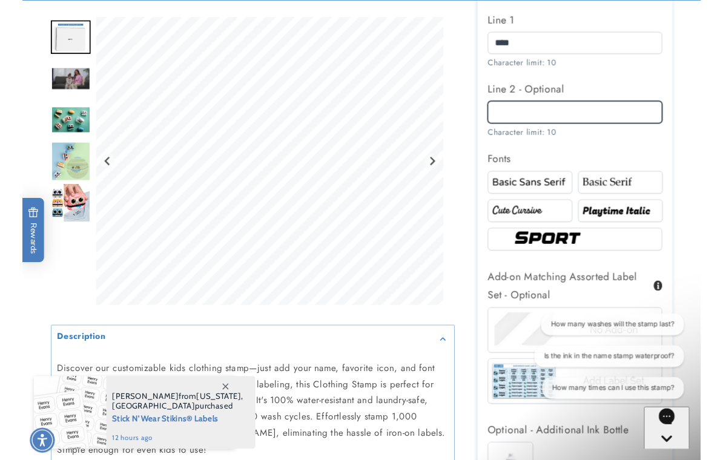
scroll to position [746, 0]
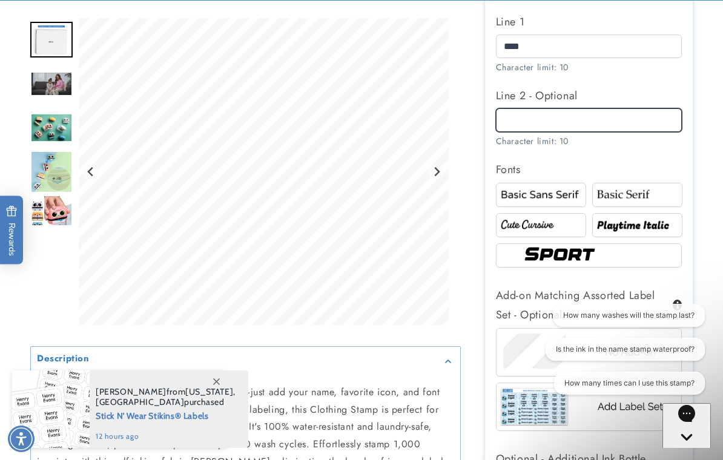
type input "*"
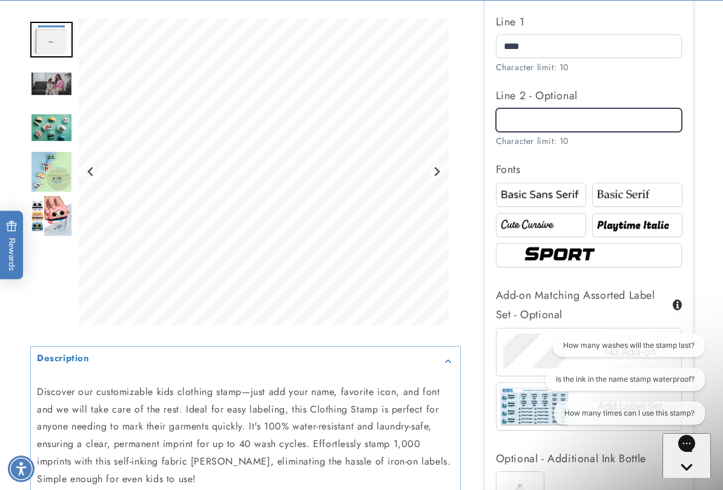
type input "*"
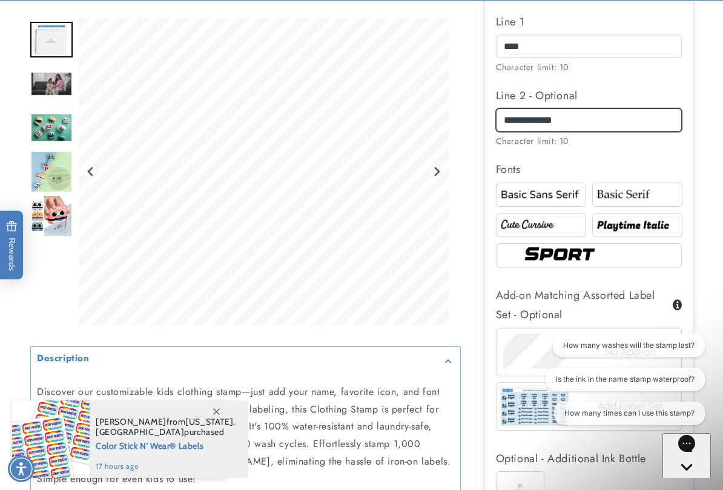
type input "**********"
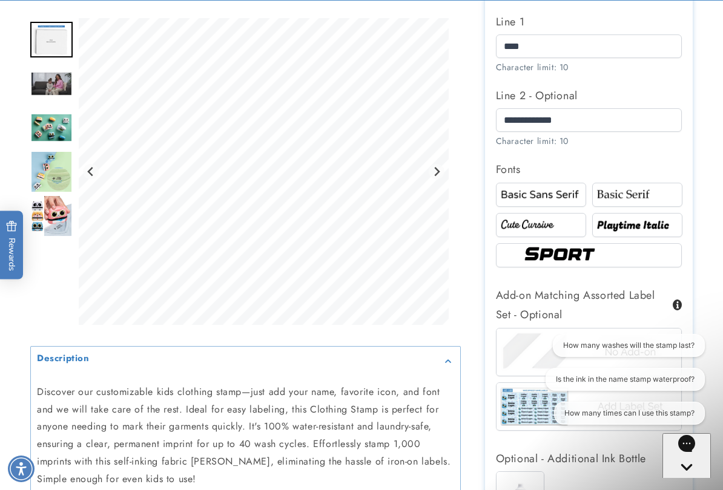
click at [639, 191] on img at bounding box center [637, 195] width 87 height 15
click at [540, 189] on img at bounding box center [540, 195] width 87 height 15
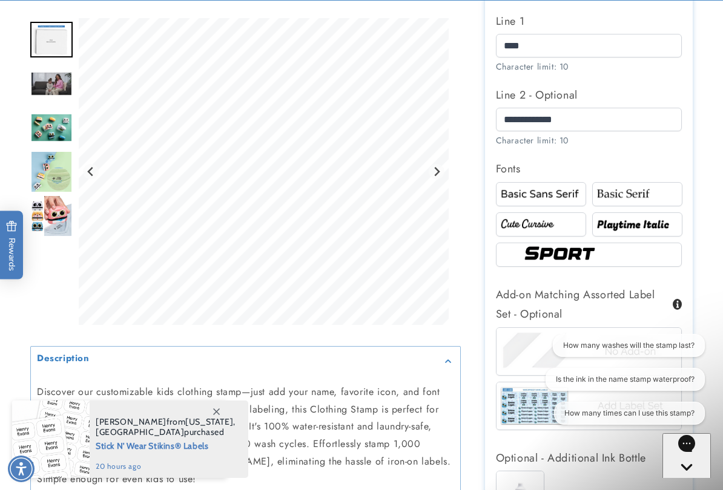
click at [641, 193] on img at bounding box center [637, 194] width 87 height 15
click at [652, 220] on img at bounding box center [637, 224] width 87 height 15
click at [615, 257] on img at bounding box center [589, 254] width 138 height 23
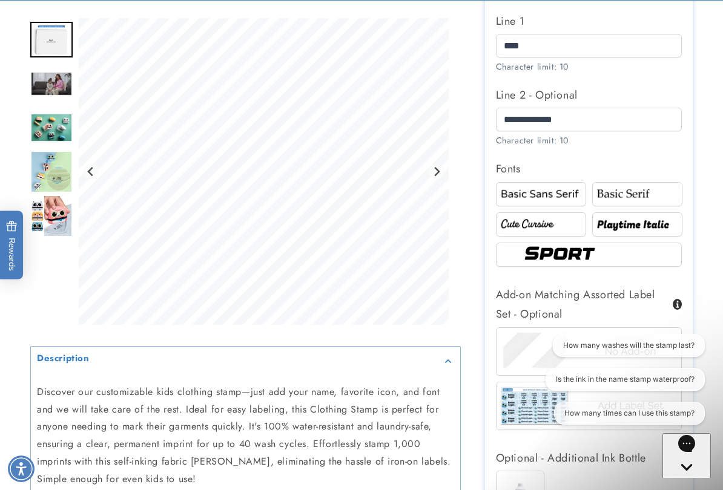
click at [633, 220] on img at bounding box center [637, 224] width 87 height 15
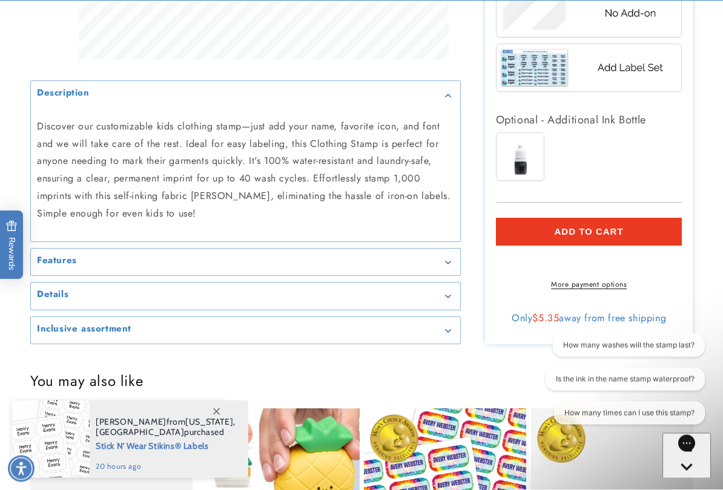
scroll to position [1085, 0]
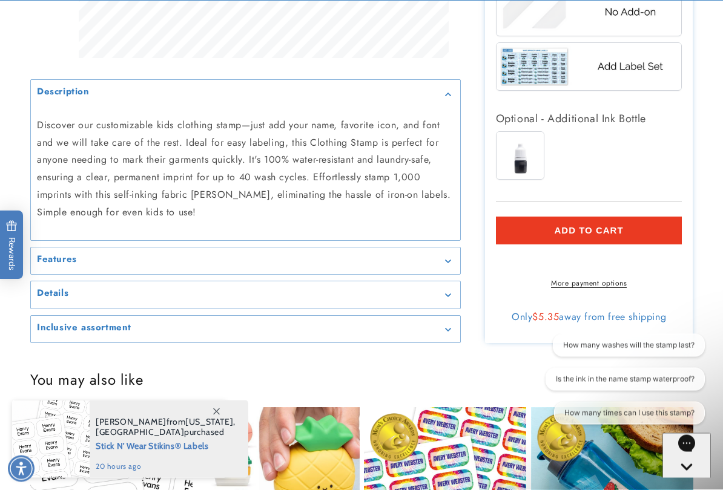
click at [527, 156] on img at bounding box center [519, 156] width 47 height 47
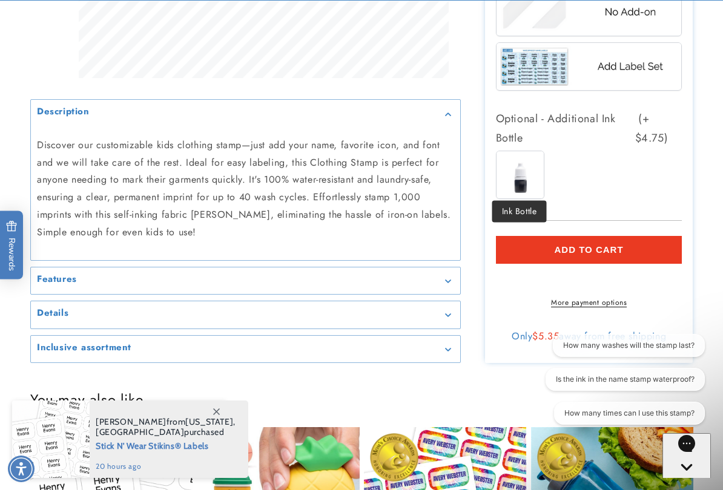
click at [658, 242] on button "Add to cart" at bounding box center [589, 250] width 186 height 28
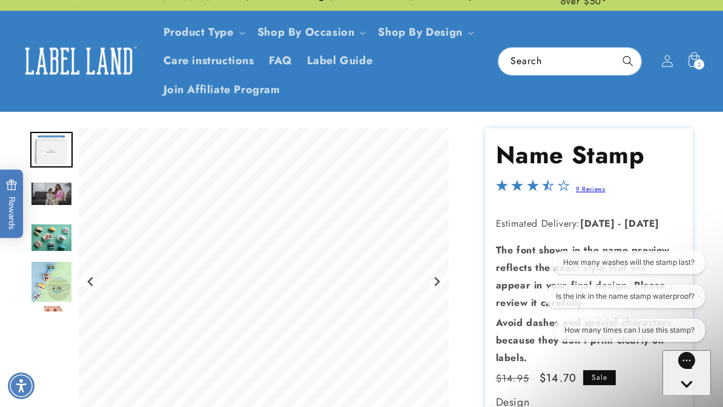
scroll to position [0, 0]
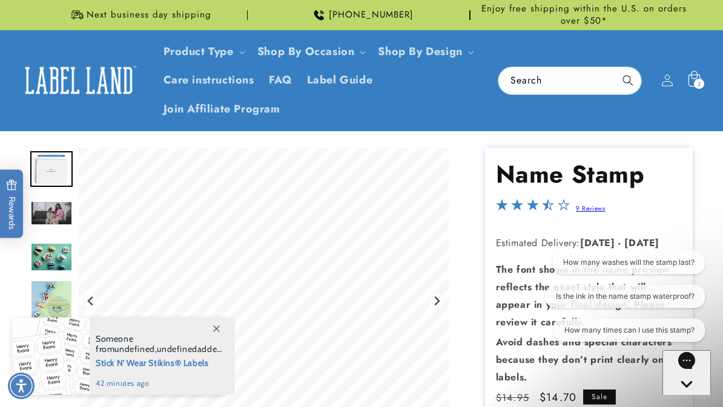
click at [701, 79] on div "2 2 items" at bounding box center [698, 84] width 10 height 10
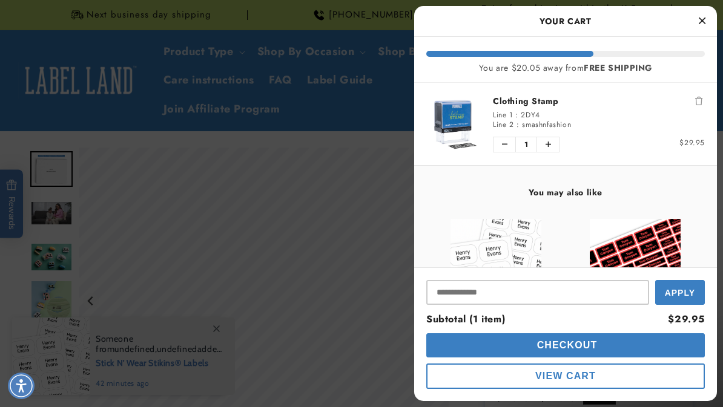
click at [375, 260] on div at bounding box center [361, 203] width 723 height 407
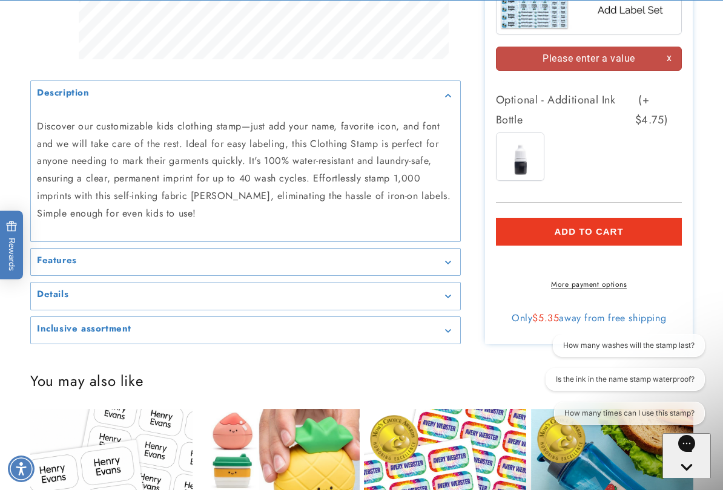
click at [636, 225] on button "Add to cart" at bounding box center [589, 232] width 186 height 28
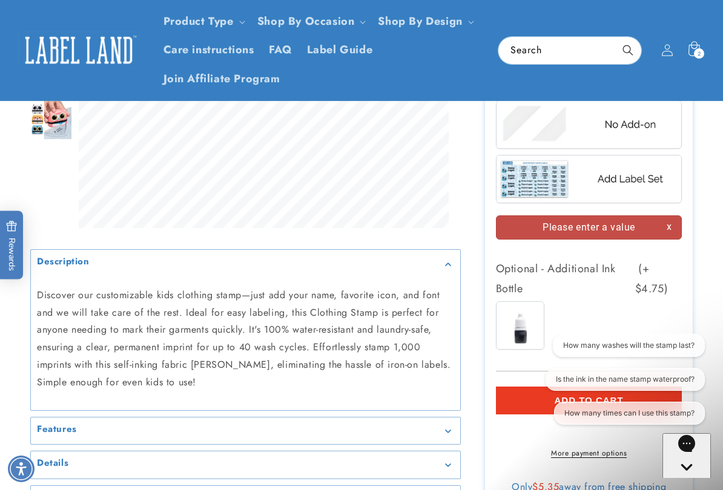
scroll to position [967, 0]
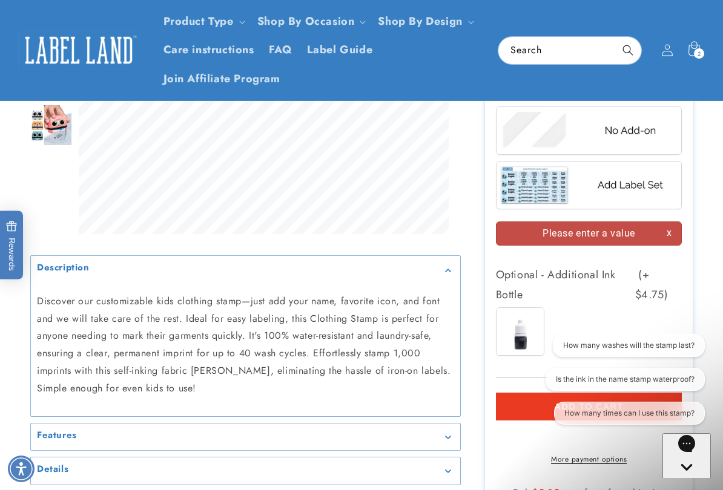
click at [690, 407] on icon "Gorgias live chat" at bounding box center [686, 488] width 12 height 12
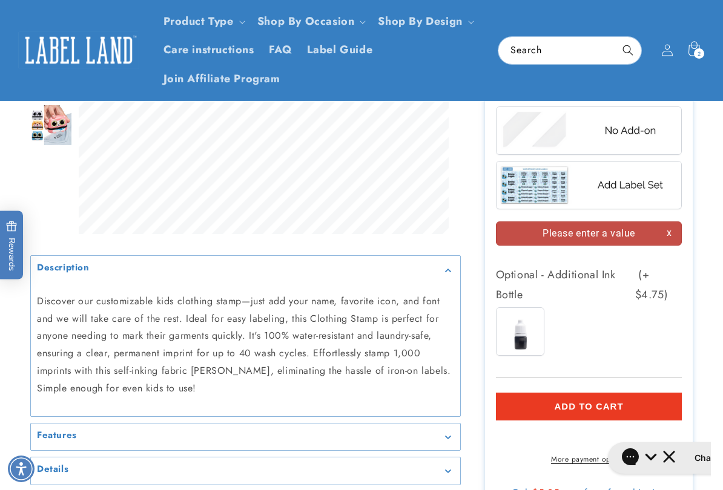
click at [652, 393] on button "Add to cart" at bounding box center [589, 407] width 186 height 28
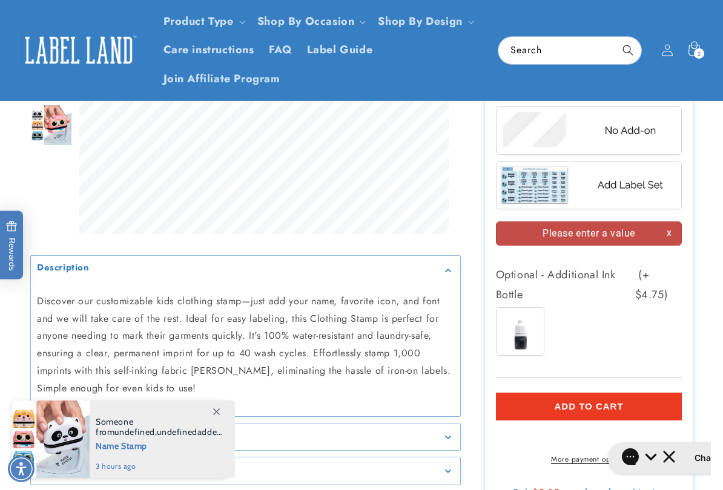
click at [652, 396] on button "Add to cart" at bounding box center [589, 407] width 186 height 28
click at [706, 53] on icon at bounding box center [693, 50] width 28 height 28
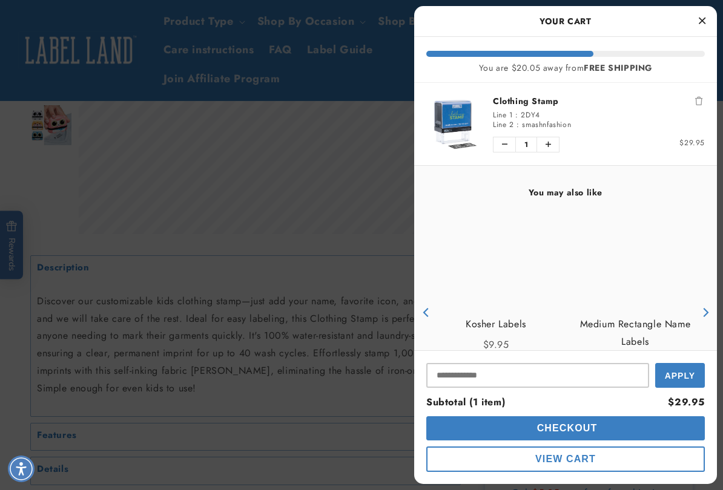
scroll to position [0, 0]
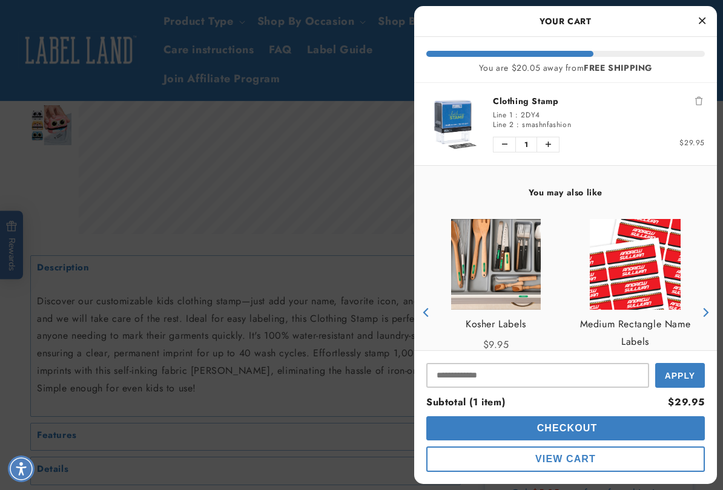
click at [703, 16] on icon "Close Cart" at bounding box center [701, 20] width 7 height 11
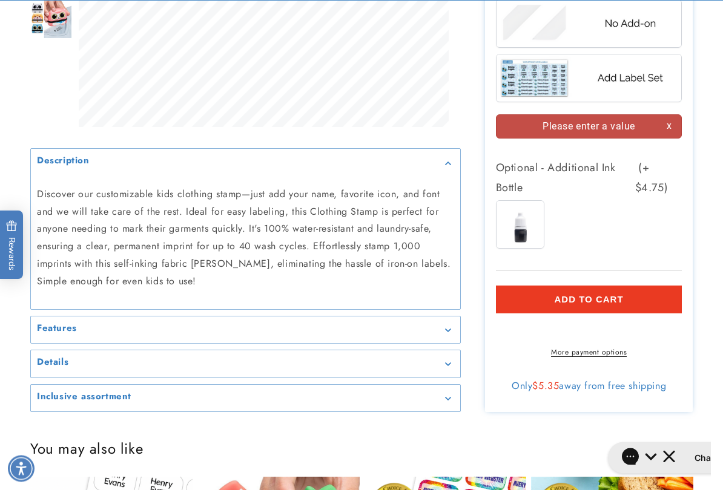
scroll to position [1100, 0]
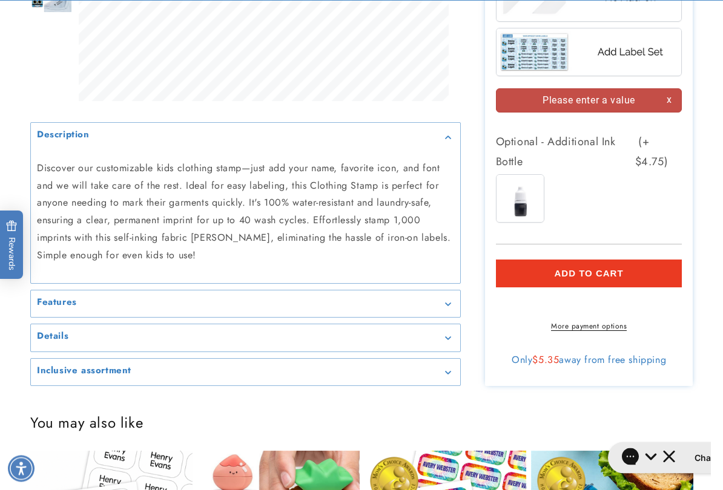
click at [634, 271] on button "Add to cart" at bounding box center [589, 274] width 186 height 28
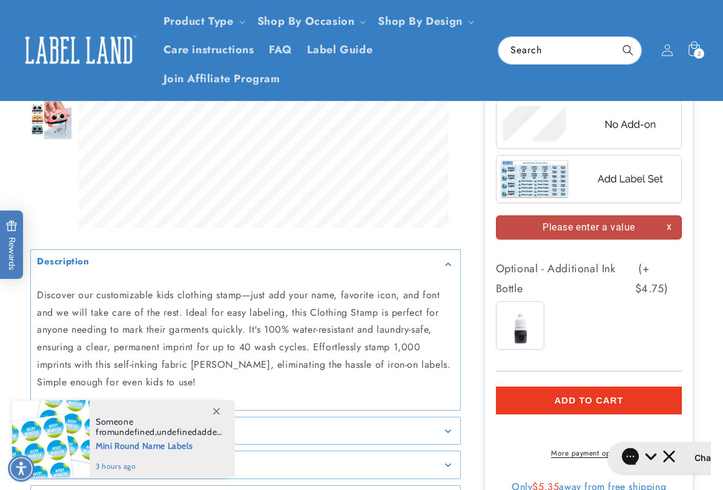
scroll to position [967, 0]
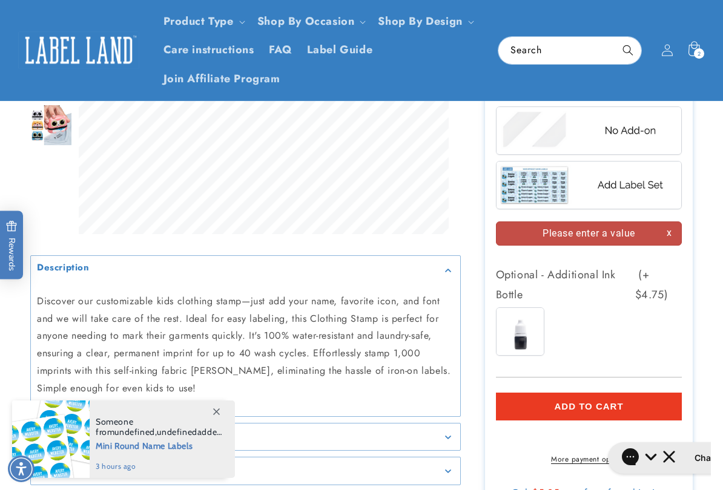
click at [214, 407] on span at bounding box center [216, 412] width 22 height 22
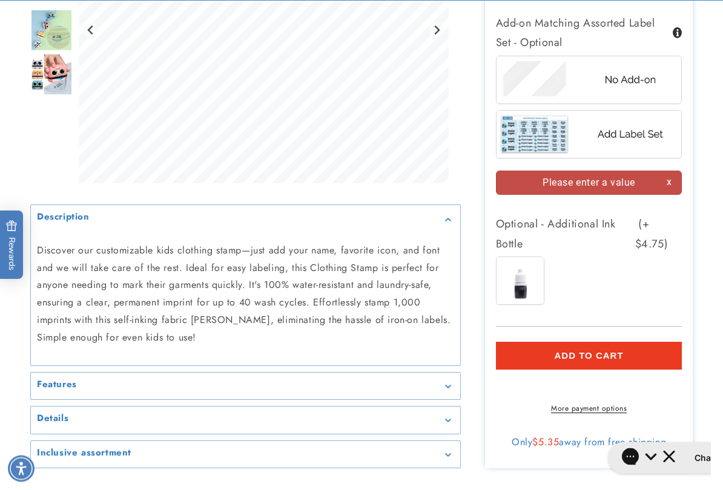
scroll to position [1018, 0]
click at [523, 282] on img at bounding box center [519, 280] width 47 height 47
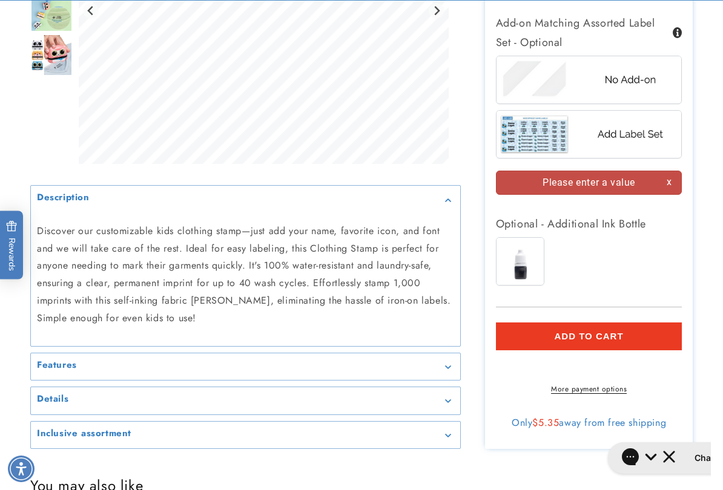
click at [525, 258] on img at bounding box center [519, 261] width 47 height 47
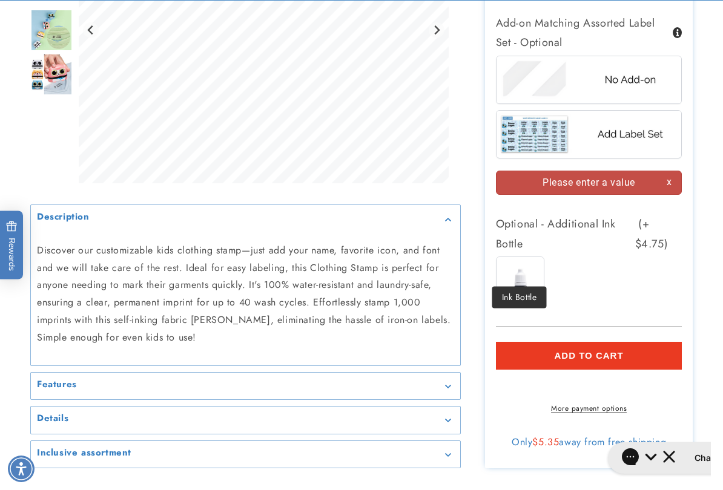
click at [647, 350] on button "Add to cart" at bounding box center [589, 356] width 186 height 28
click at [646, 350] on button "Add to cart" at bounding box center [589, 356] width 186 height 28
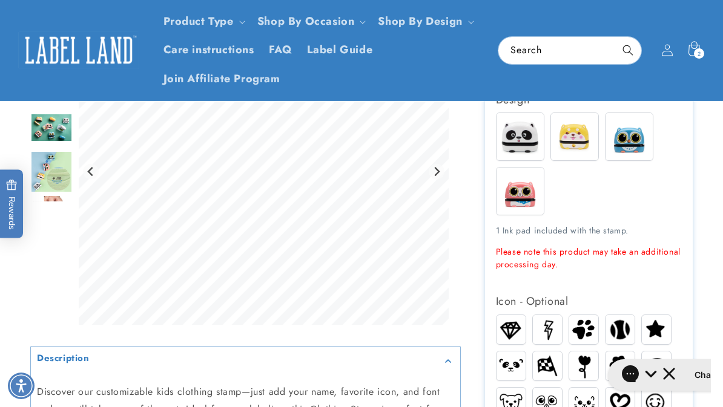
scroll to position [317, 0]
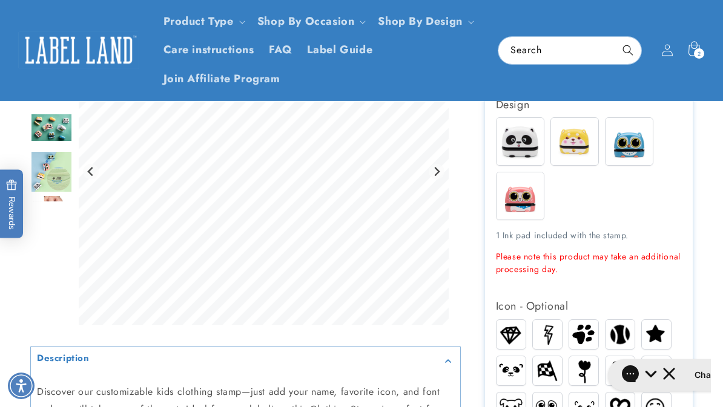
click at [632, 118] on img at bounding box center [628, 141] width 47 height 47
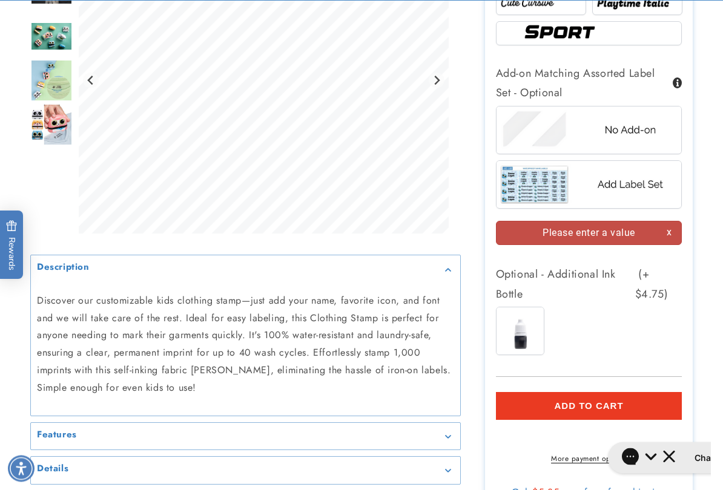
scroll to position [969, 0]
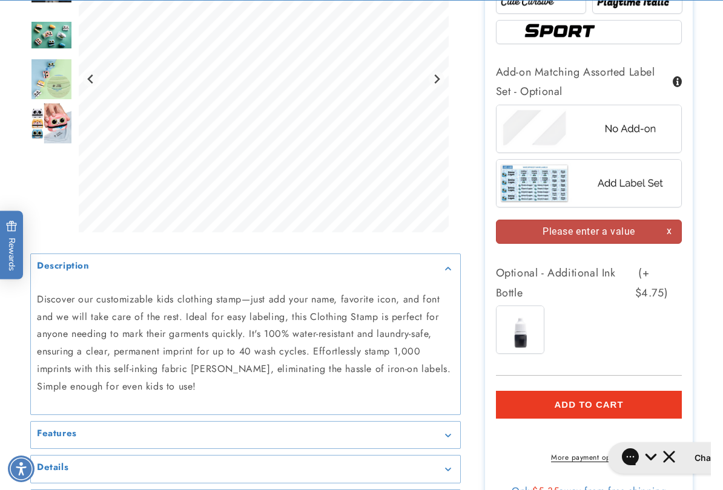
click at [638, 402] on button "Add to cart" at bounding box center [589, 405] width 186 height 28
click at [631, 395] on button "Add to cart" at bounding box center [589, 405] width 186 height 28
click at [633, 396] on button "Add to cart" at bounding box center [589, 405] width 186 height 28
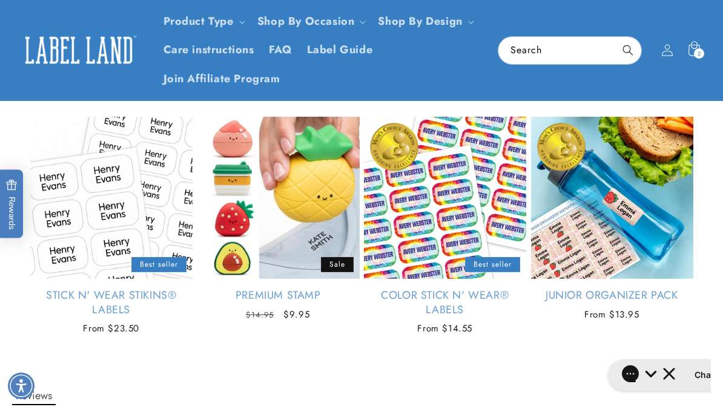
scroll to position [1409, 0]
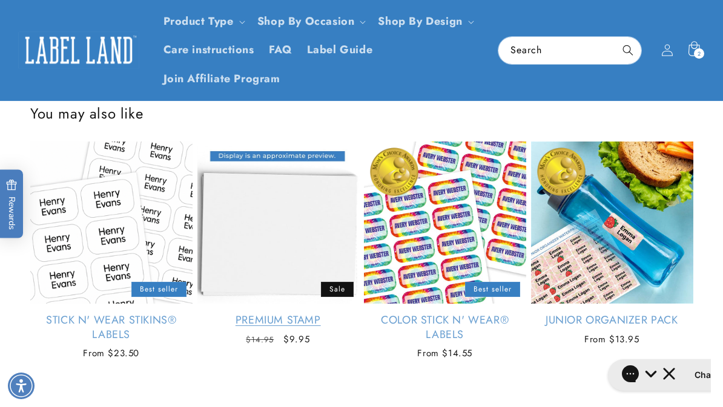
click at [325, 313] on link "Premium Stamp" at bounding box center [278, 320] width 162 height 14
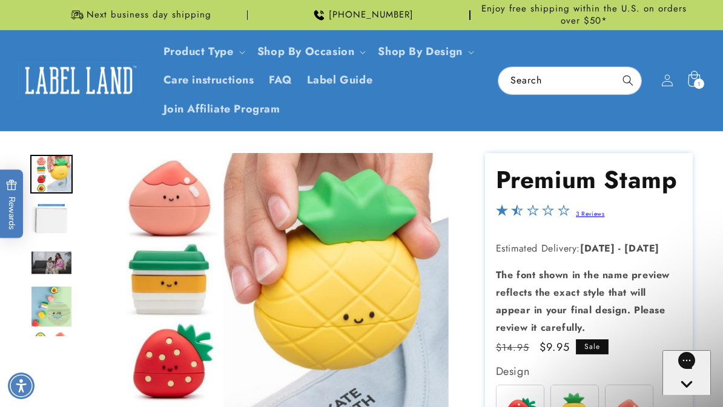
click at [697, 79] on span "1" at bounding box center [698, 84] width 3 height 10
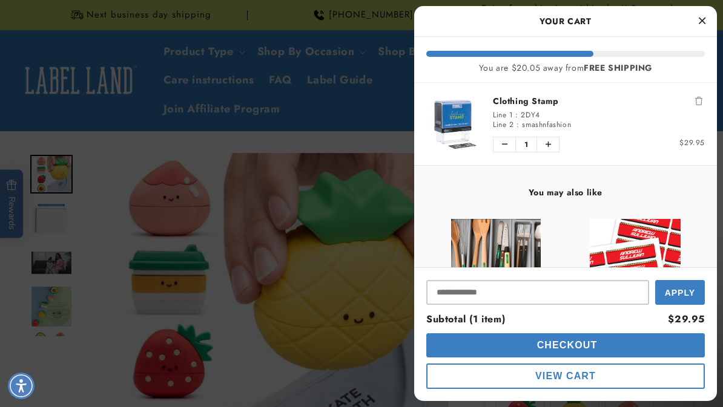
click at [609, 377] on button "View Cart" at bounding box center [565, 376] width 278 height 25
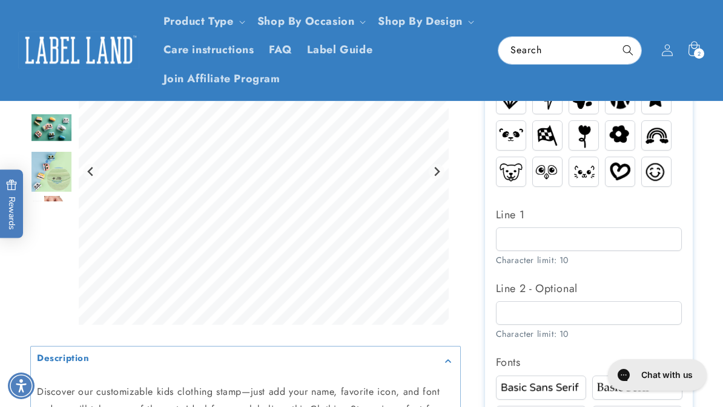
scroll to position [534, 0]
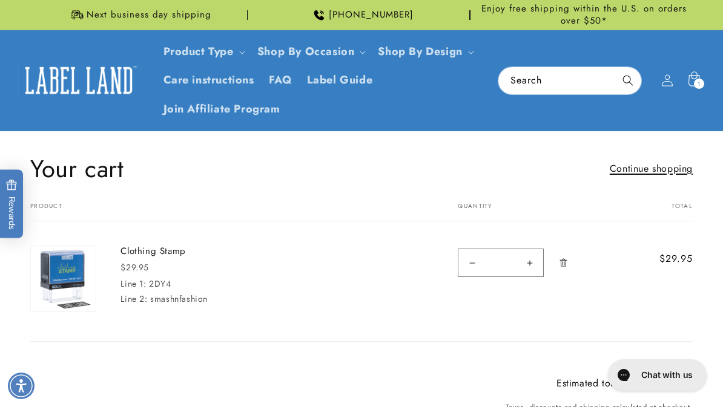
click at [674, 171] on link "Continue shopping" at bounding box center [650, 169] width 83 height 18
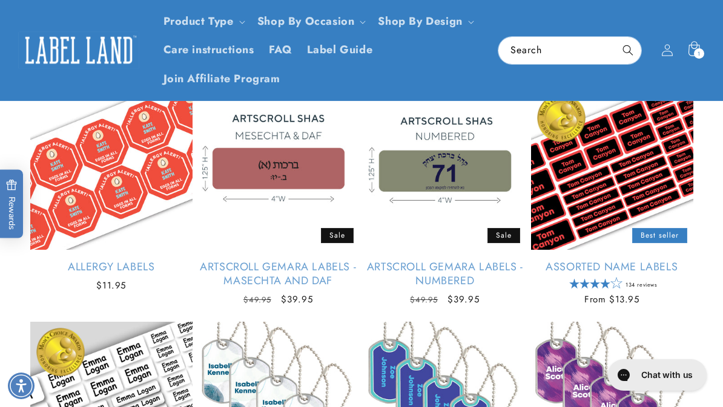
scroll to position [138, 0]
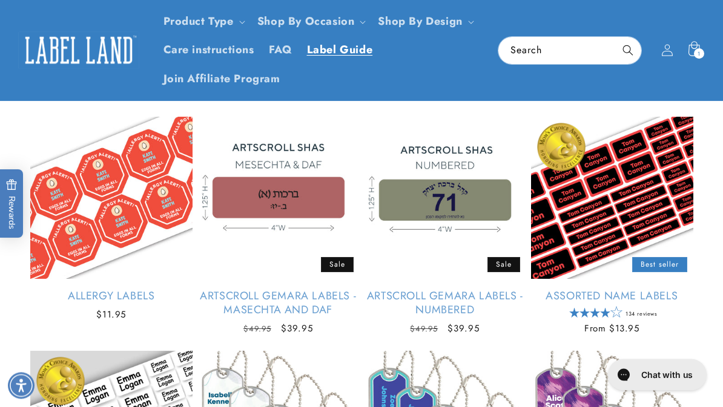
click at [347, 53] on span "Label Guide" at bounding box center [340, 50] width 66 height 14
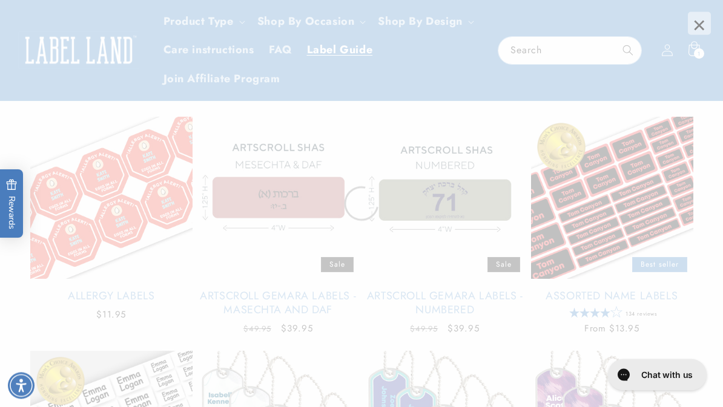
scroll to position [139, 0]
click at [698, 16] on span "×" at bounding box center [698, 23] width 23 height 23
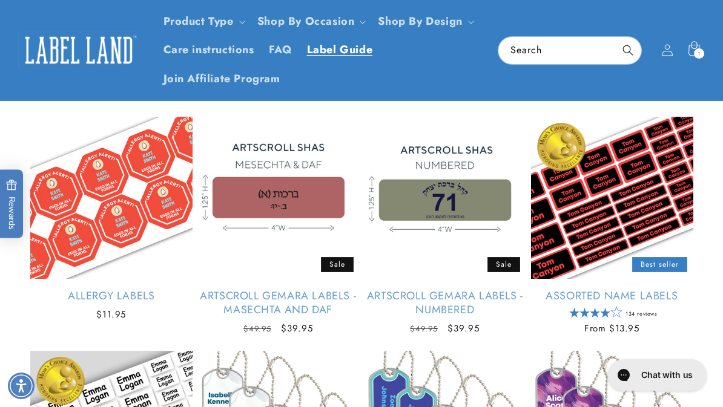
click at [344, 54] on span "Label Guide" at bounding box center [340, 50] width 66 height 14
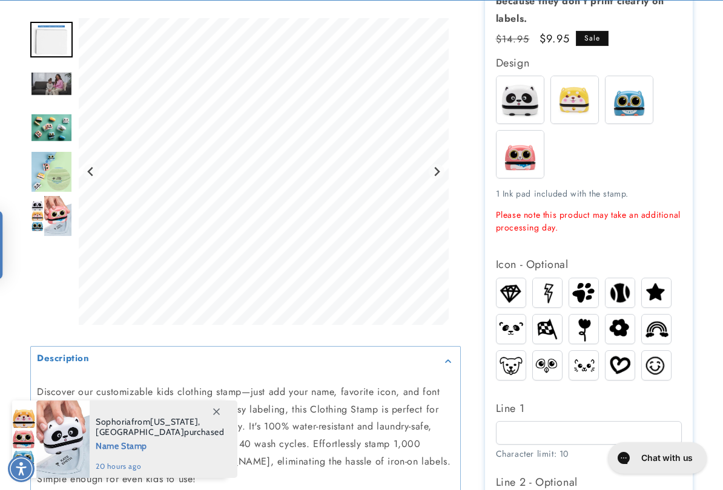
scroll to position [408, 0]
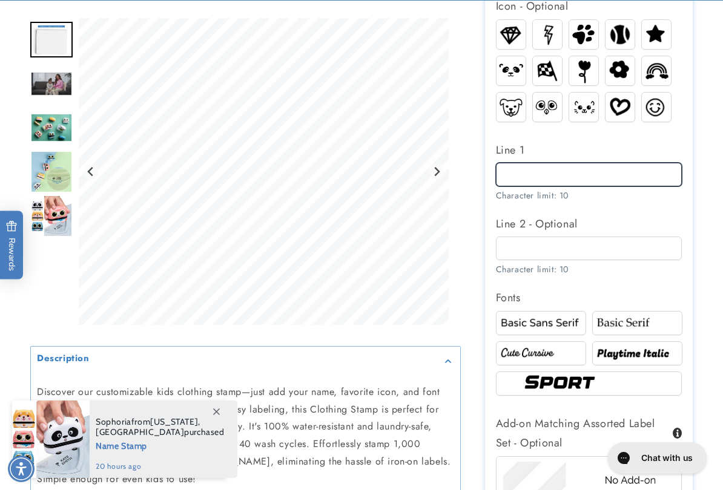
click at [609, 166] on input "Line 1" at bounding box center [589, 175] width 186 height 24
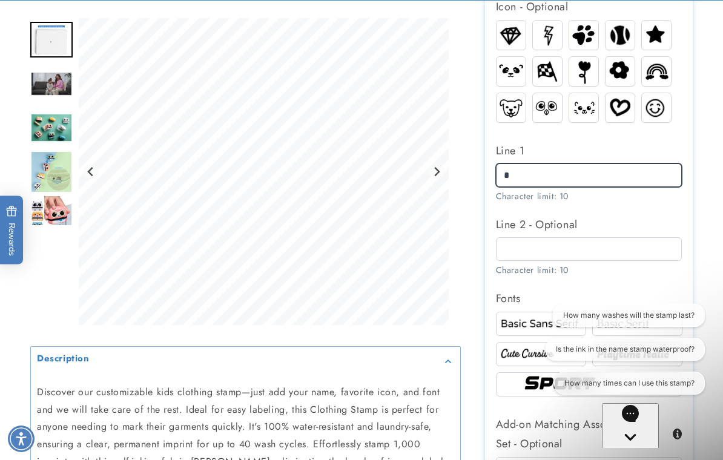
scroll to position [0, 0]
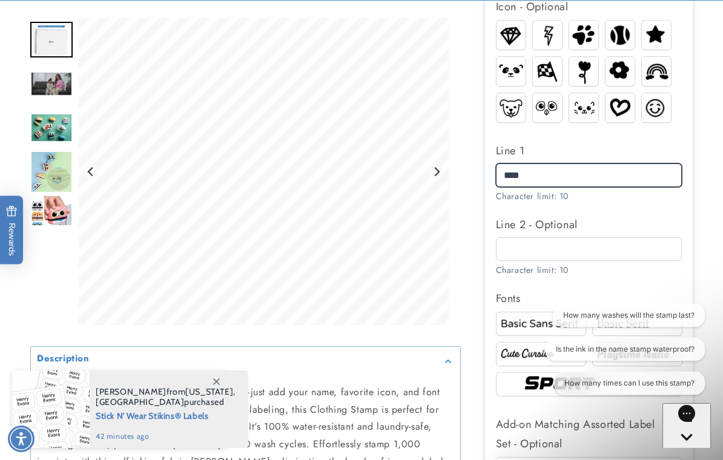
type input "****"
click at [700, 188] on div at bounding box center [361, 171] width 723 height 1281
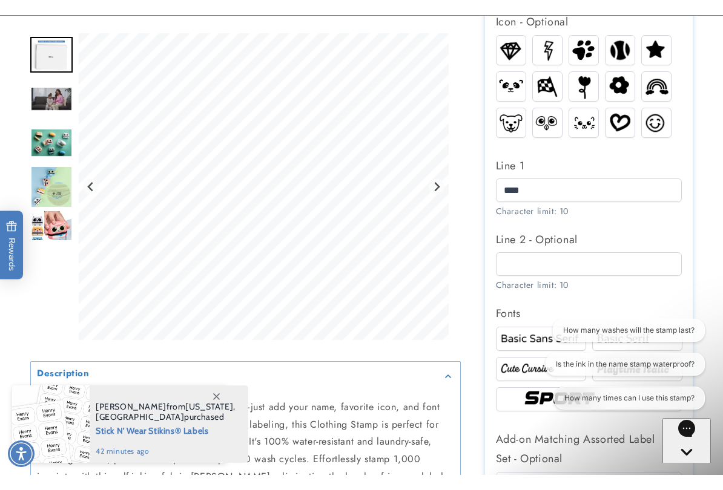
scroll to position [617, 0]
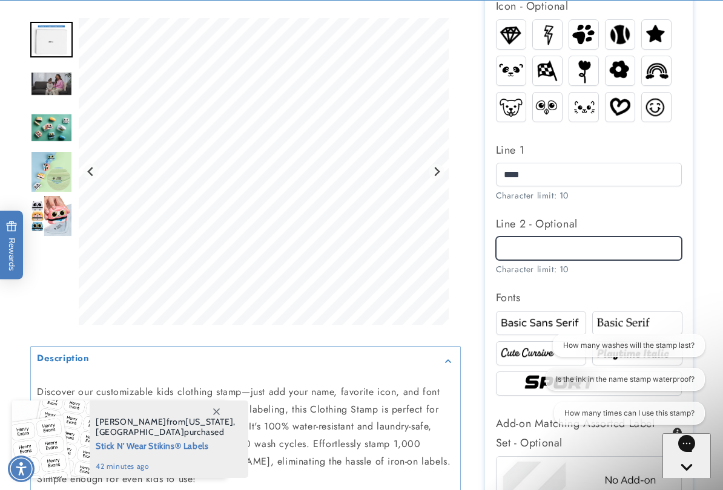
click at [543, 247] on input "Line 2 - Optional" at bounding box center [589, 249] width 186 height 24
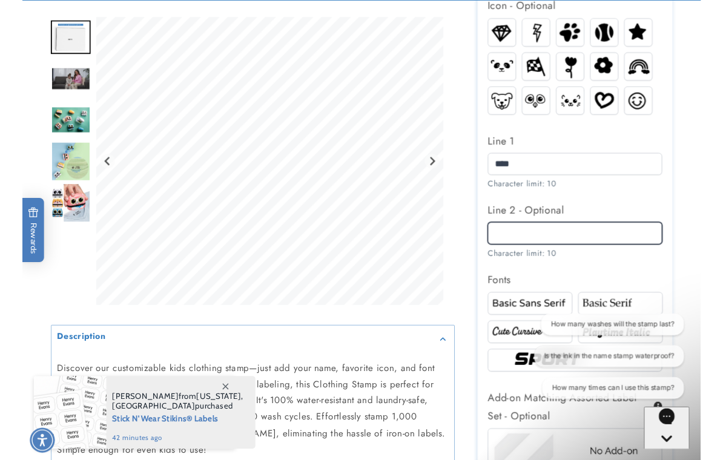
scroll to position [617, 0]
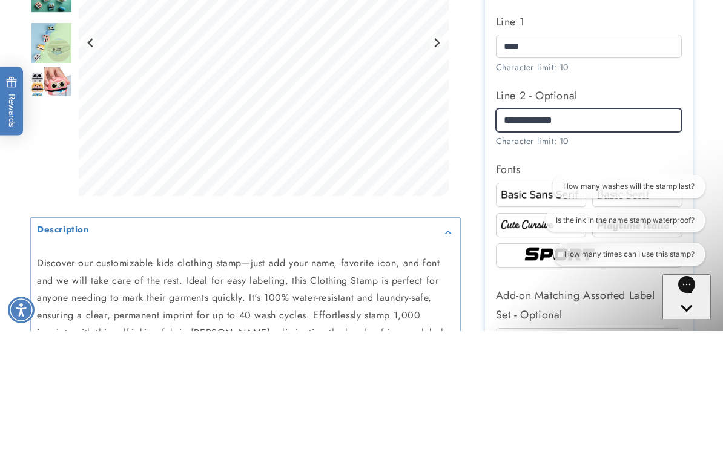
type input "**********"
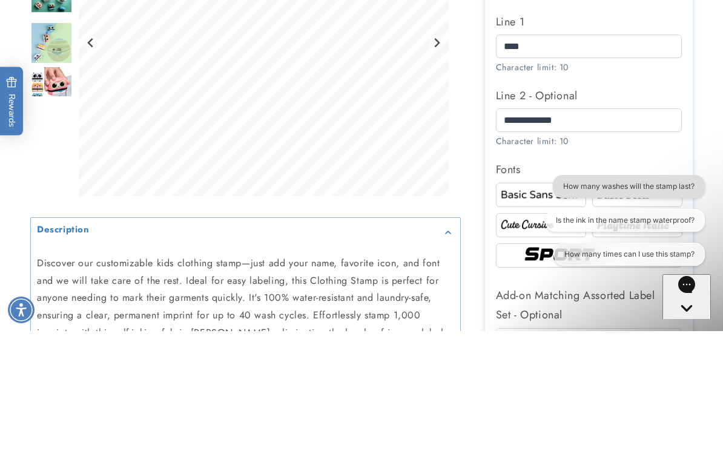
click at [701, 177] on button "How many washes will the stamp last?" at bounding box center [628, 186] width 152 height 23
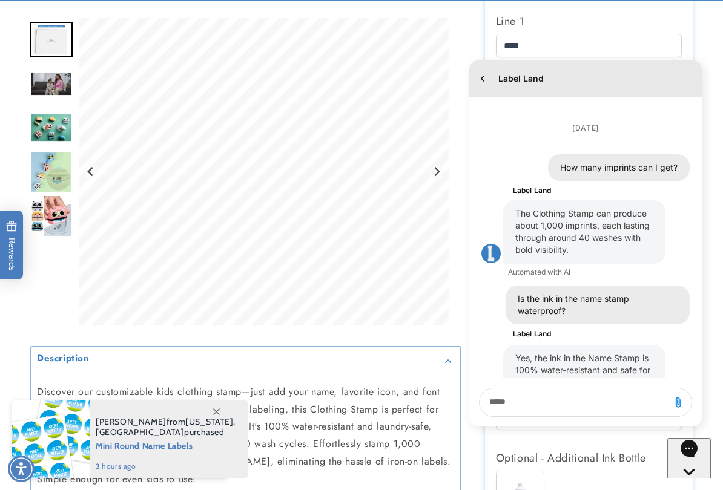
scroll to position [436, 0]
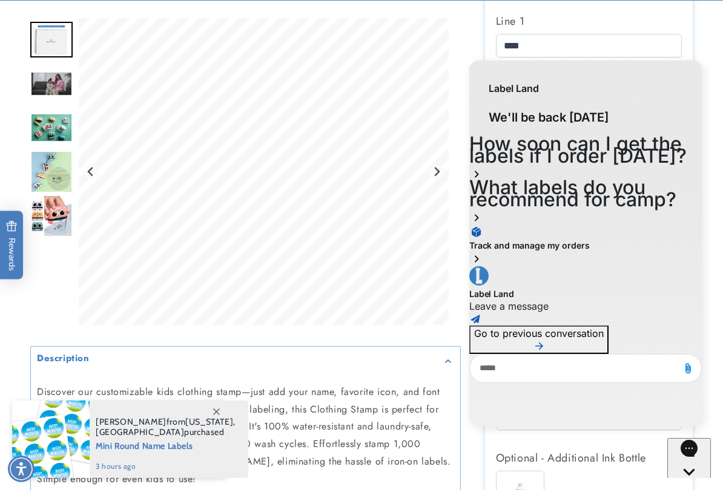
click at [689, 407] on icon "Gorgias live chat" at bounding box center [689, 493] width 12 height 12
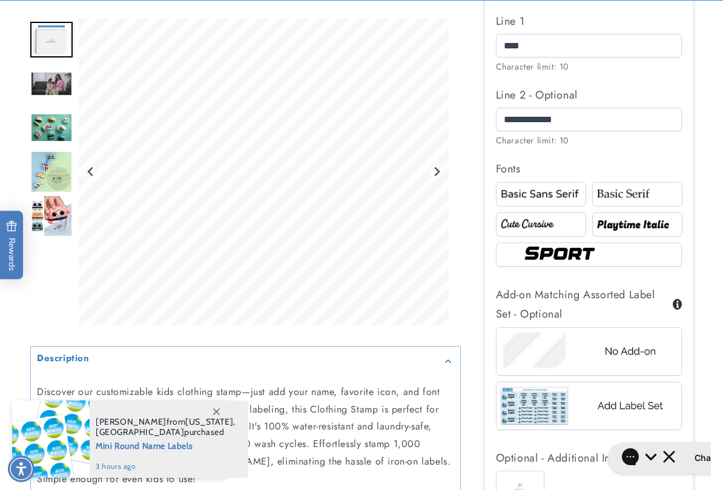
click at [657, 219] on img at bounding box center [637, 224] width 87 height 15
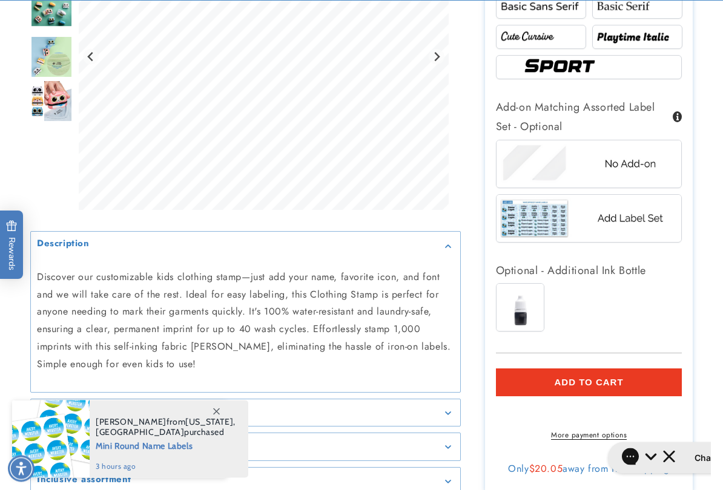
scroll to position [934, 0]
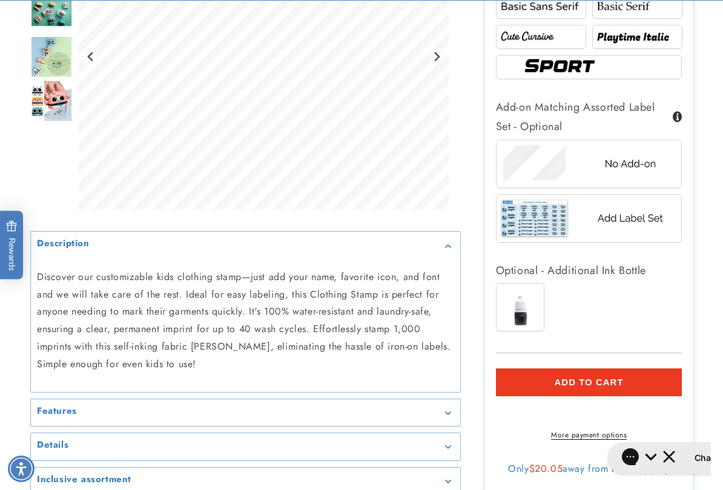
click at [523, 312] on img at bounding box center [519, 307] width 47 height 47
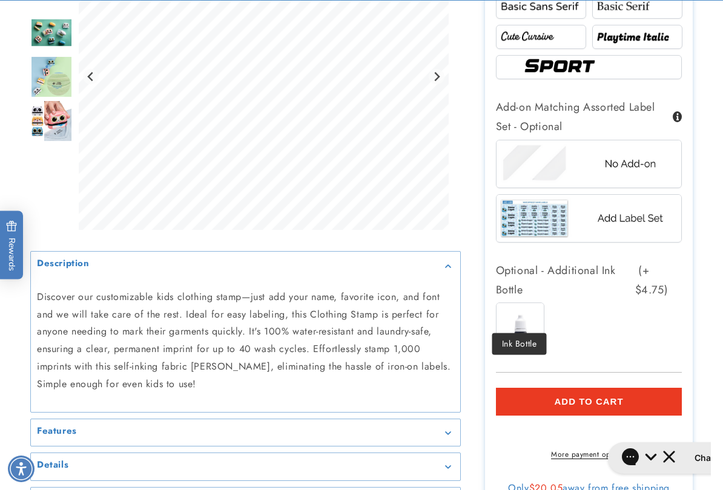
click at [656, 394] on button "Add to cart" at bounding box center [589, 402] width 186 height 28
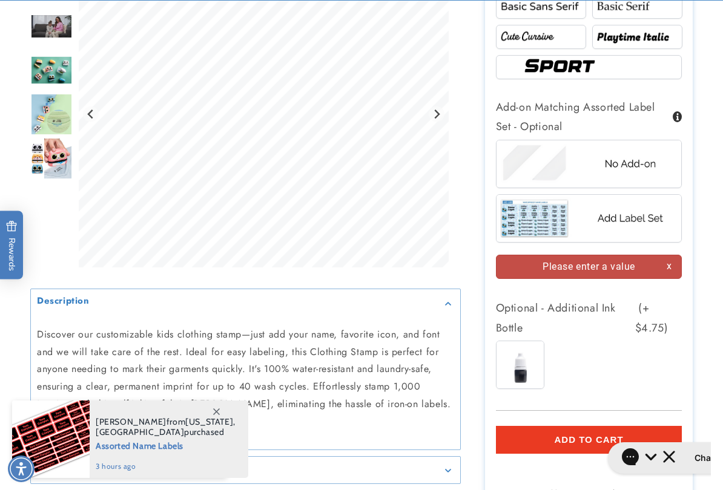
click at [652, 298] on span "(+ $4.75)" at bounding box center [658, 317] width 47 height 39
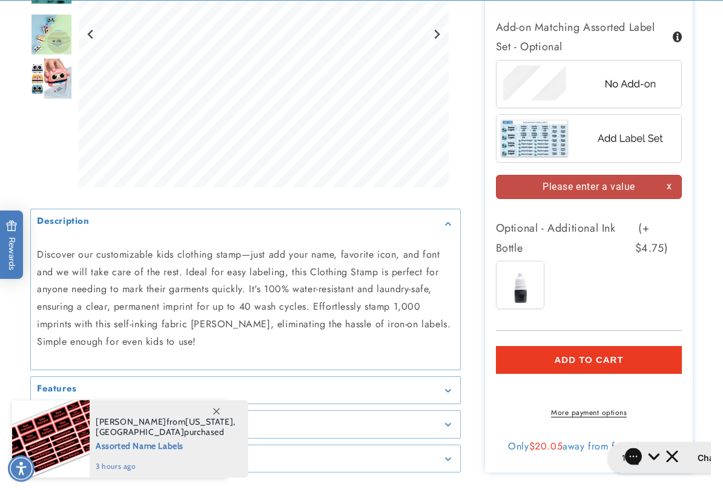
scroll to position [1014, 0]
click at [626, 182] on div "Please enter a value" at bounding box center [589, 187] width 186 height 25
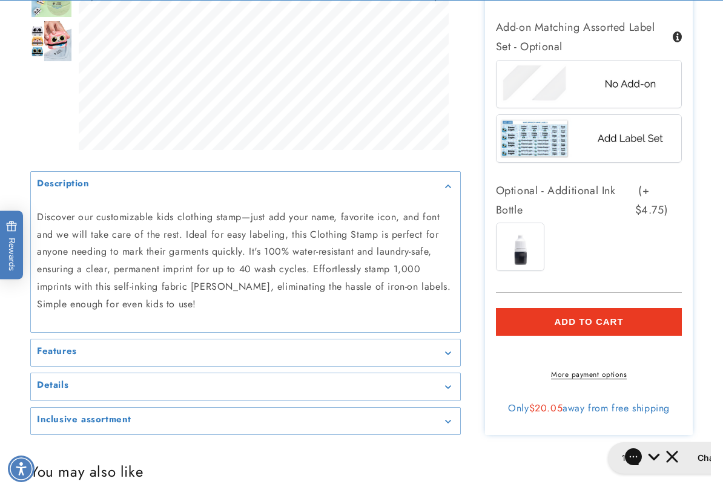
click at [650, 313] on button "Add to cart" at bounding box center [589, 322] width 186 height 28
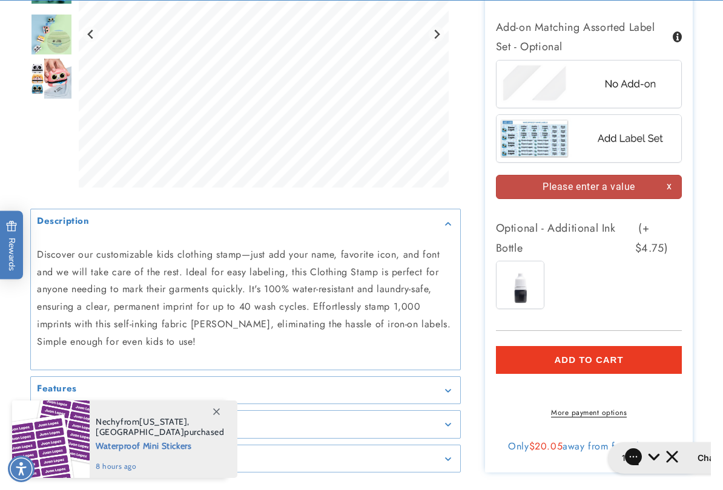
click at [606, 281] on div "Ink Bottle" at bounding box center [592, 288] width 192 height 54
click at [649, 226] on span "(+ $4.75)" at bounding box center [658, 237] width 47 height 39
click at [654, 218] on span "(+ $4.75)" at bounding box center [658, 237] width 47 height 39
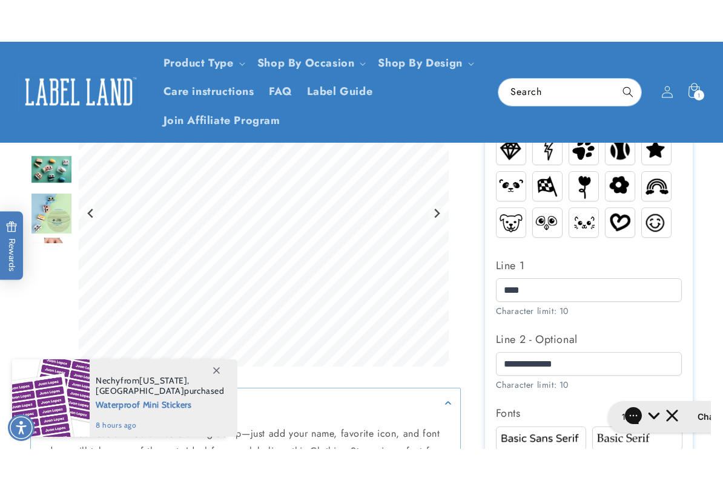
scroll to position [557, 0]
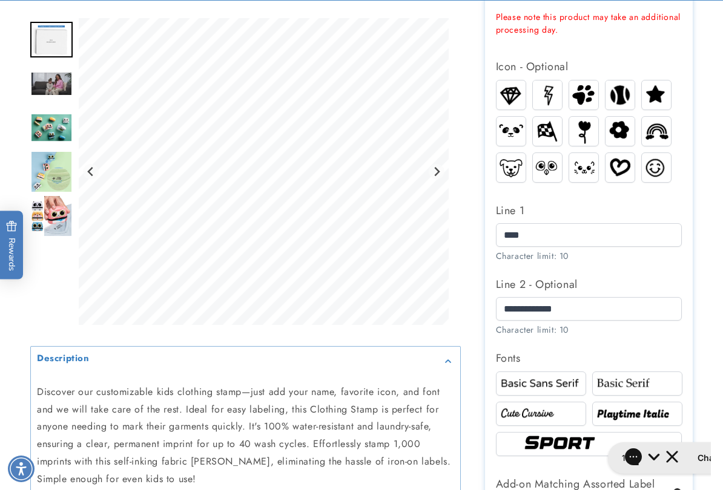
click at [658, 407] on img at bounding box center [637, 414] width 87 height 15
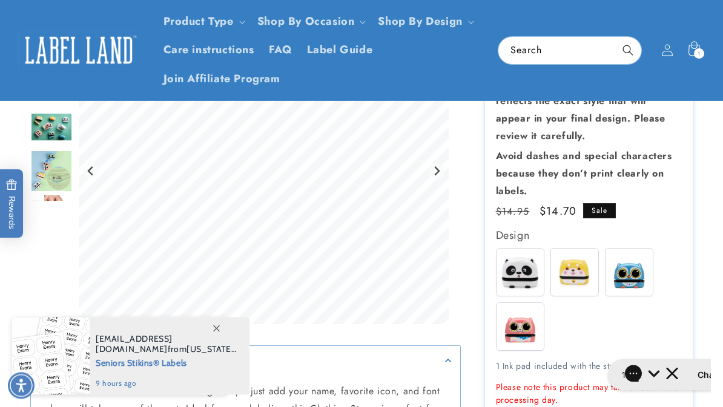
scroll to position [186, 0]
click at [635, 272] on img at bounding box center [628, 272] width 47 height 47
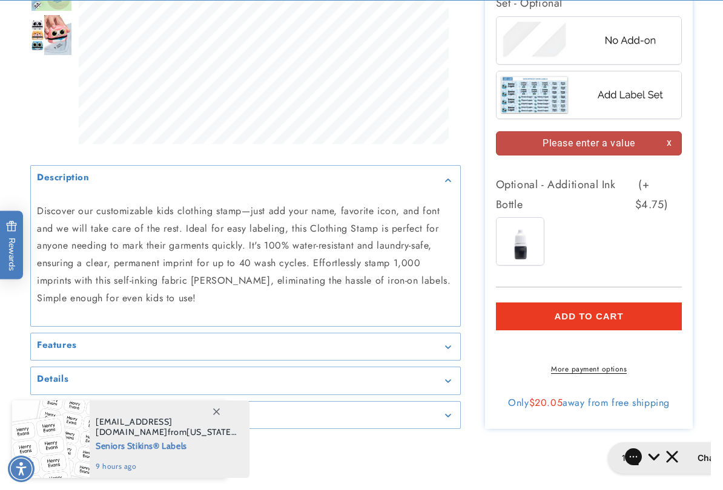
scroll to position [1099, 0]
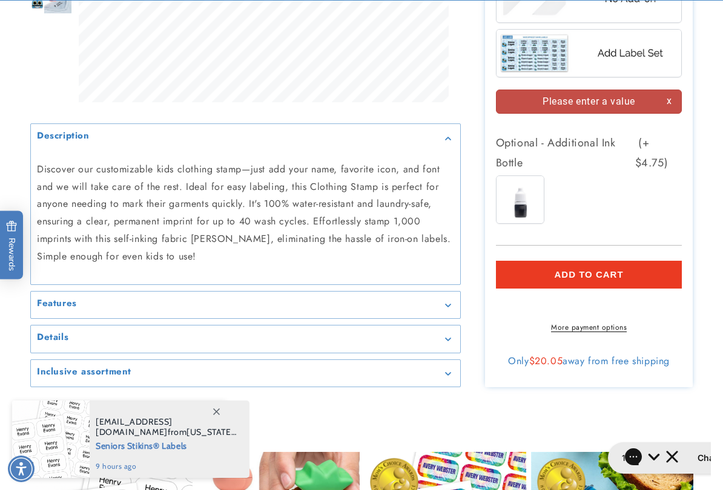
click at [674, 95] on div "Please enter a value" at bounding box center [589, 102] width 186 height 25
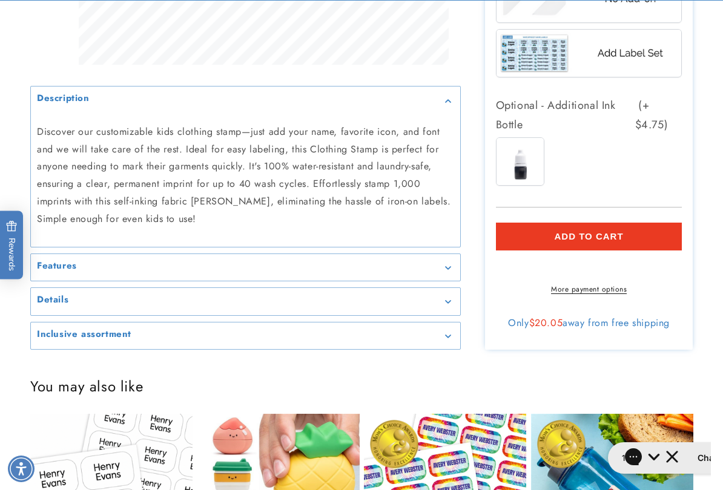
click at [649, 227] on button "Add to cart" at bounding box center [589, 237] width 186 height 28
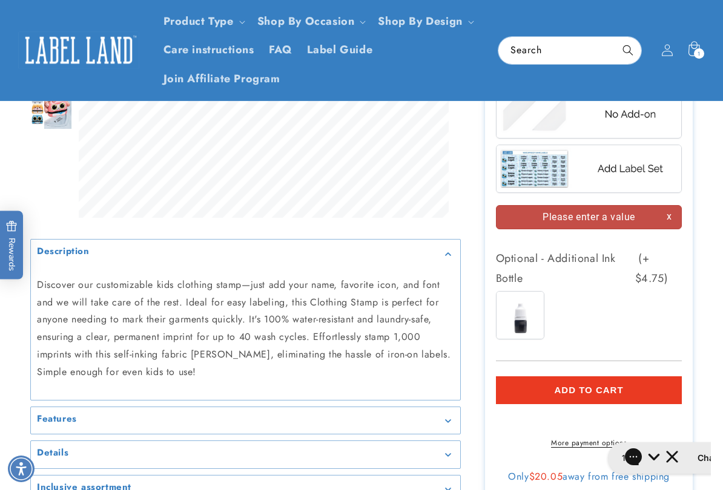
scroll to position [967, 0]
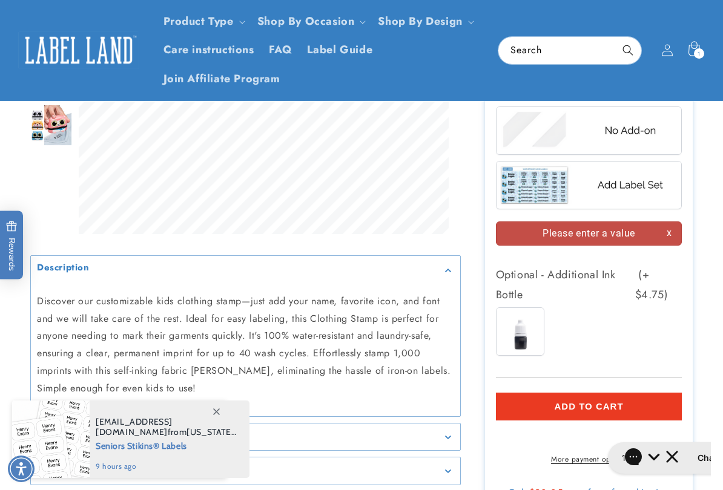
click at [655, 293] on span "(+ $4.75)" at bounding box center [658, 284] width 47 height 39
click at [660, 280] on span "(+ $4.75)" at bounding box center [658, 284] width 47 height 39
click at [614, 337] on div "Ink Bottle" at bounding box center [592, 334] width 192 height 54
click at [645, 267] on span "(+ $4.75)" at bounding box center [658, 284] width 47 height 39
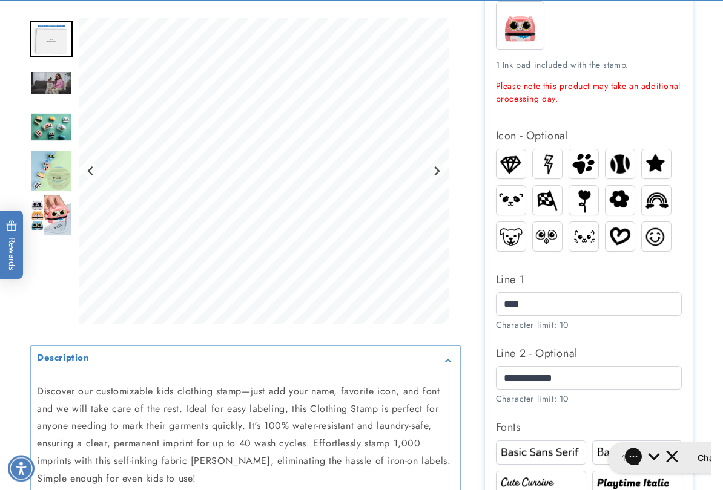
scroll to position [488, 0]
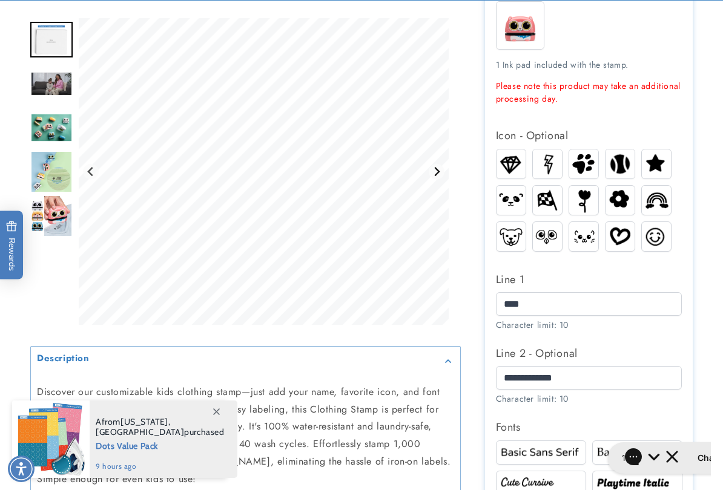
click at [438, 172] on icon "Next slide" at bounding box center [436, 172] width 10 height 10
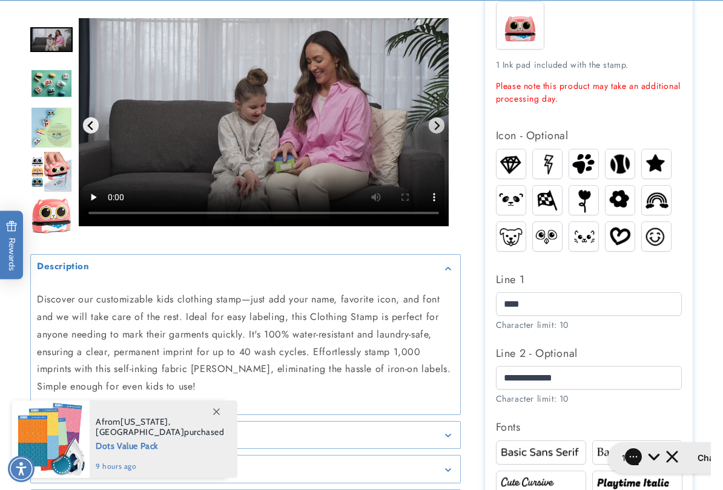
click at [94, 122] on button "Previous slide" at bounding box center [91, 125] width 16 height 16
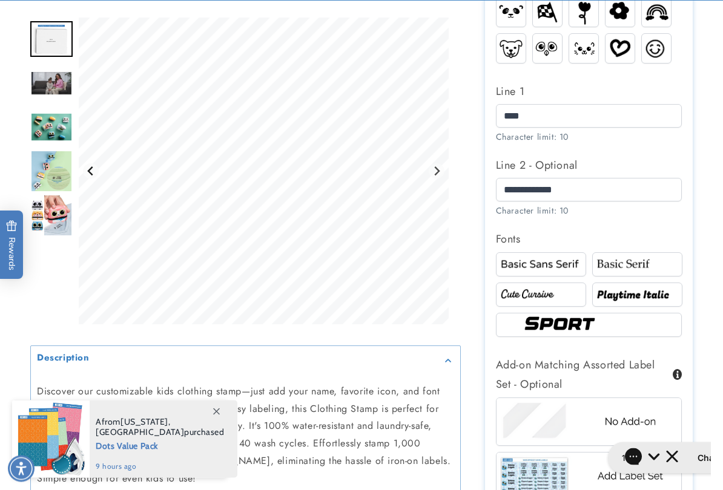
scroll to position [676, 0]
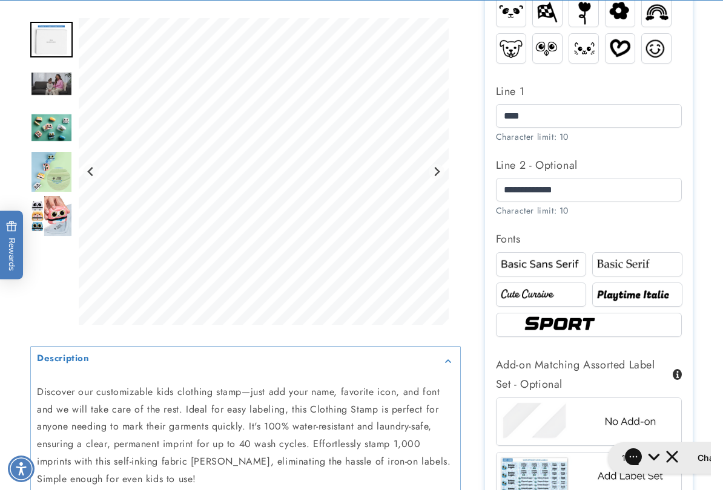
click at [660, 298] on img at bounding box center [637, 294] width 87 height 15
click at [664, 292] on img at bounding box center [637, 294] width 87 height 15
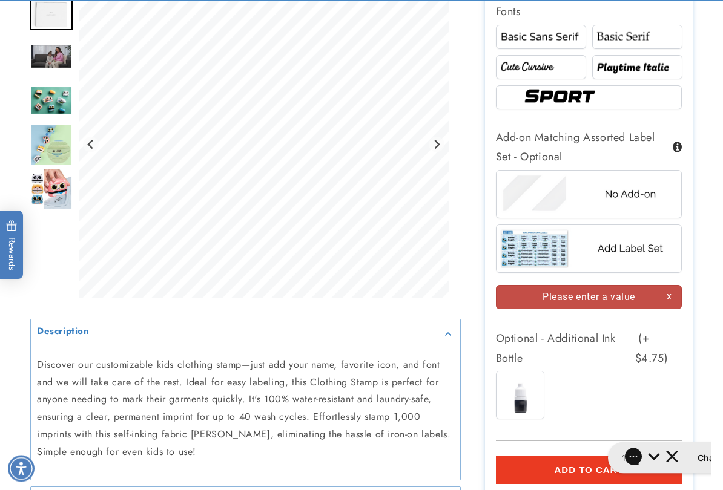
click at [654, 188] on img at bounding box center [588, 194] width 185 height 46
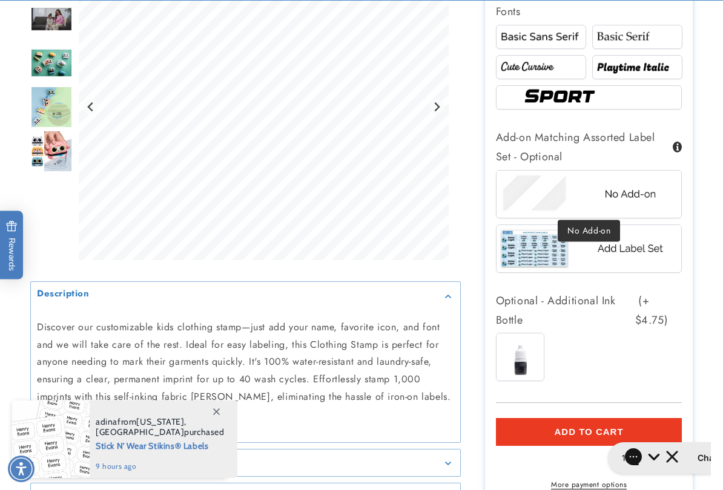
click at [660, 407] on button "Add to cart" at bounding box center [589, 432] width 186 height 28
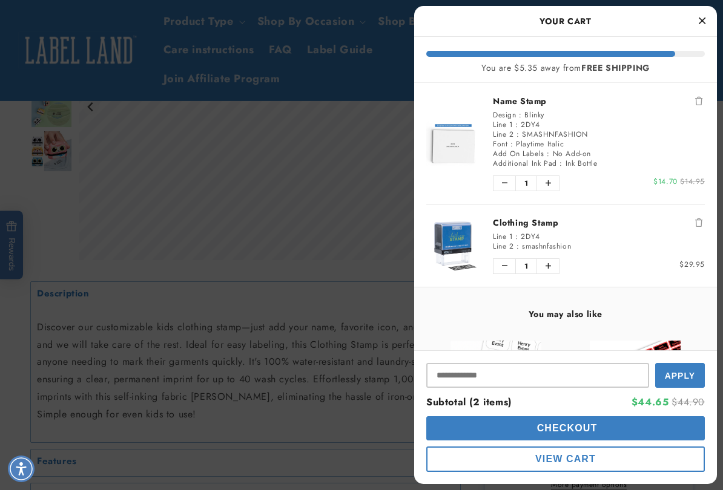
click at [704, 17] on icon "Close Cart" at bounding box center [701, 20] width 7 height 11
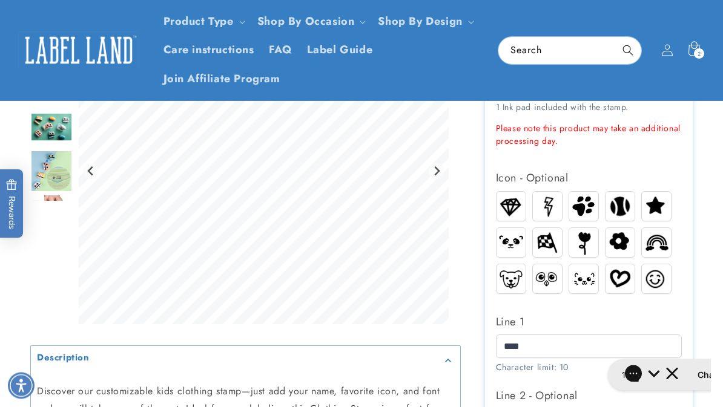
scroll to position [438, 0]
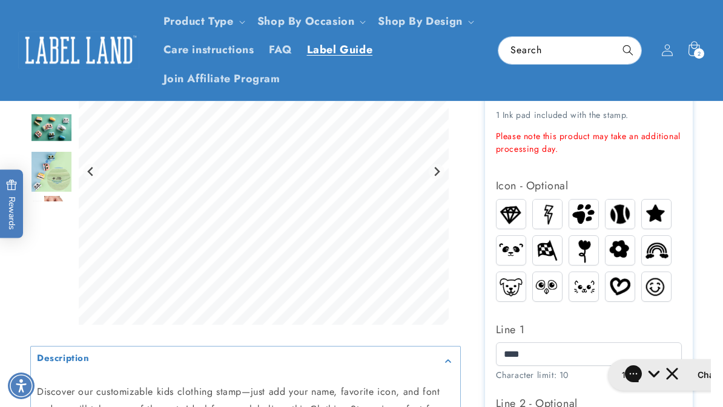
click at [344, 48] on span "Label Guide" at bounding box center [340, 50] width 66 height 14
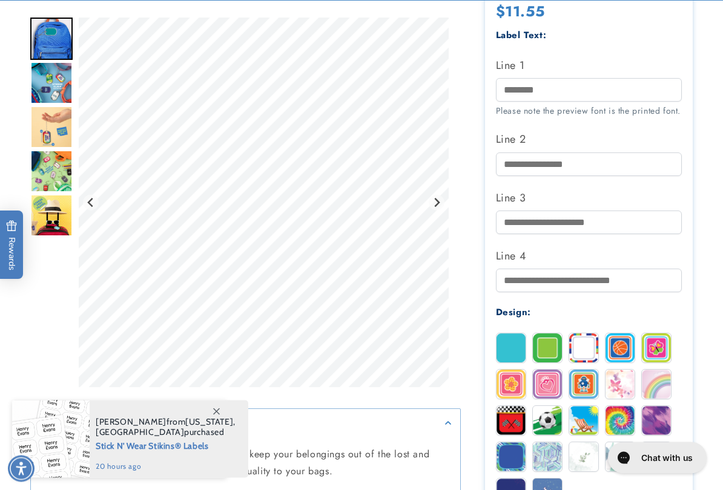
scroll to position [388, 0]
click at [551, 362] on img at bounding box center [547, 347] width 29 height 29
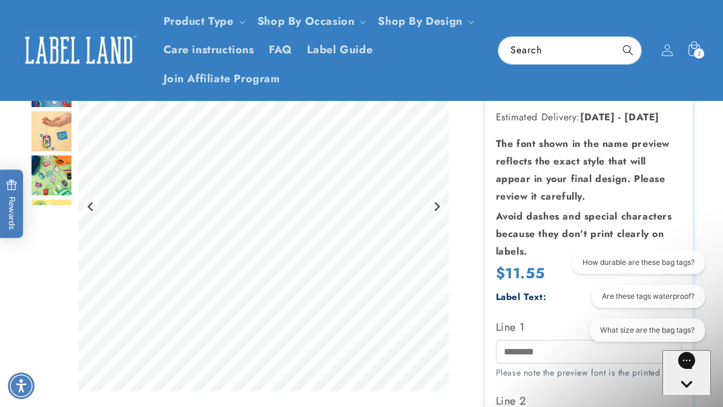
scroll to position [0, 0]
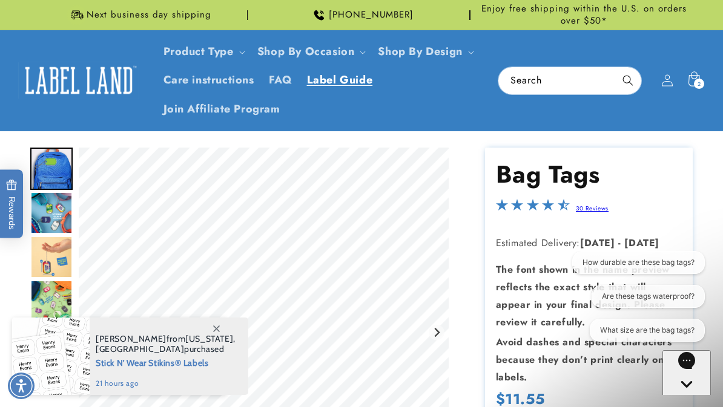
click at [359, 83] on span "Label Guide" at bounding box center [340, 80] width 66 height 14
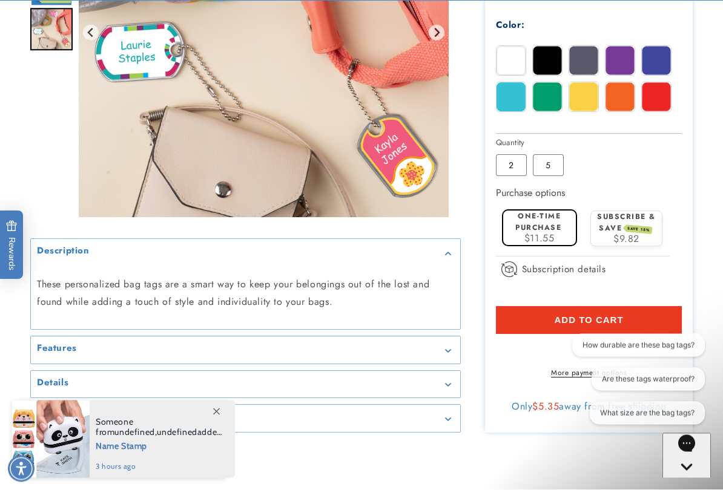
scroll to position [897, 0]
click at [549, 176] on label "5 Variant sold out or unavailable" at bounding box center [548, 165] width 31 height 22
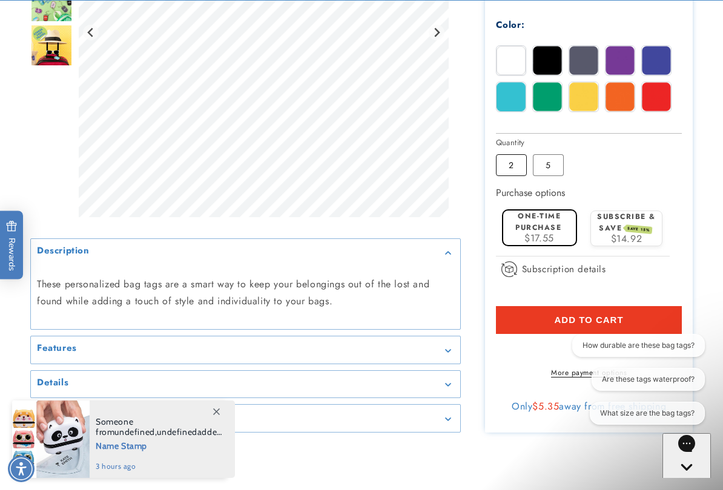
click at [517, 176] on label "2 Variant sold out or unavailable" at bounding box center [511, 165] width 31 height 22
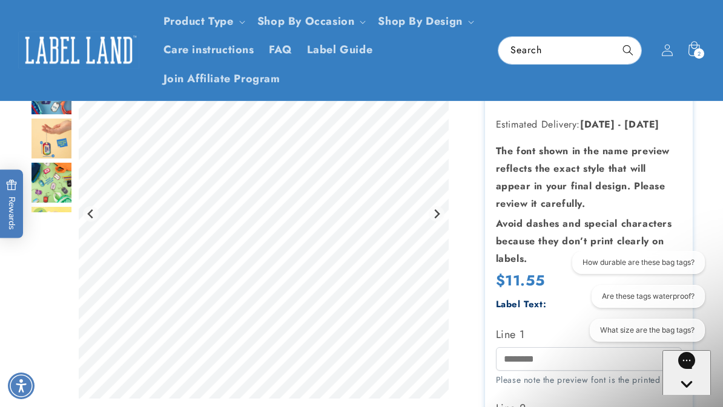
scroll to position [118, 0]
click at [215, 24] on link "Product Type" at bounding box center [198, 21] width 70 height 16
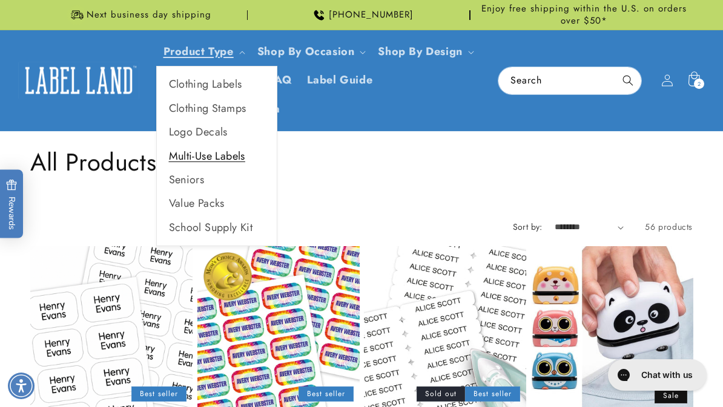
click at [226, 160] on link "Multi-Use Labels" at bounding box center [217, 157] width 120 height 24
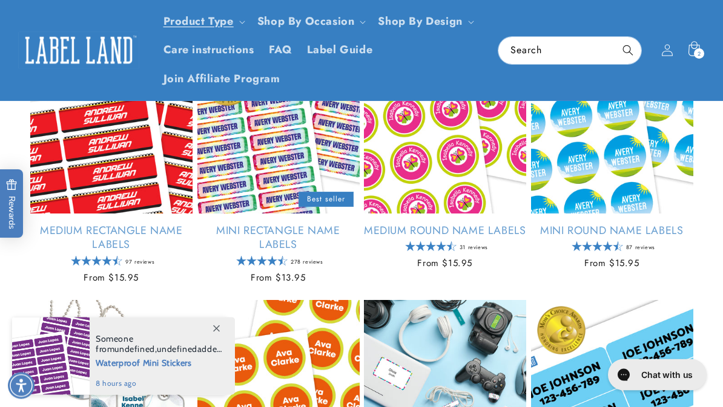
scroll to position [665, 0]
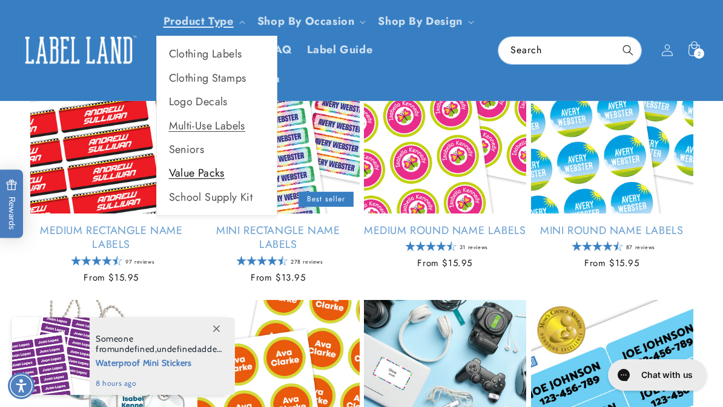
click at [225, 169] on link "Value Packs" at bounding box center [217, 174] width 120 height 24
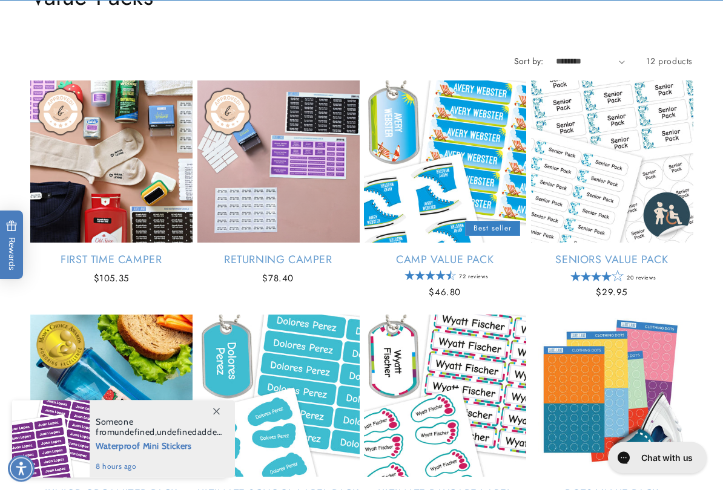
scroll to position [200, 0]
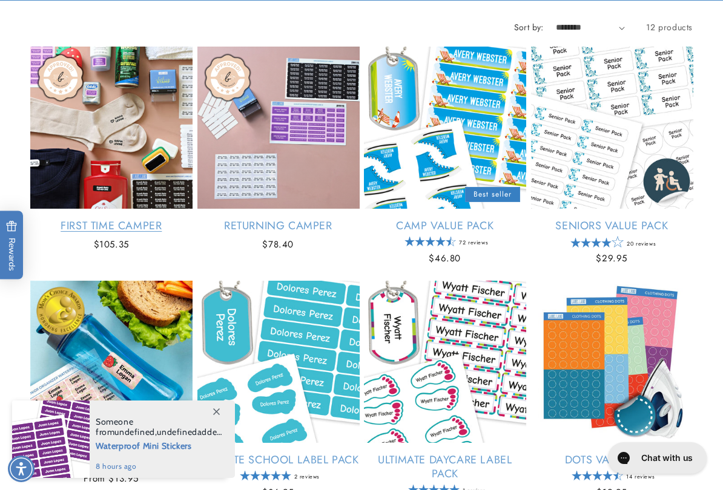
click at [129, 219] on link "First Time Camper" at bounding box center [111, 226] width 162 height 14
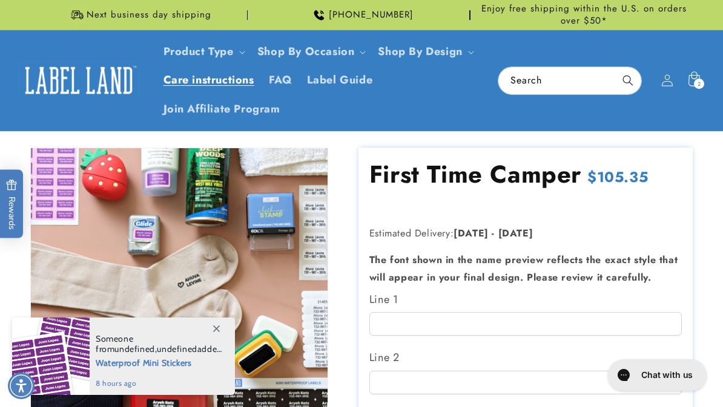
click at [215, 81] on span "Care instructions" at bounding box center [208, 80] width 91 height 14
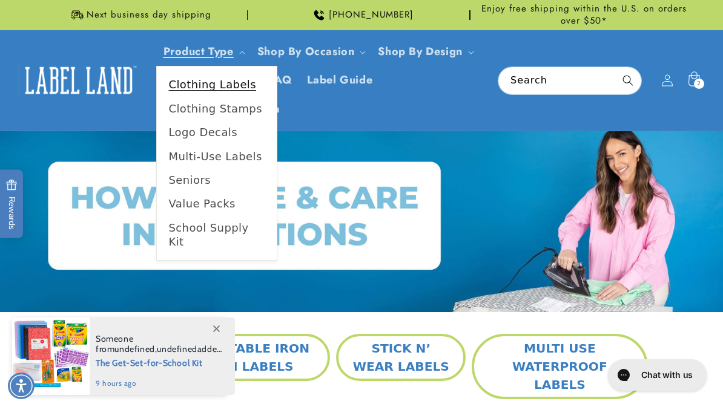
click at [234, 87] on link "Clothing Labels" at bounding box center [217, 85] width 120 height 24
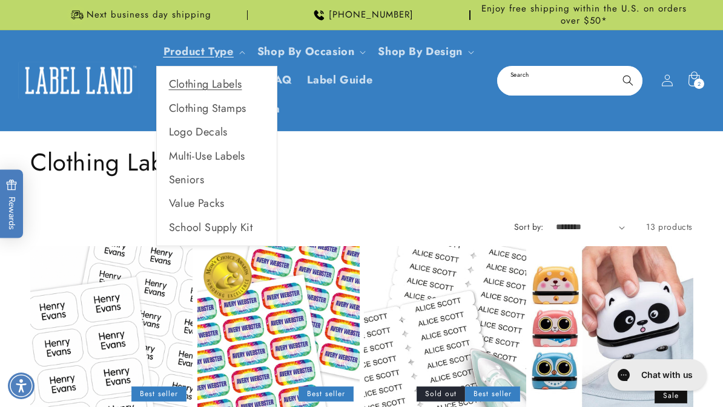
click at [594, 81] on input "Search" at bounding box center [569, 80] width 143 height 27
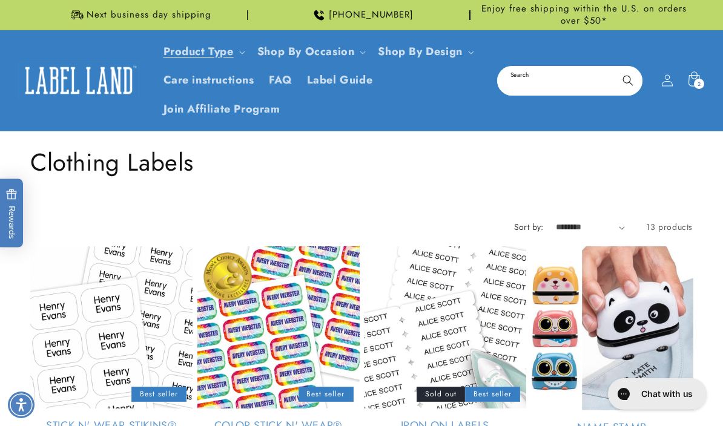
type input "*"
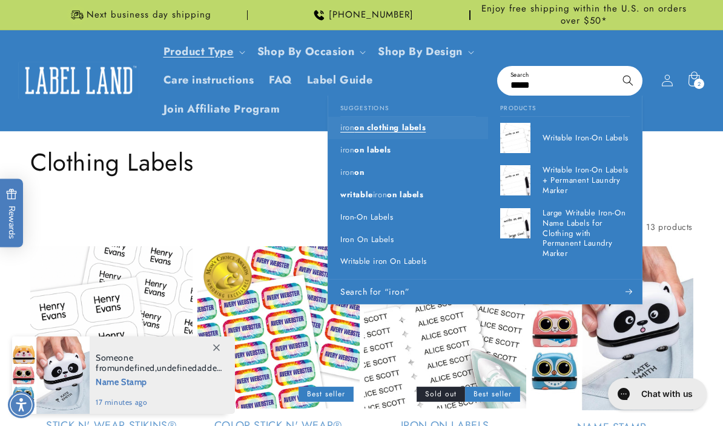
type input "****"
click at [434, 136] on link "iron on clothing labels" at bounding box center [408, 128] width 160 height 22
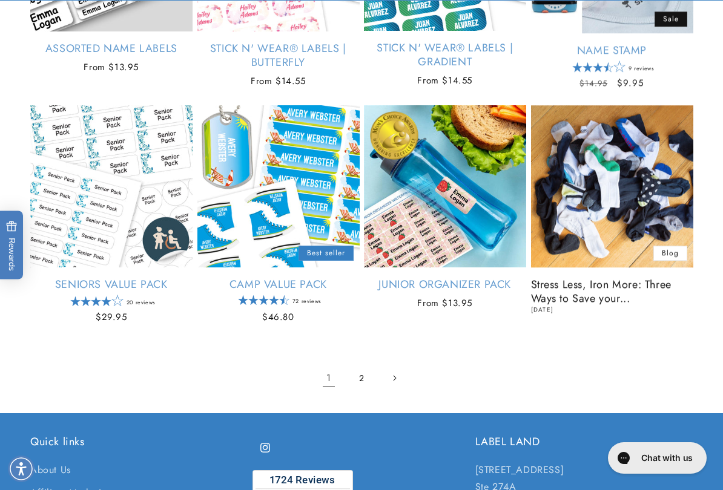
scroll to position [1423, 0]
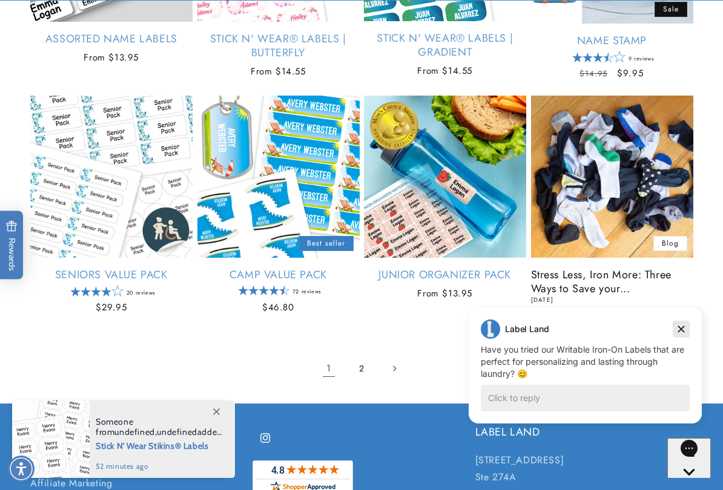
click at [688, 321] on button "Dismiss campaign" at bounding box center [680, 329] width 17 height 17
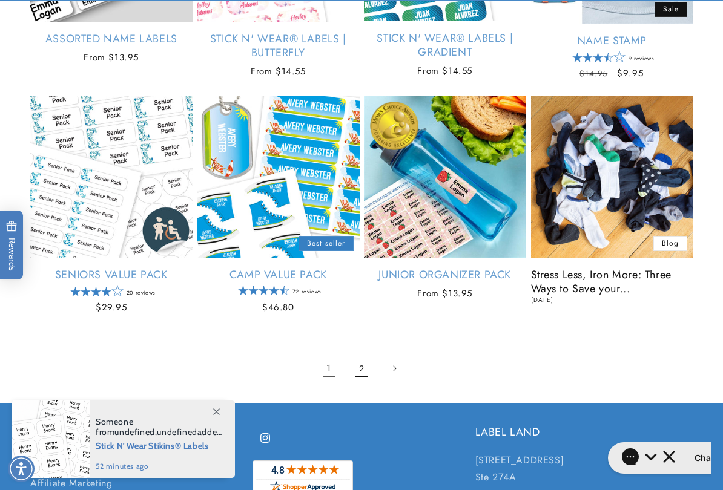
click at [366, 370] on link "2" at bounding box center [361, 368] width 27 height 27
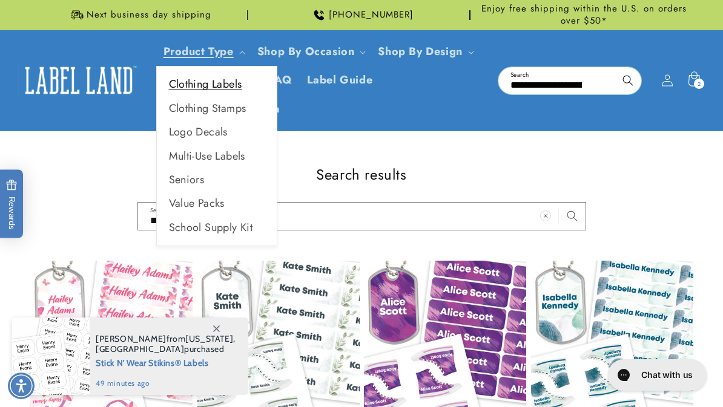
click at [244, 85] on link "Clothing Labels" at bounding box center [217, 85] width 120 height 24
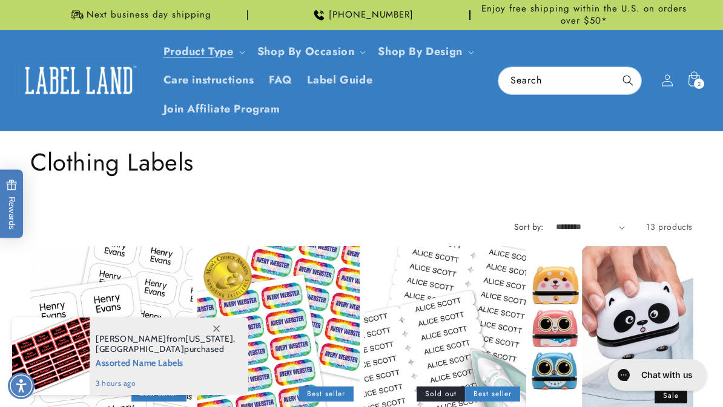
click at [330, 171] on h1 "Collection: Clothing Labels" at bounding box center [361, 161] width 662 height 31
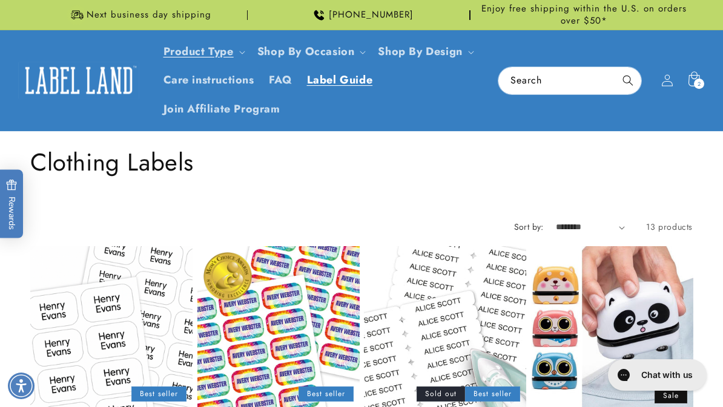
click at [333, 82] on span "Label Guide" at bounding box center [340, 80] width 66 height 14
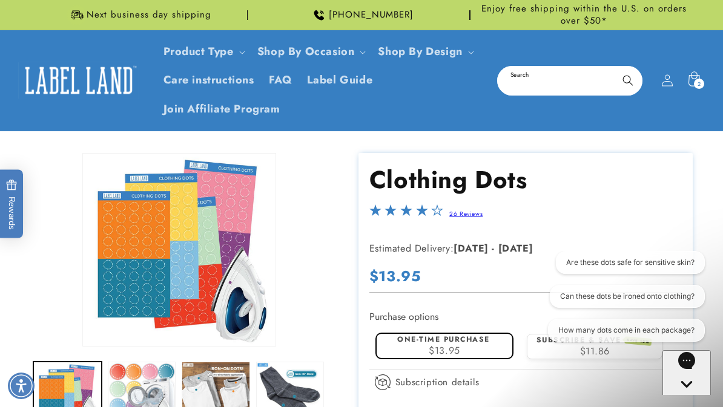
click at [550, 85] on input "Search" at bounding box center [569, 80] width 143 height 27
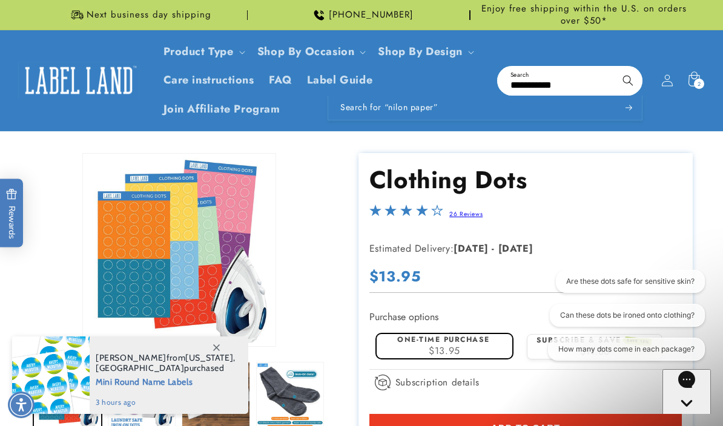
type input "**********"
click at [628, 79] on button "Search" at bounding box center [627, 80] width 27 height 27
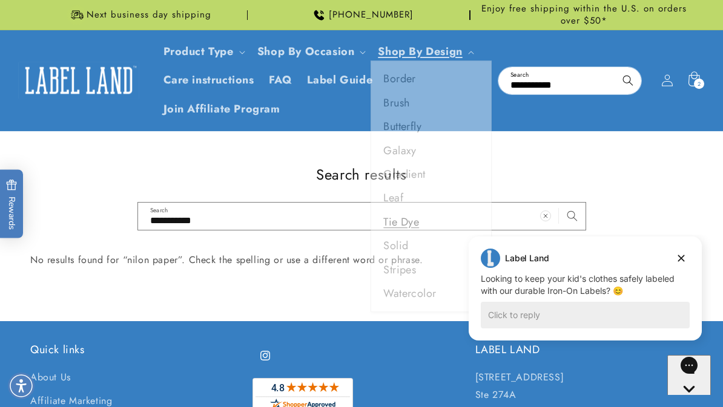
click at [411, 236] on link "Tie Dye" at bounding box center [431, 228] width 120 height 24
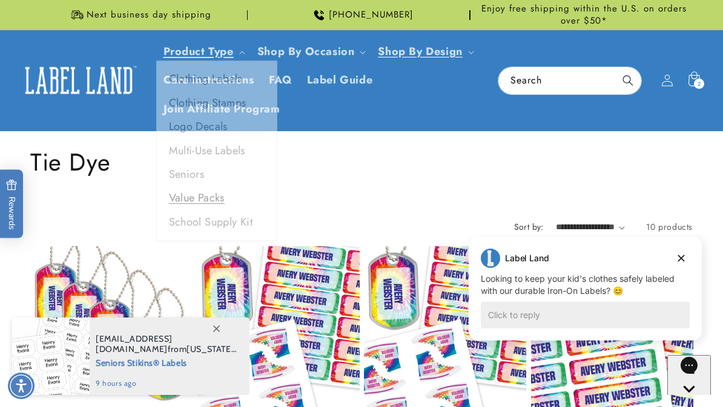
click at [215, 202] on link "Value Packs" at bounding box center [217, 204] width 120 height 24
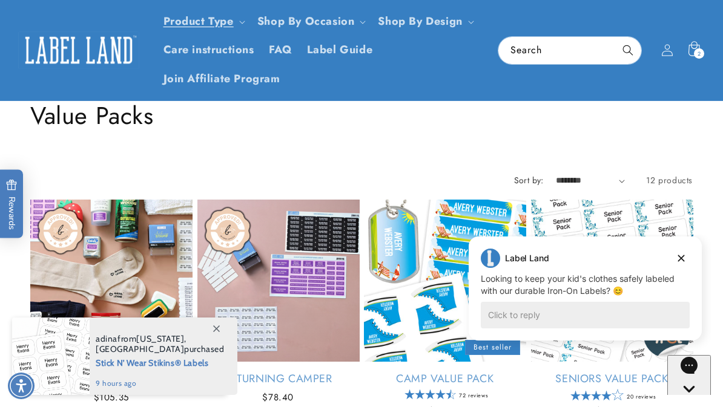
scroll to position [38, 0]
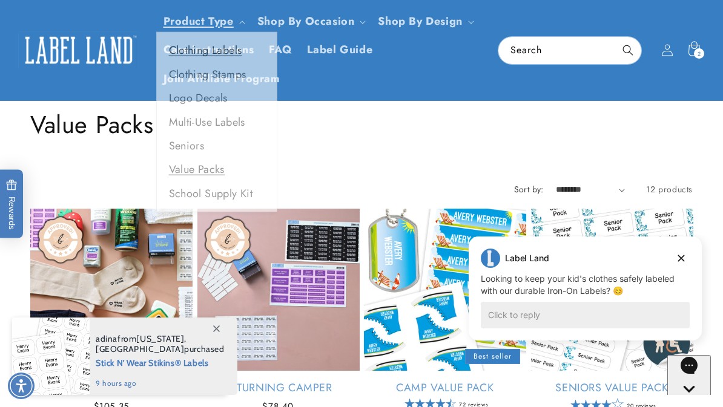
click at [237, 54] on link "Clothing Labels" at bounding box center [217, 54] width 120 height 24
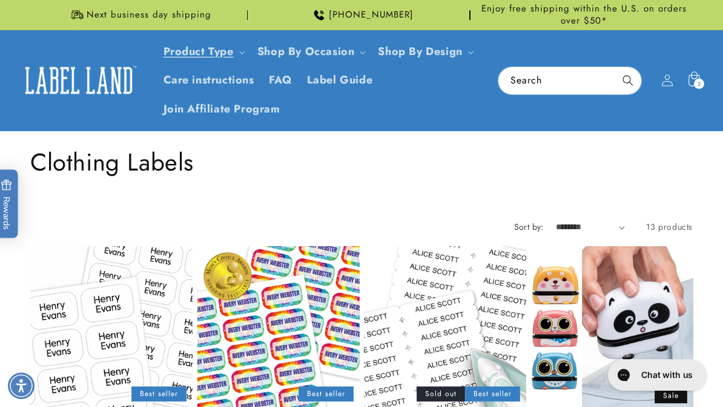
scroll to position [4, 0]
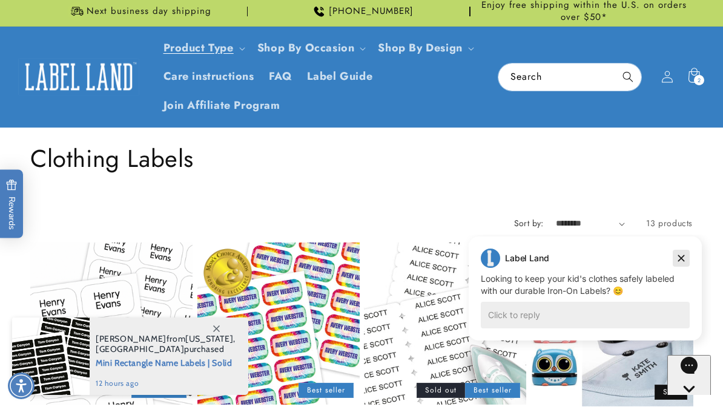
click at [675, 266] on button "Dismiss campaign" at bounding box center [680, 258] width 17 height 17
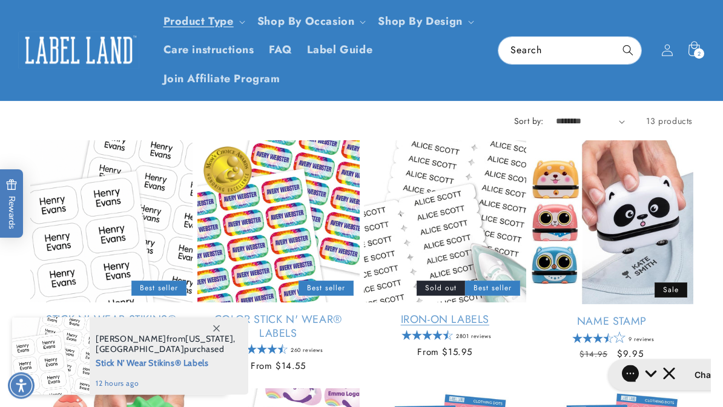
scroll to position [106, 0]
click link "Iron-On Labels"
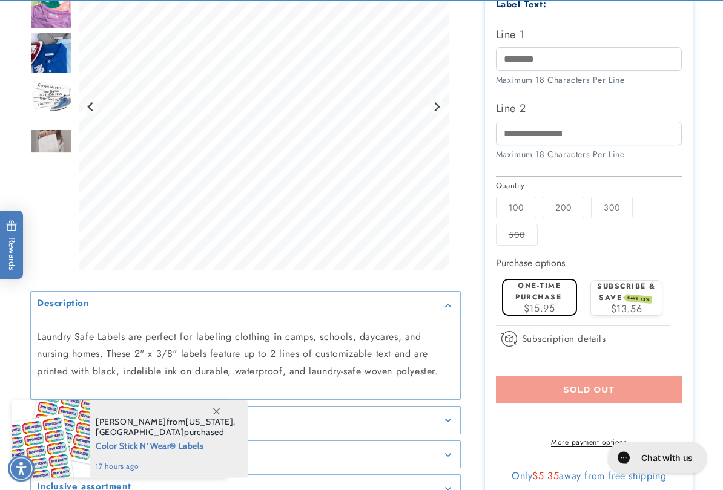
scroll to position [465, 0]
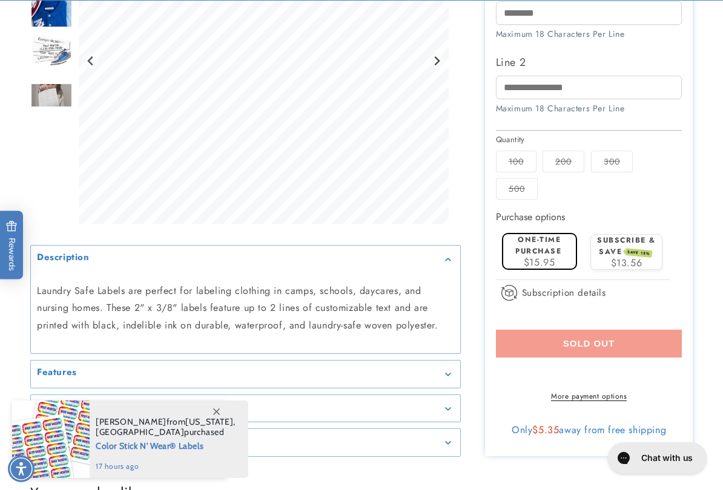
click at [632, 256] on span "$13.56" at bounding box center [626, 263] width 31 height 14
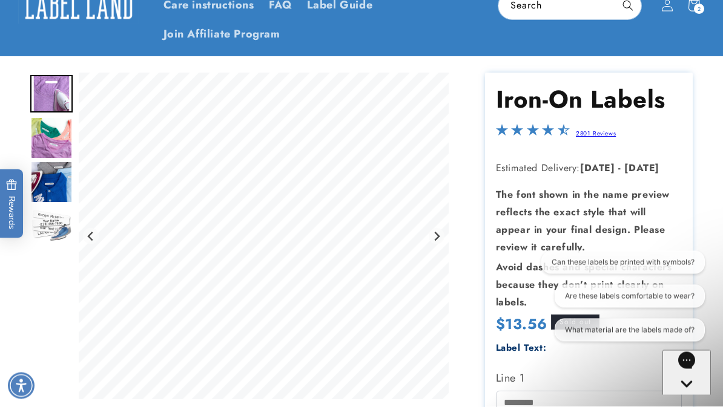
scroll to position [0, 0]
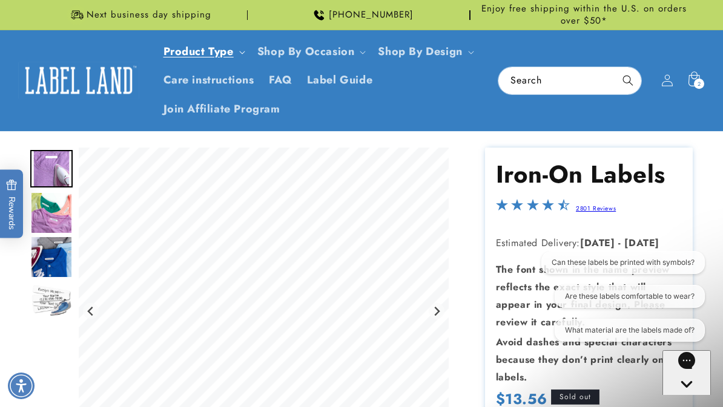
click at [216, 44] on link "Product Type" at bounding box center [198, 52] width 70 height 16
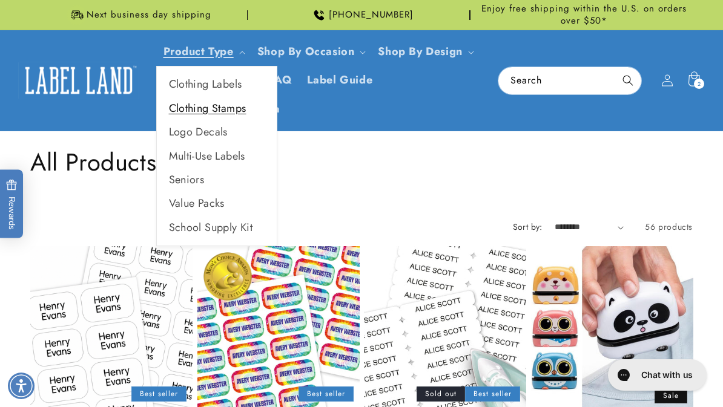
click at [221, 100] on link "Clothing Stamps" at bounding box center [217, 109] width 120 height 24
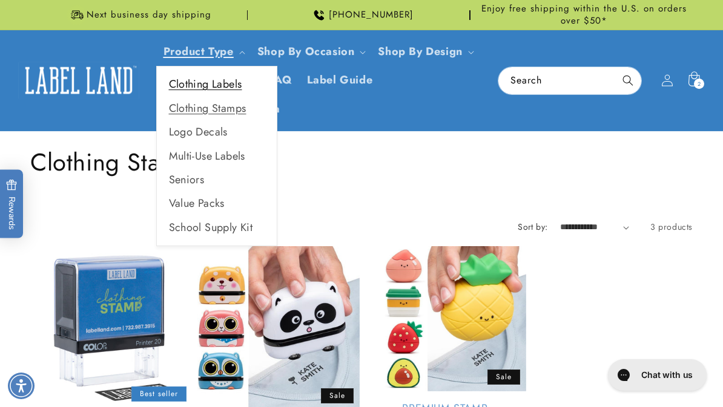
click at [232, 84] on link "Clothing Labels" at bounding box center [217, 85] width 120 height 24
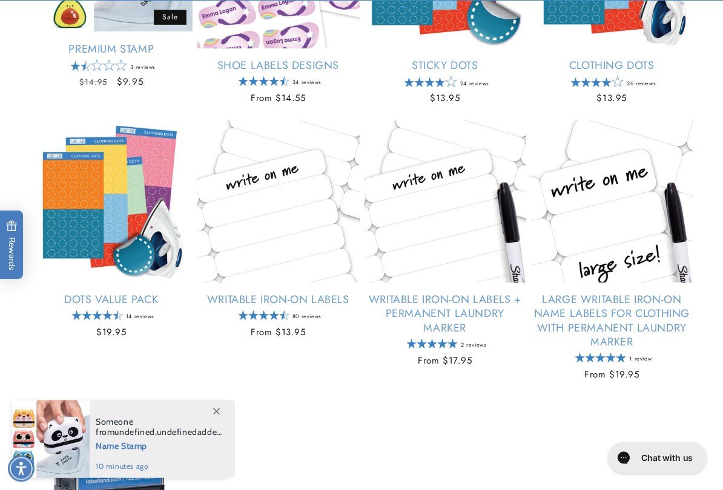
scroll to position [608, 0]
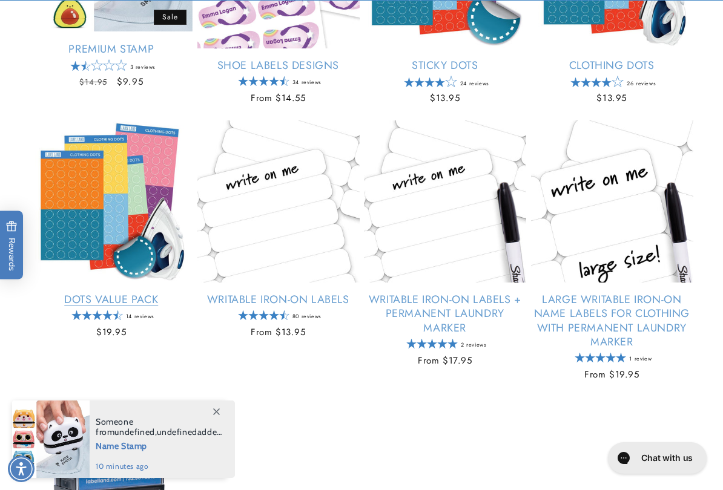
click at [142, 293] on link "Dots Value Pack" at bounding box center [111, 300] width 162 height 14
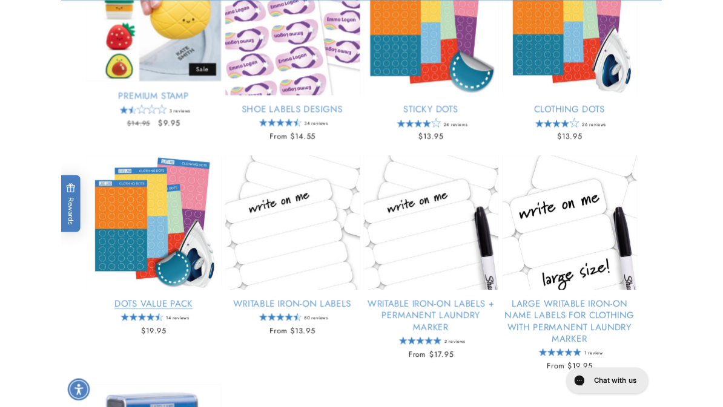
scroll to position [558, 0]
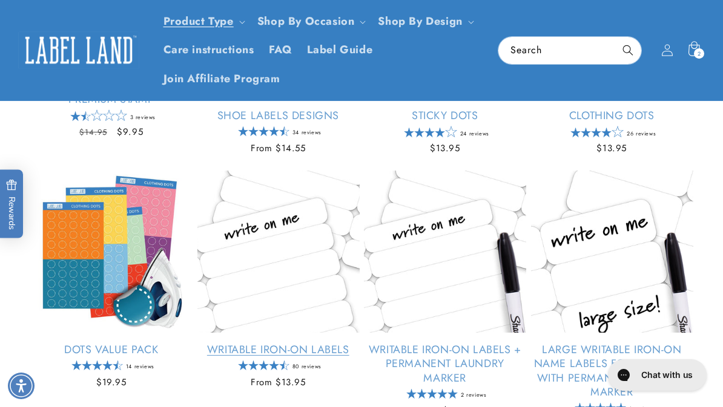
click at [299, 343] on link "Writable Iron-On Labels" at bounding box center [278, 350] width 162 height 14
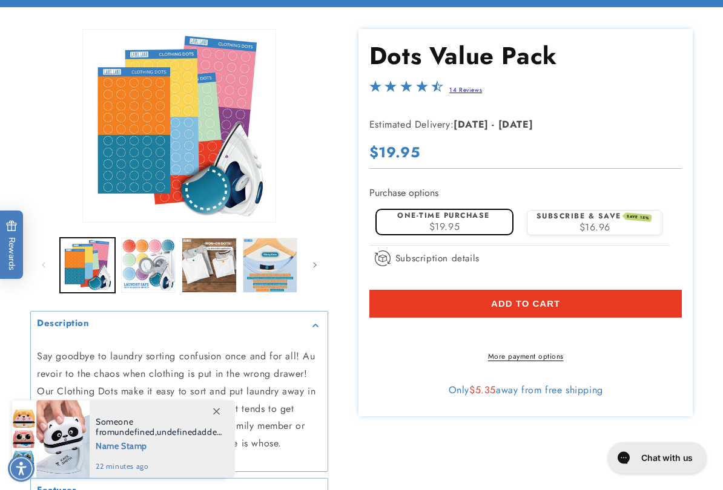
scroll to position [126, 0]
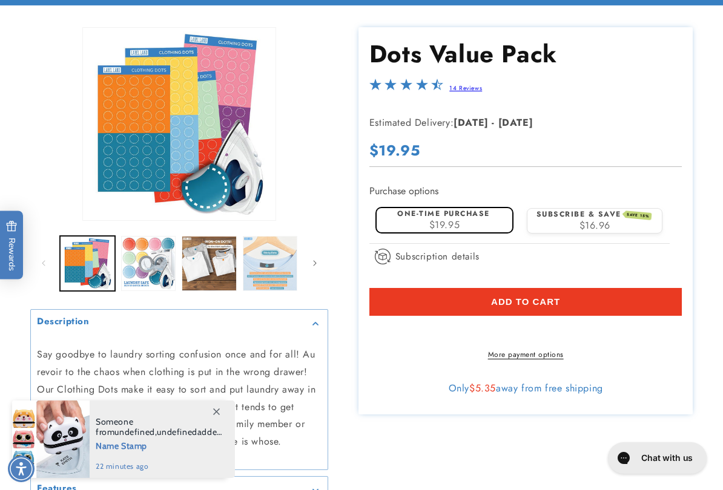
click at [274, 267] on button "Load image 4 in gallery view" at bounding box center [270, 263] width 55 height 55
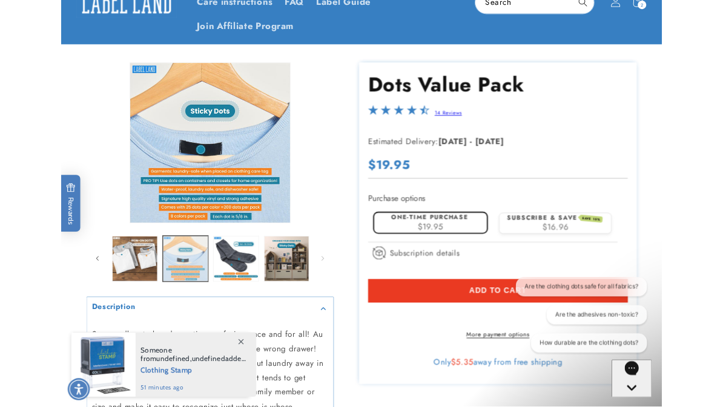
scroll to position [0, 0]
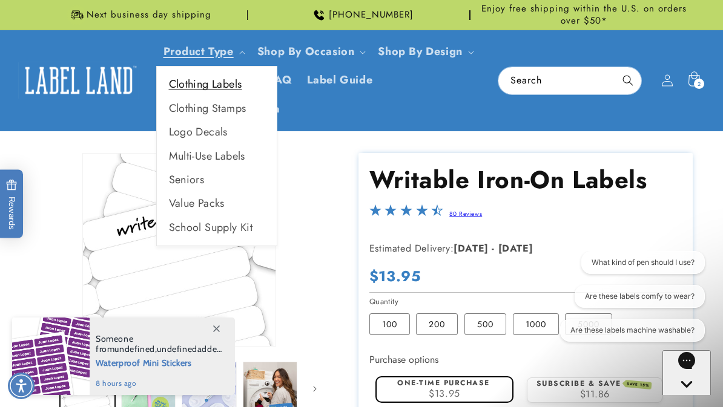
click at [237, 86] on link "Clothing Labels" at bounding box center [217, 85] width 120 height 24
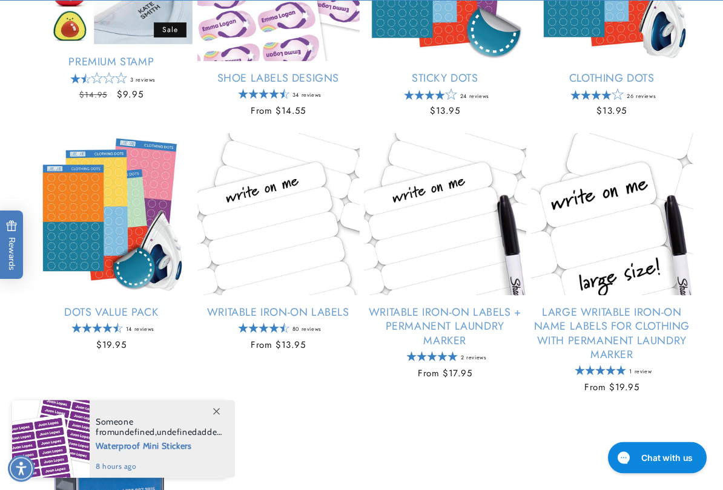
scroll to position [595, 0]
click at [632, 339] on link "Large Writable Iron-On Name Labels for Clothing with Permanent Laundry Marker" at bounding box center [612, 334] width 162 height 57
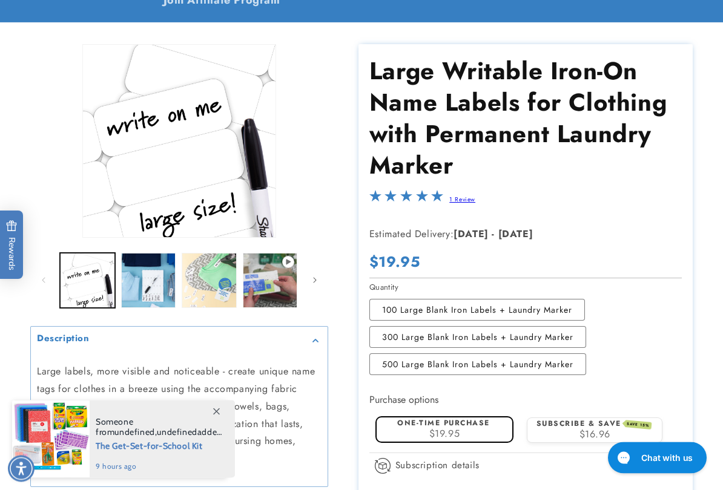
scroll to position [109, 0]
click at [152, 286] on button "Load image 2 in gallery view" at bounding box center [148, 280] width 55 height 55
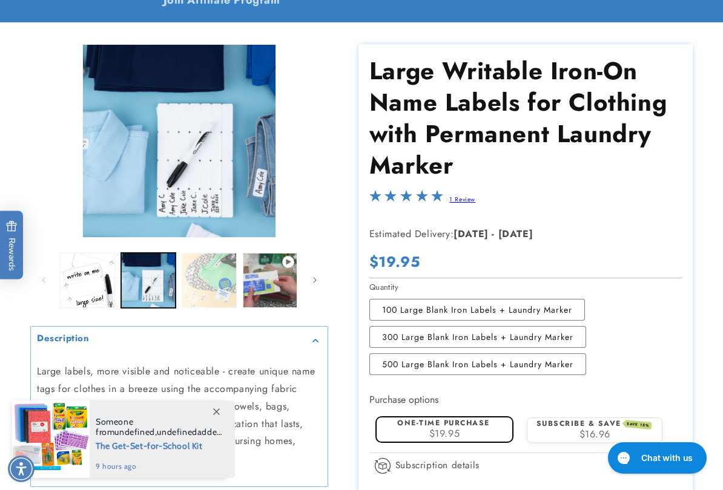
click at [221, 280] on button "Load image 3 in gallery view" at bounding box center [209, 280] width 55 height 55
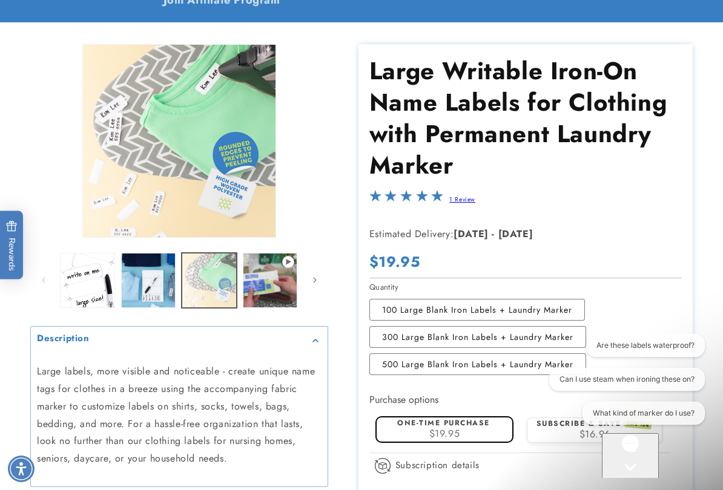
scroll to position [0, 0]
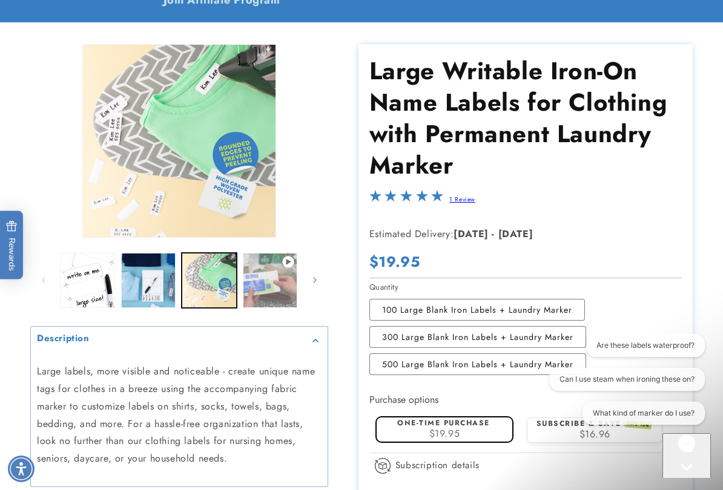
click at [281, 294] on button "Play video 1 in gallery view" at bounding box center [270, 280] width 55 height 55
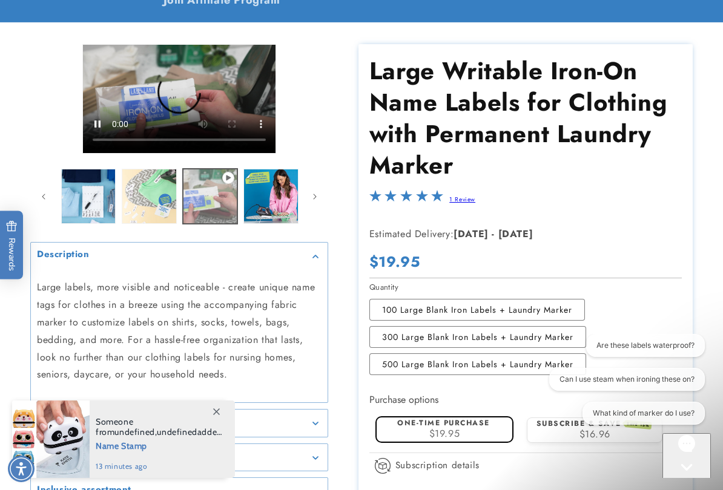
scroll to position [0, 61]
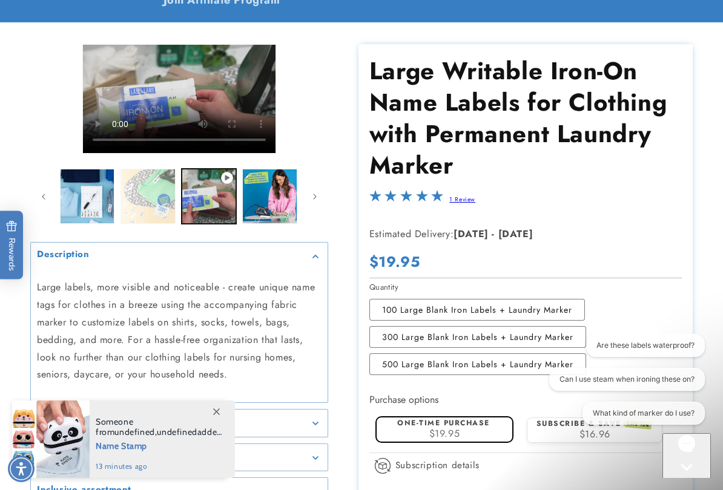
click at [161, 208] on button "Load image 3 in gallery view" at bounding box center [147, 196] width 55 height 55
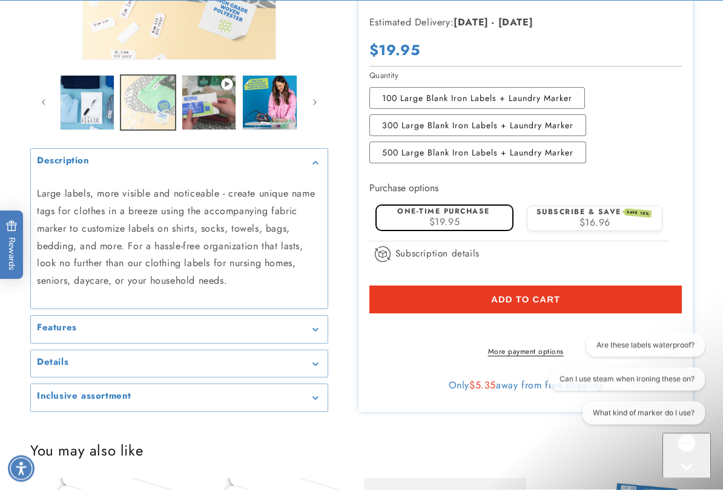
scroll to position [321, 0]
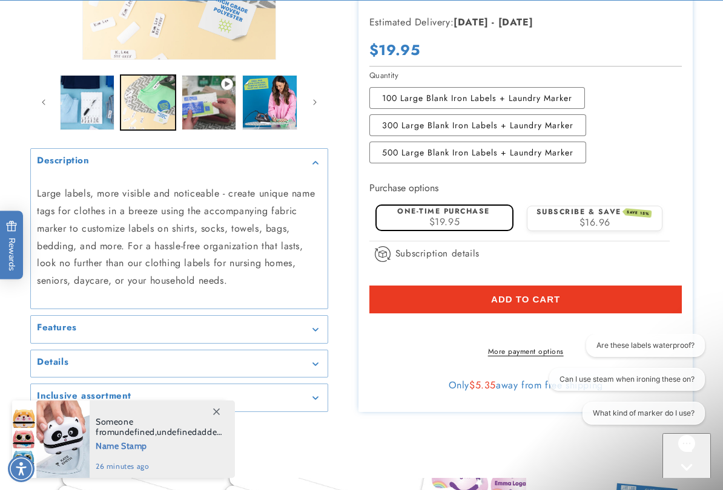
click at [603, 217] on span "$16.96" at bounding box center [594, 222] width 31 height 14
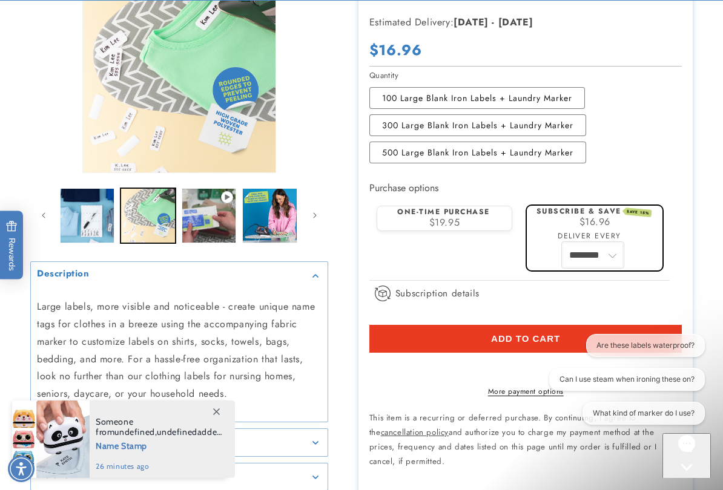
click at [620, 253] on select "******** ********" at bounding box center [592, 255] width 61 height 25
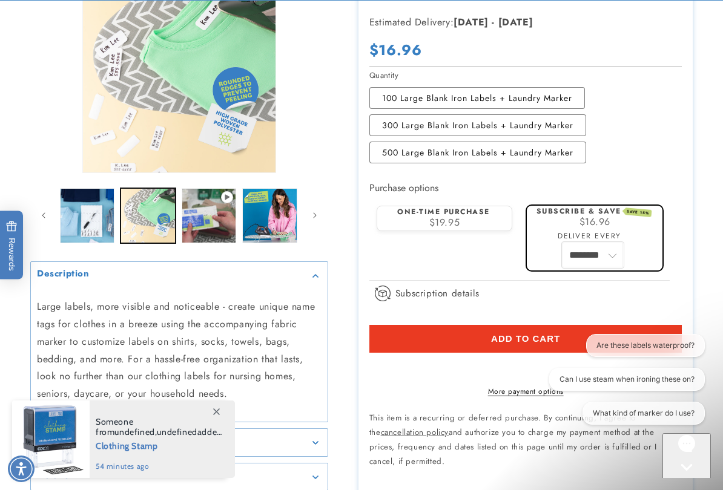
click at [617, 256] on select "******** ********" at bounding box center [592, 255] width 61 height 25
click at [485, 214] on label "One-time purchase" at bounding box center [443, 211] width 93 height 11
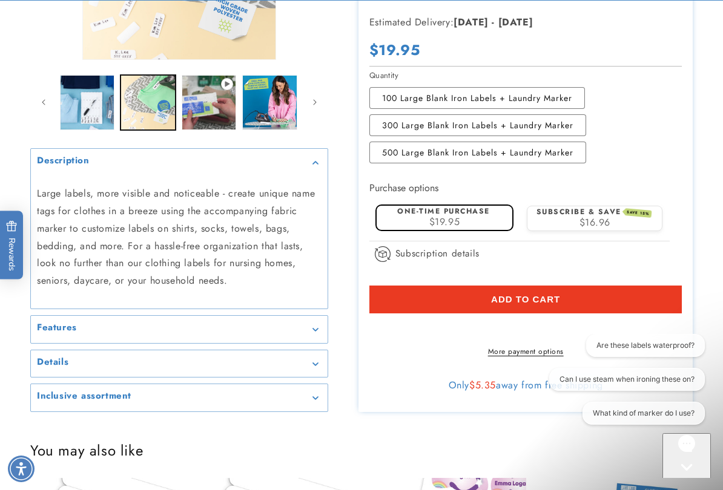
click at [601, 297] on button "Add to cart" at bounding box center [525, 300] width 313 height 28
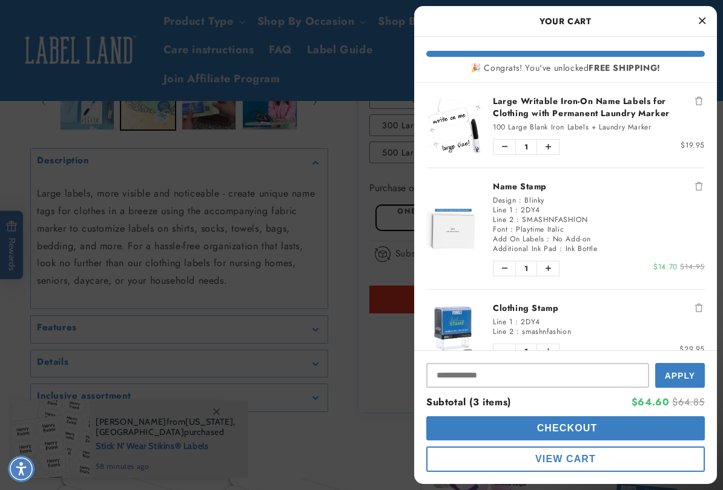
scroll to position [0, 0]
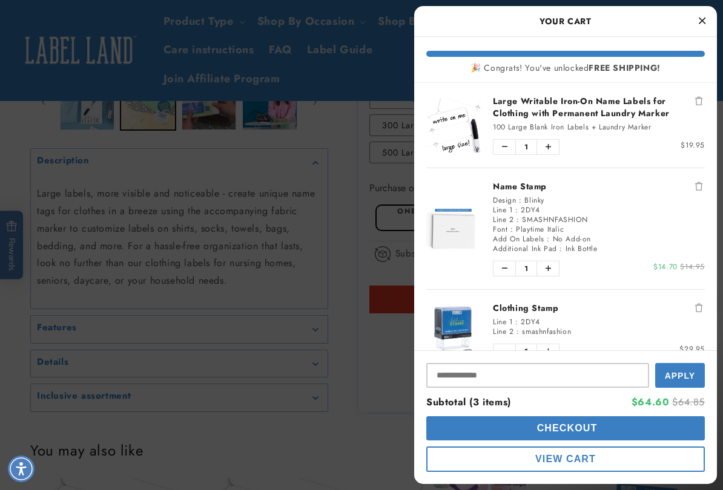
click at [701, 19] on icon "Close Cart" at bounding box center [701, 20] width 7 height 11
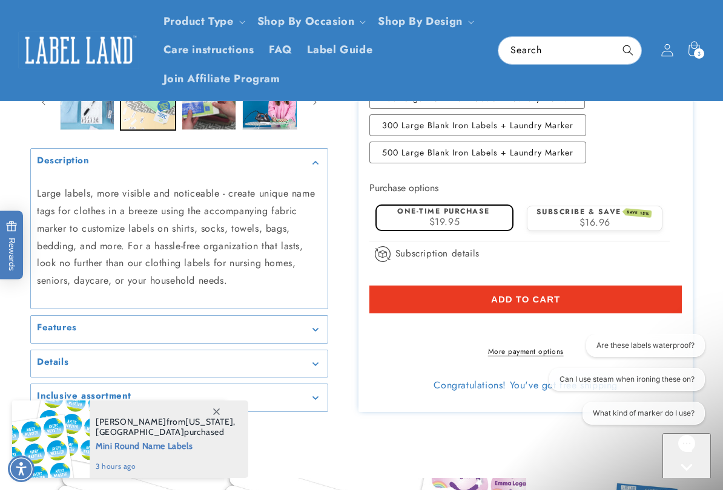
click at [664, 53] on icon at bounding box center [666, 50] width 13 height 13
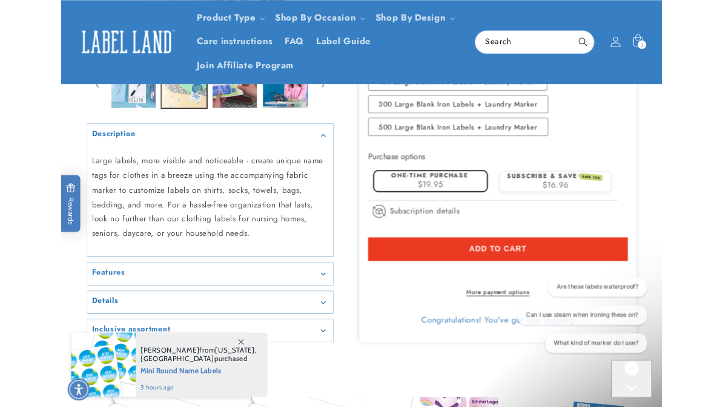
scroll to position [355, 0]
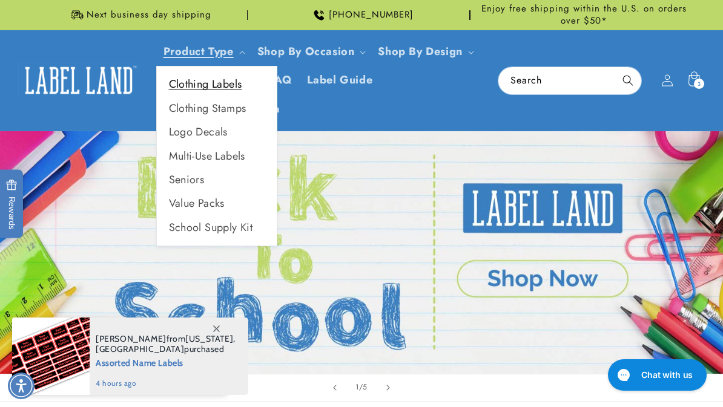
click at [225, 90] on link "Clothing Labels" at bounding box center [217, 85] width 120 height 24
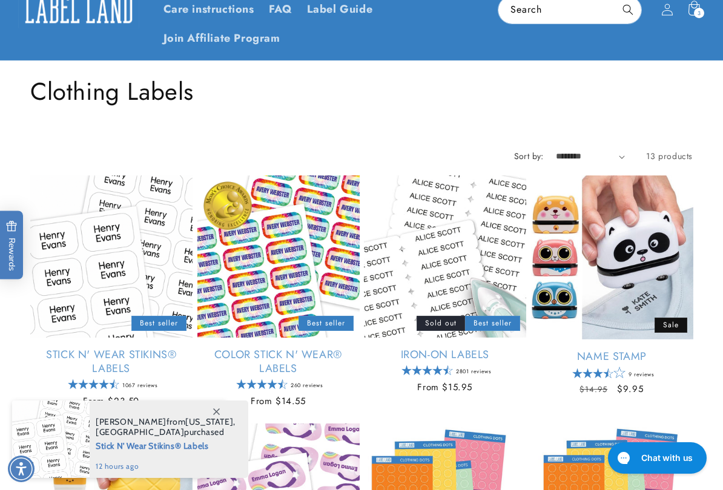
scroll to position [73, 0]
